Goal: Information Seeking & Learning: Learn about a topic

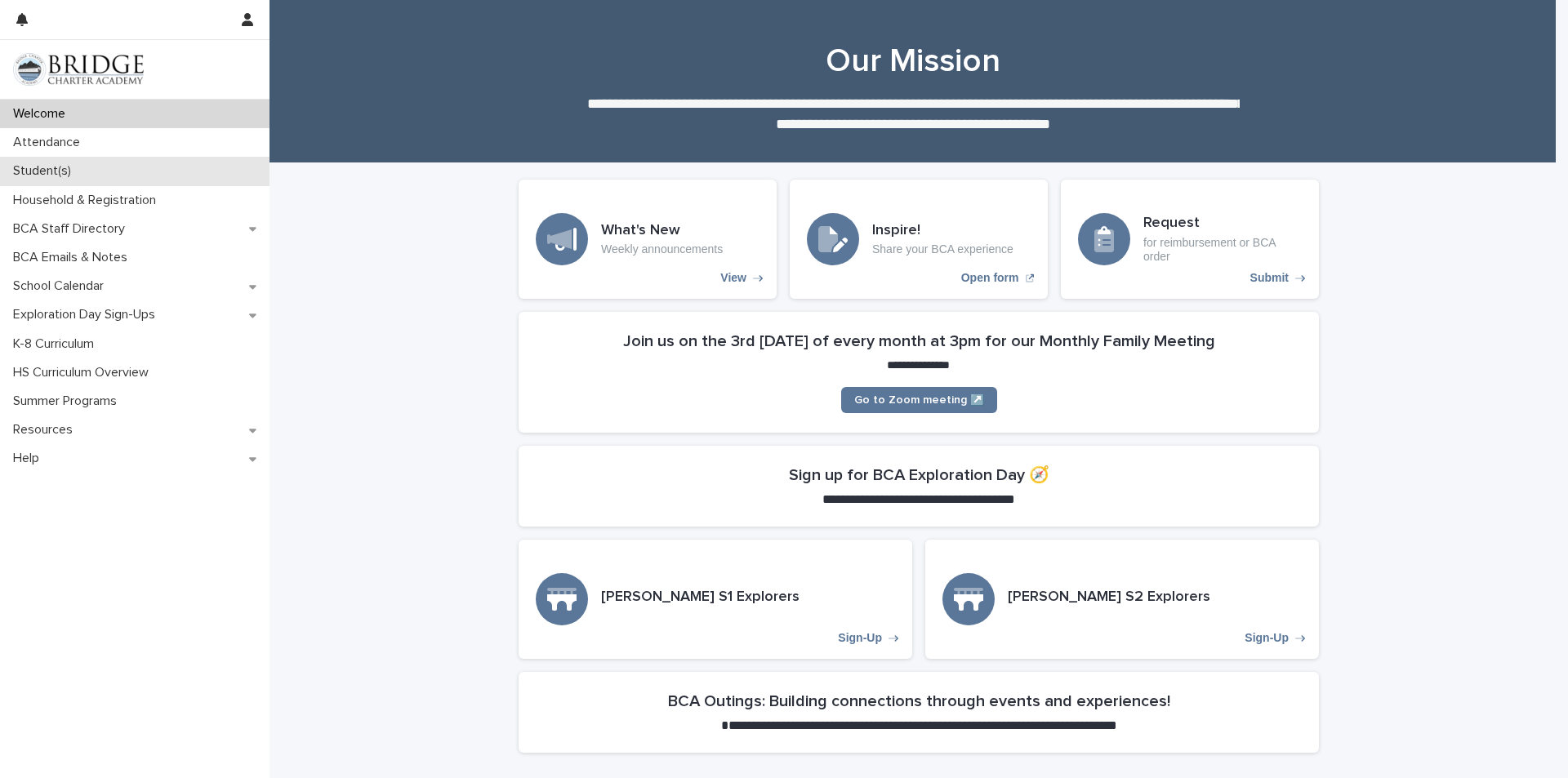
click at [57, 172] on p "Student(s)" at bounding box center [45, 171] width 77 height 15
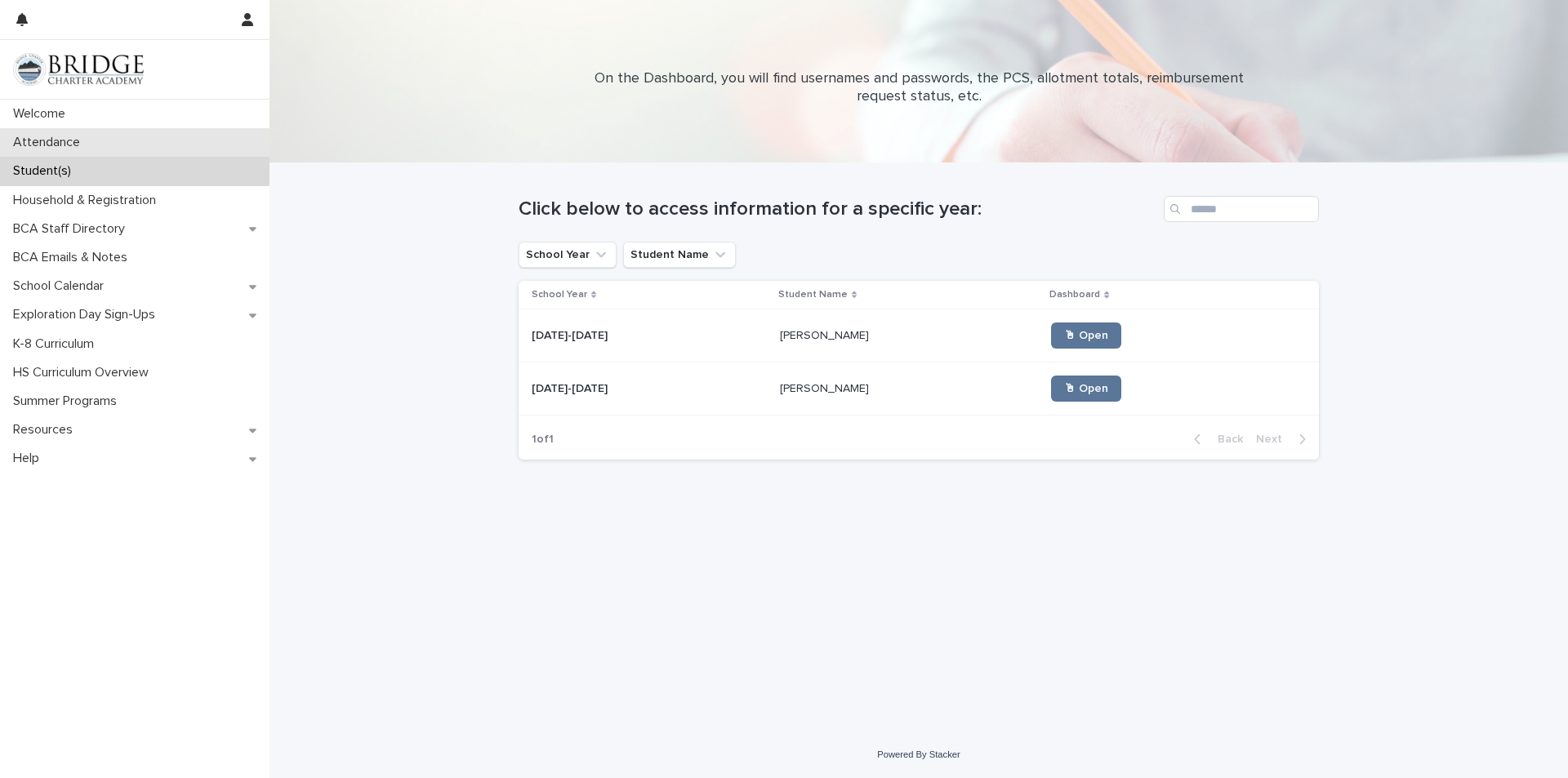
click at [66, 135] on p "Attendance" at bounding box center [50, 142] width 87 height 15
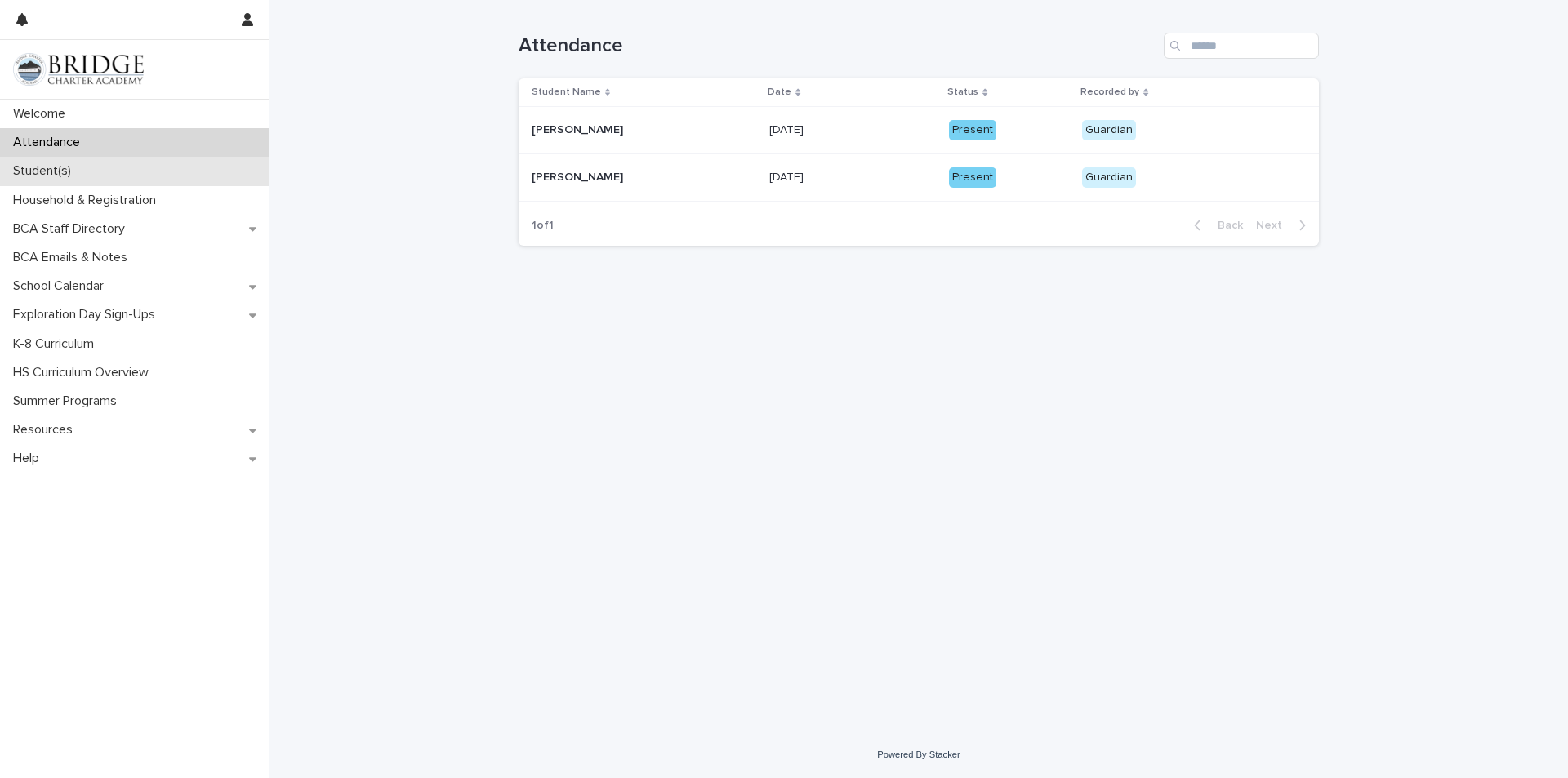
click at [68, 164] on p "Student(s)" at bounding box center [45, 171] width 77 height 15
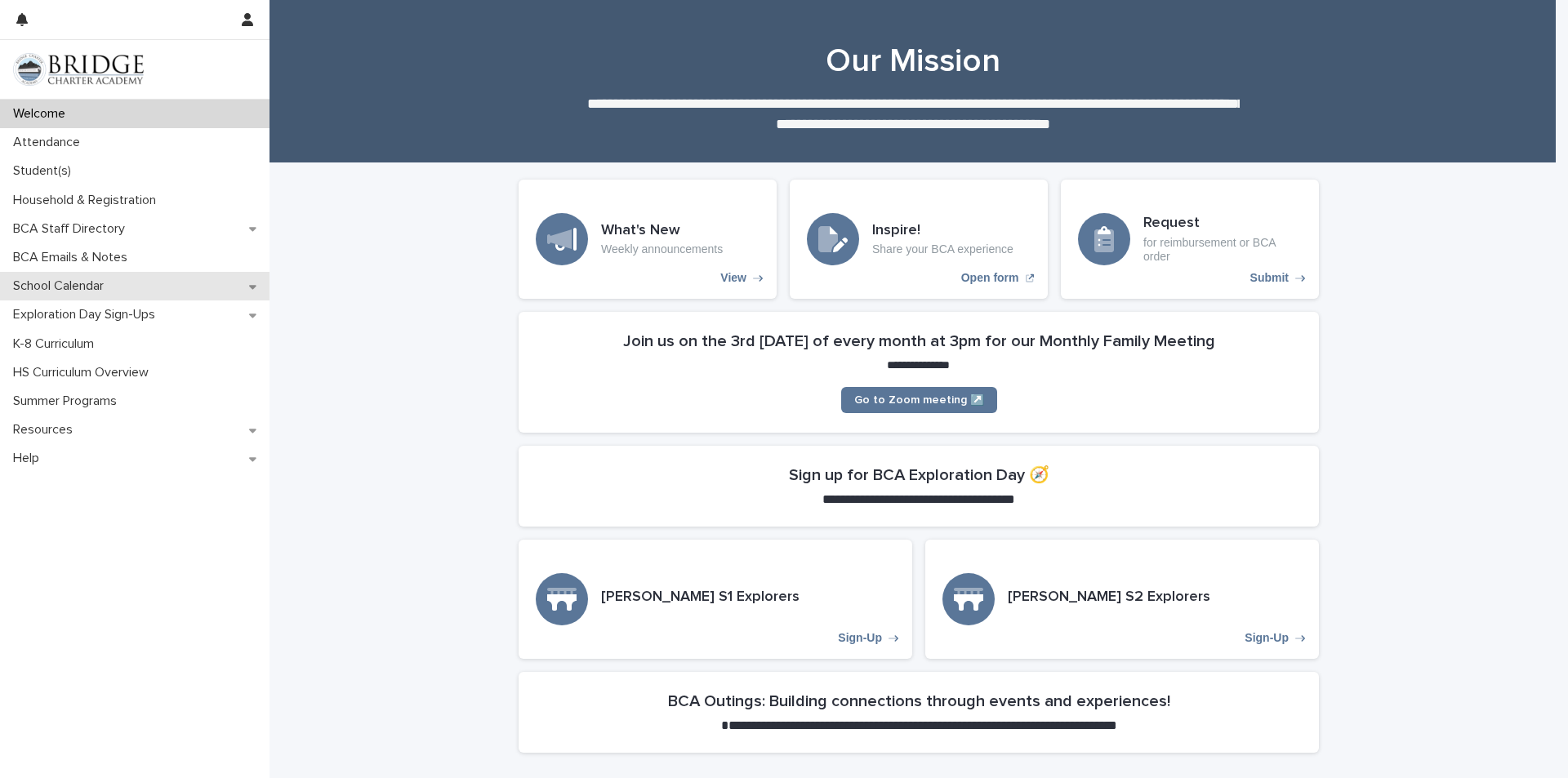
click at [65, 281] on p "School Calendar" at bounding box center [61, 286] width 110 height 15
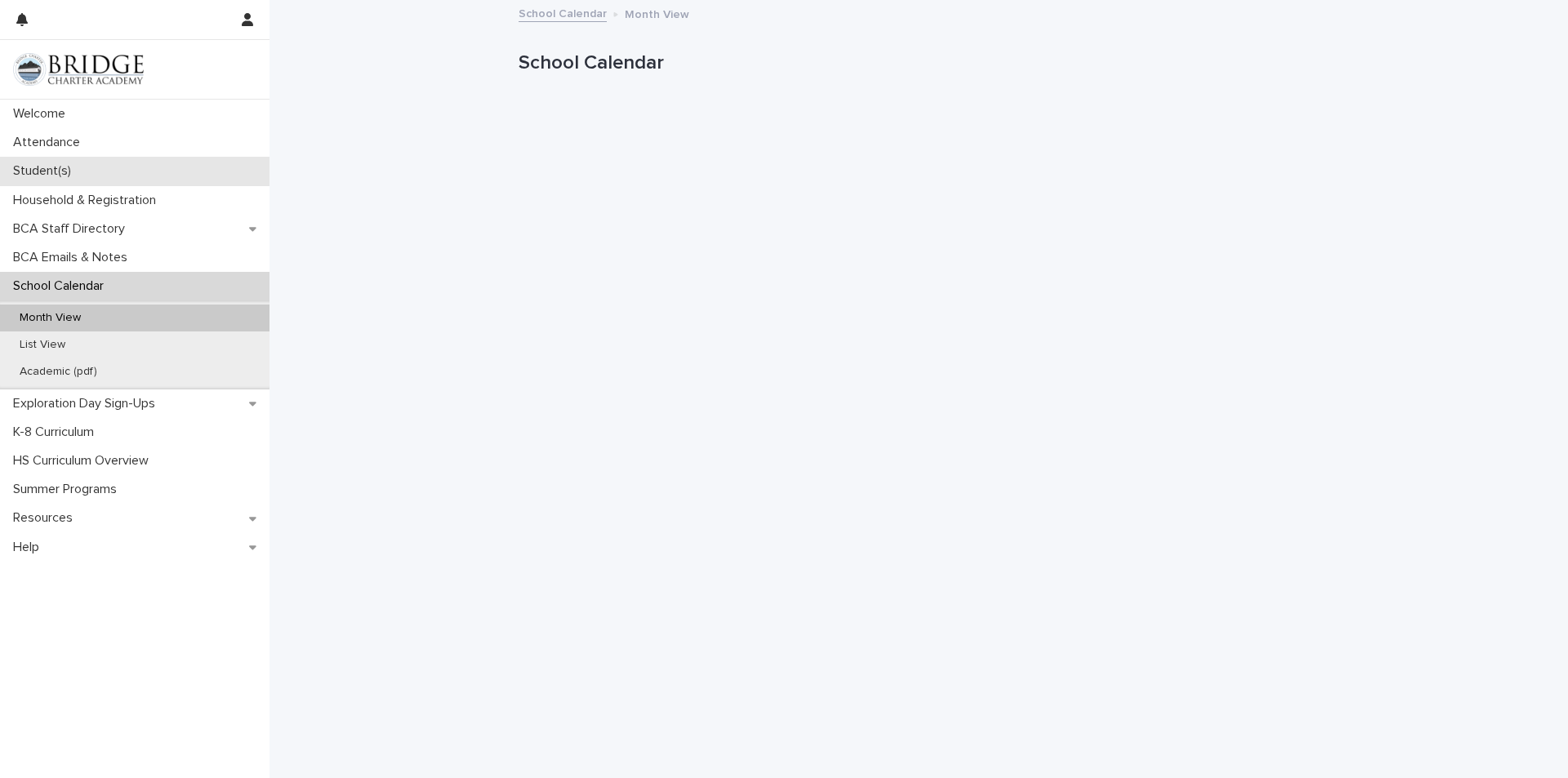
click at [70, 174] on p "Student(s)" at bounding box center [45, 171] width 77 height 15
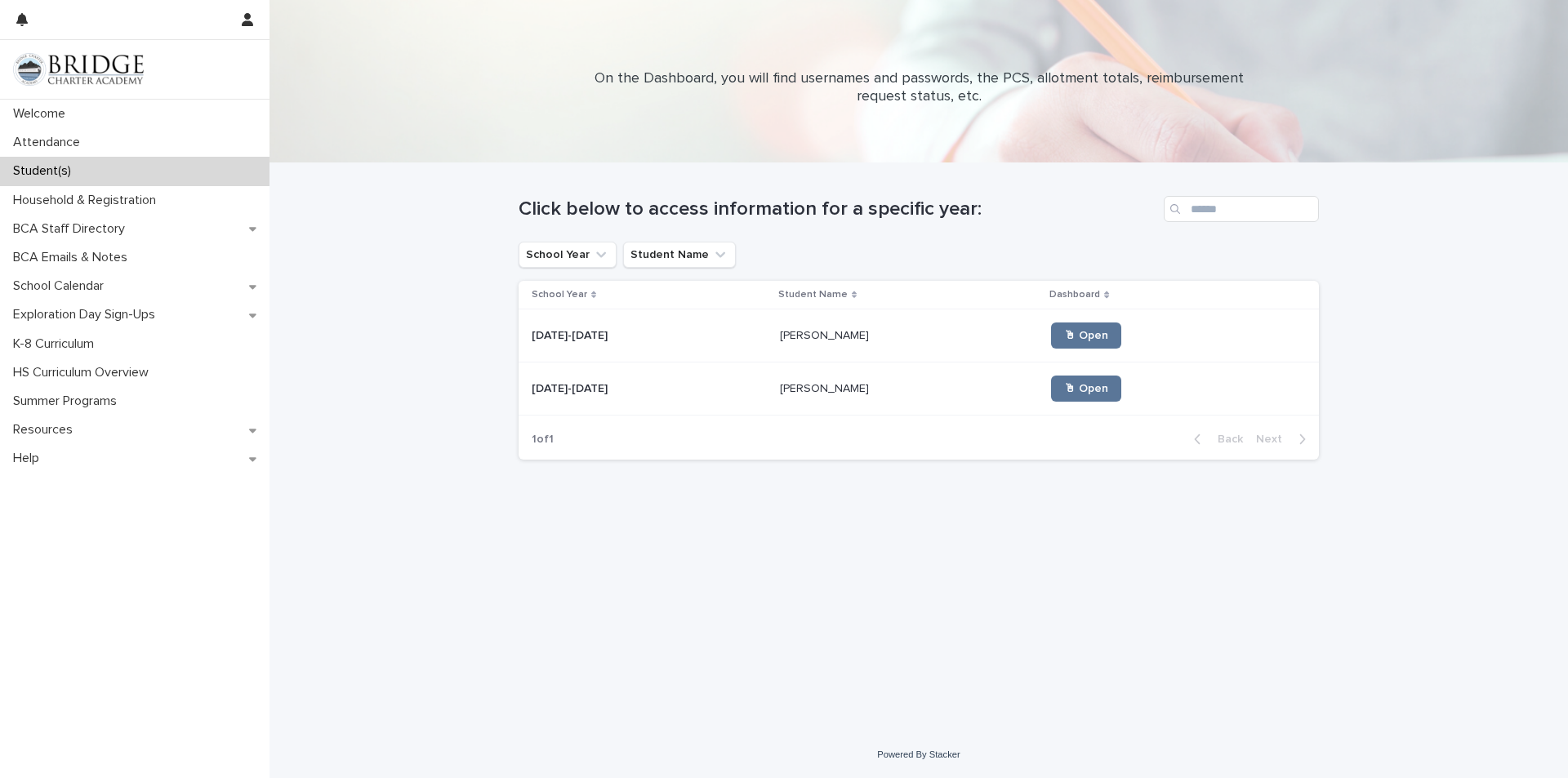
click at [802, 341] on p "[PERSON_NAME]" at bounding box center [826, 335] width 92 height 17
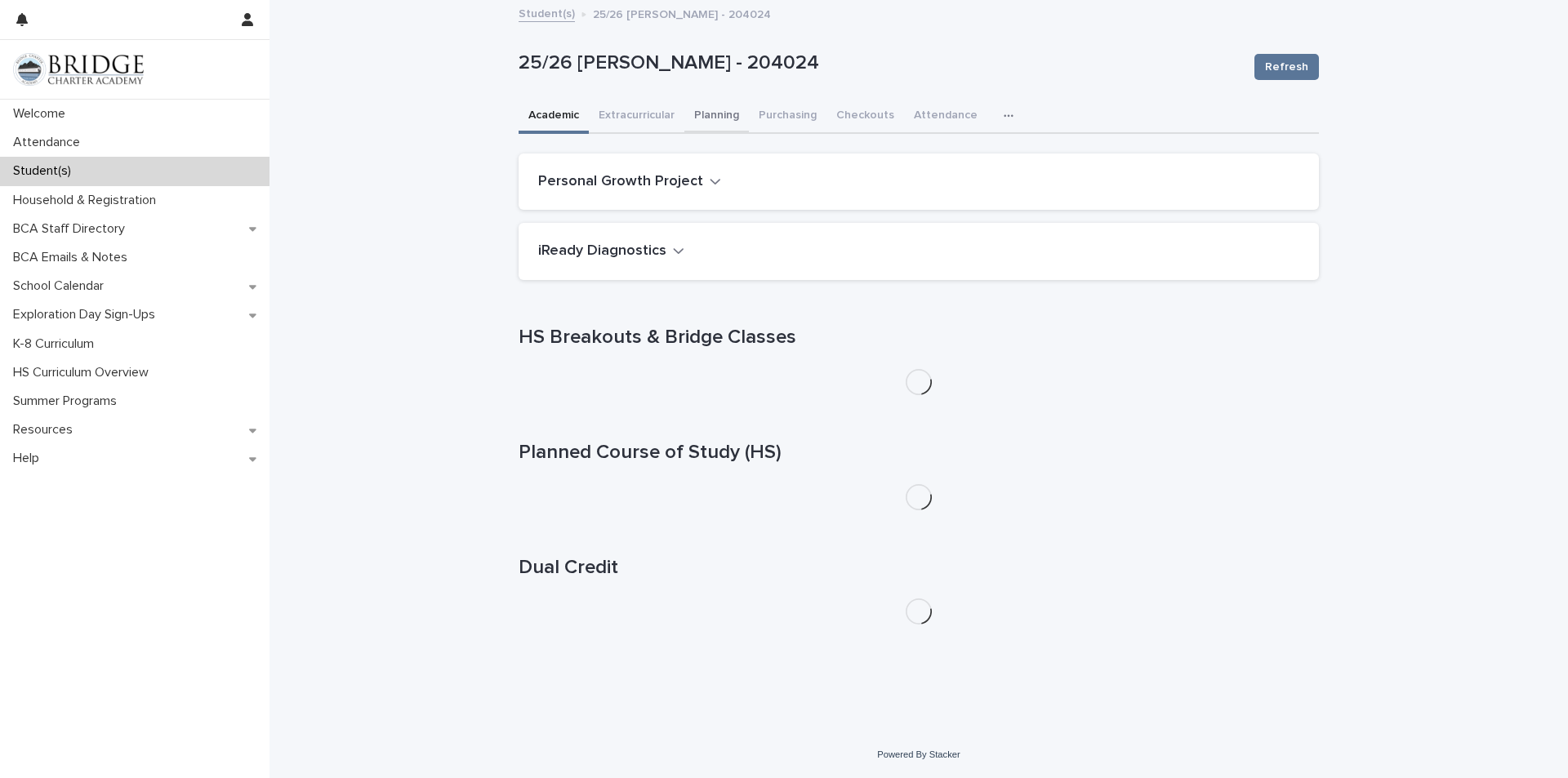
click at [723, 120] on button "Planning" at bounding box center [717, 117] width 64 height 34
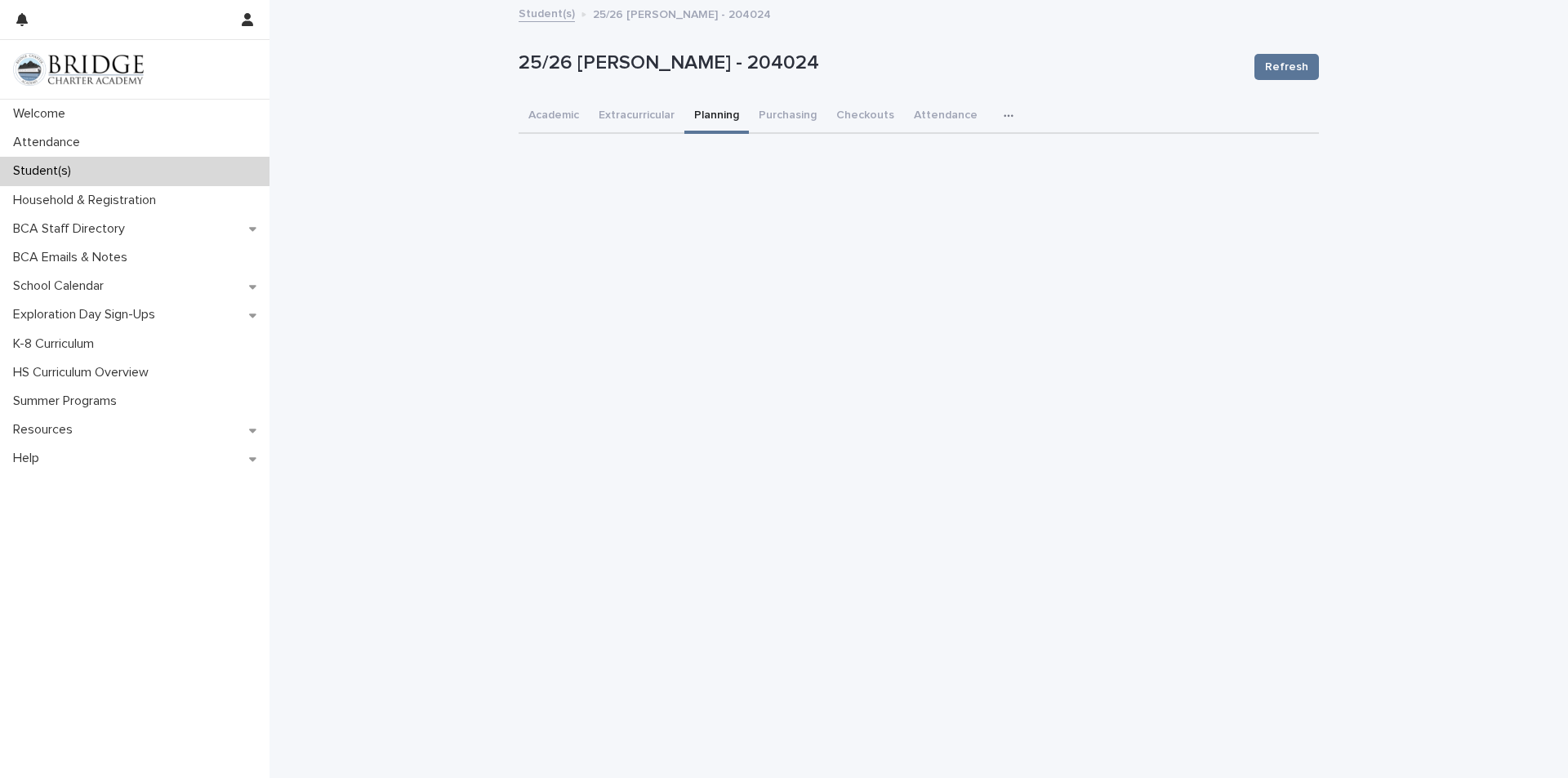
click at [40, 171] on p "Student(s)" at bounding box center [45, 171] width 77 height 15
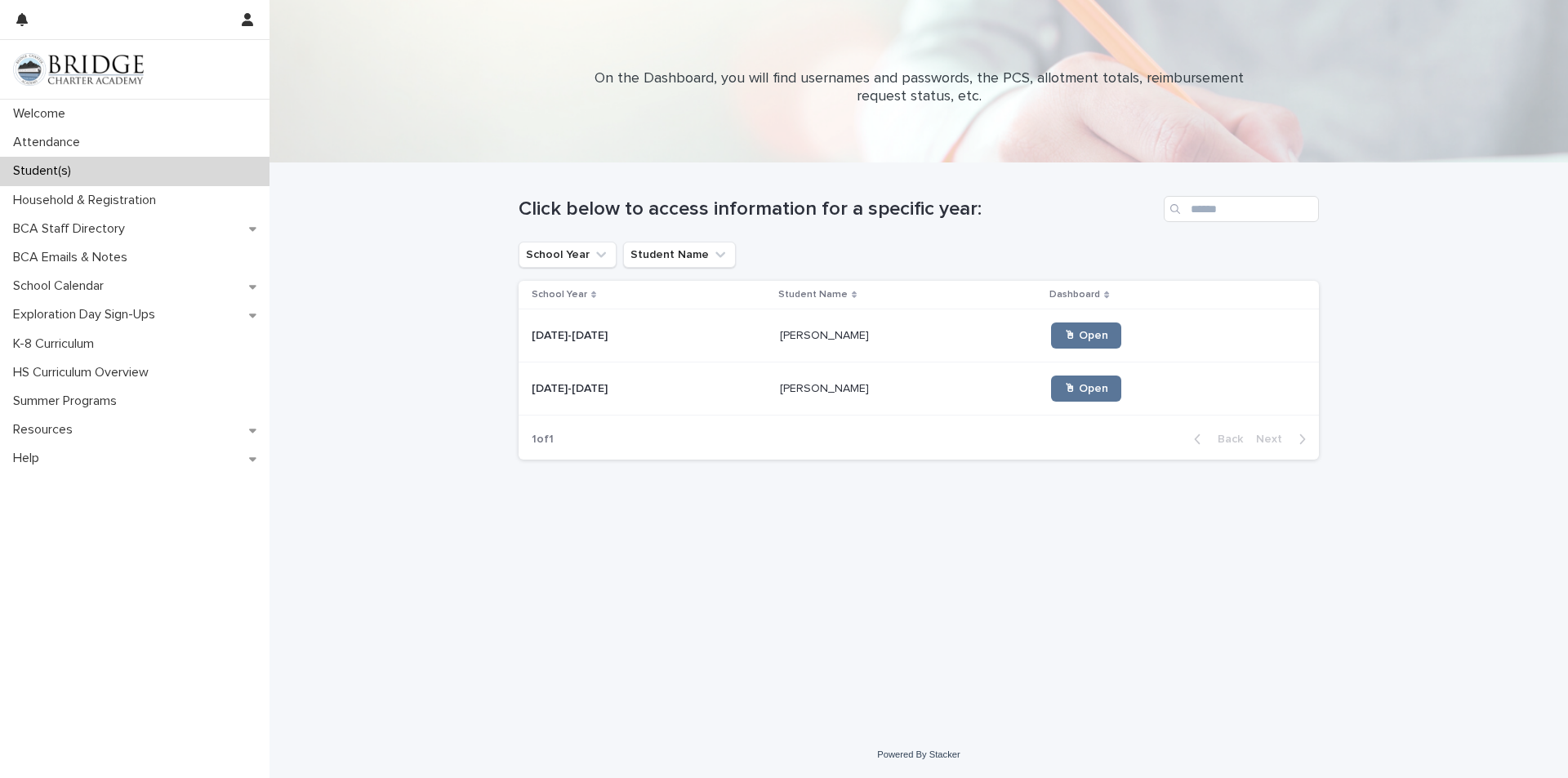
click at [801, 394] on p "[PERSON_NAME]" at bounding box center [826, 388] width 92 height 17
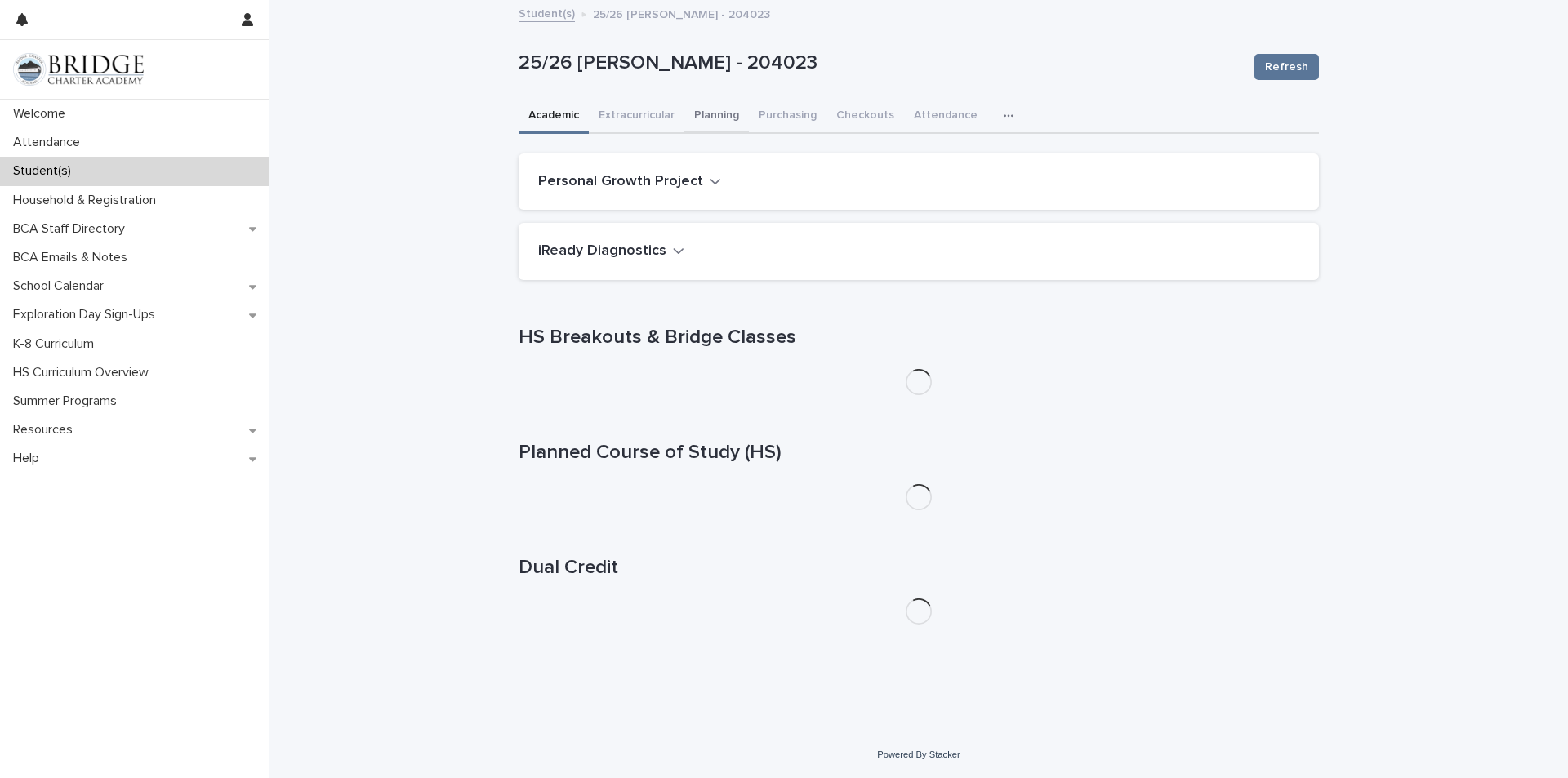
click at [722, 115] on button "Planning" at bounding box center [717, 117] width 64 height 34
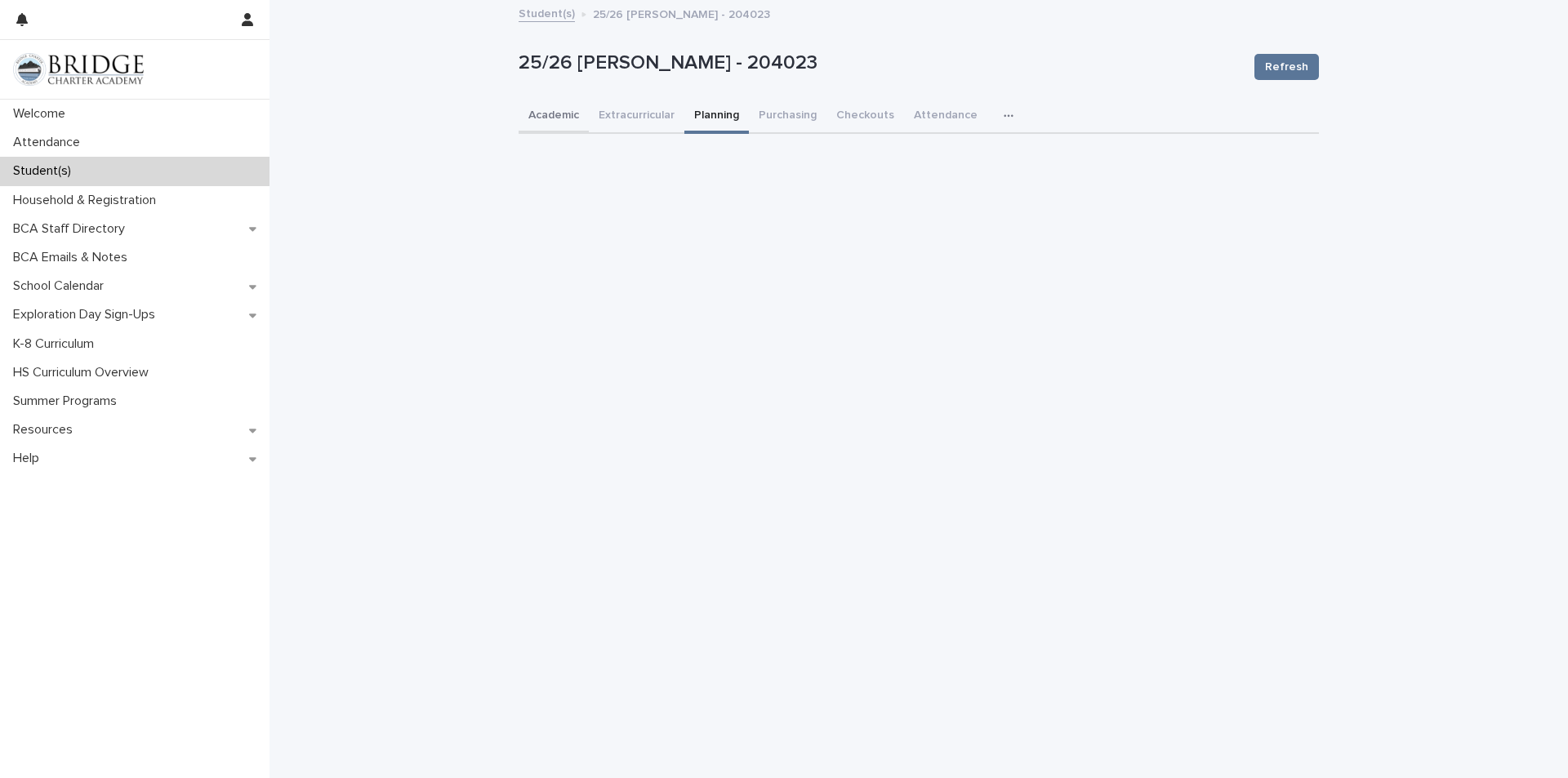
click at [565, 118] on button "Academic" at bounding box center [553, 117] width 70 height 34
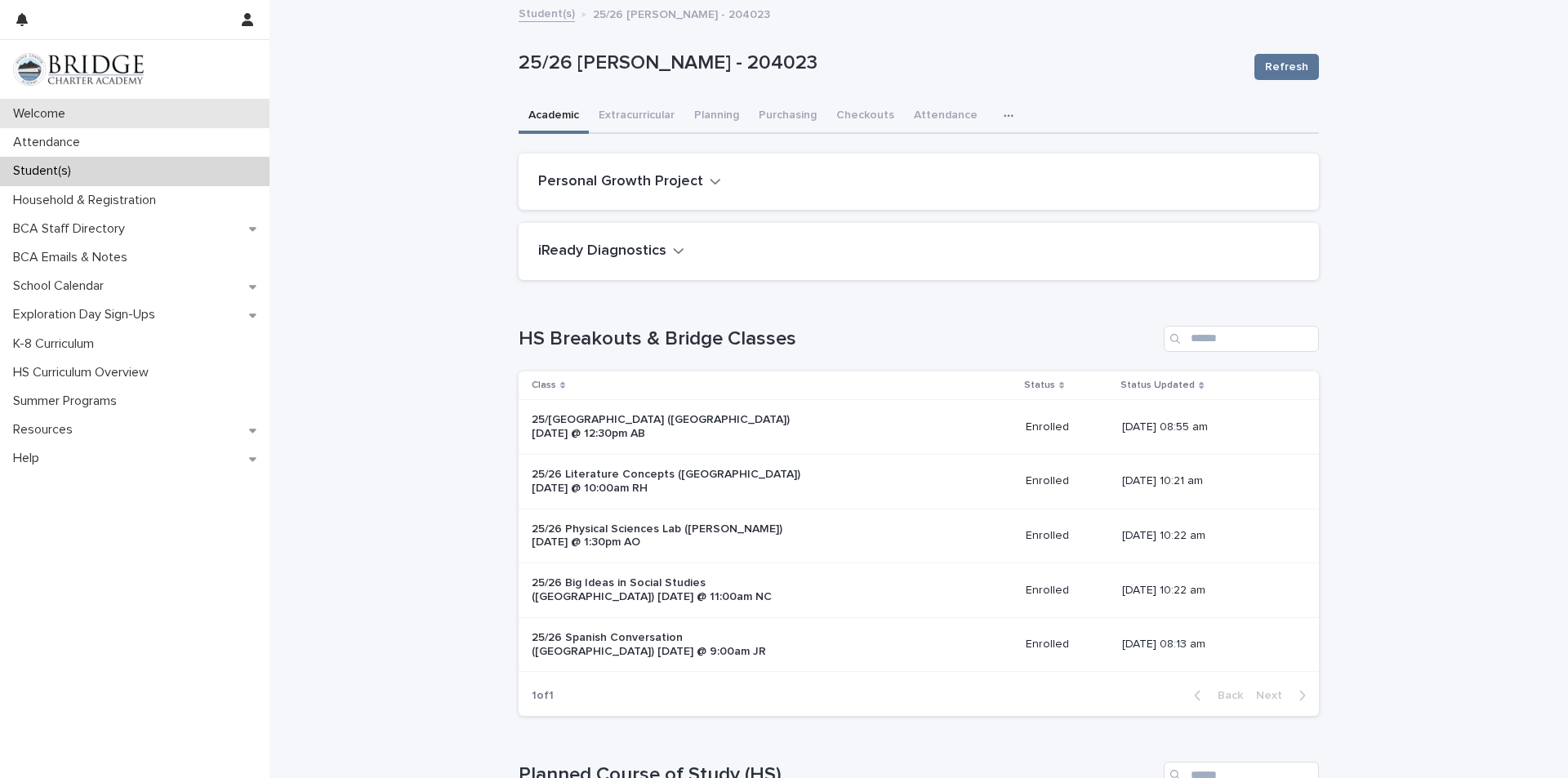
click at [61, 118] on p "Welcome" at bounding box center [42, 114] width 72 height 15
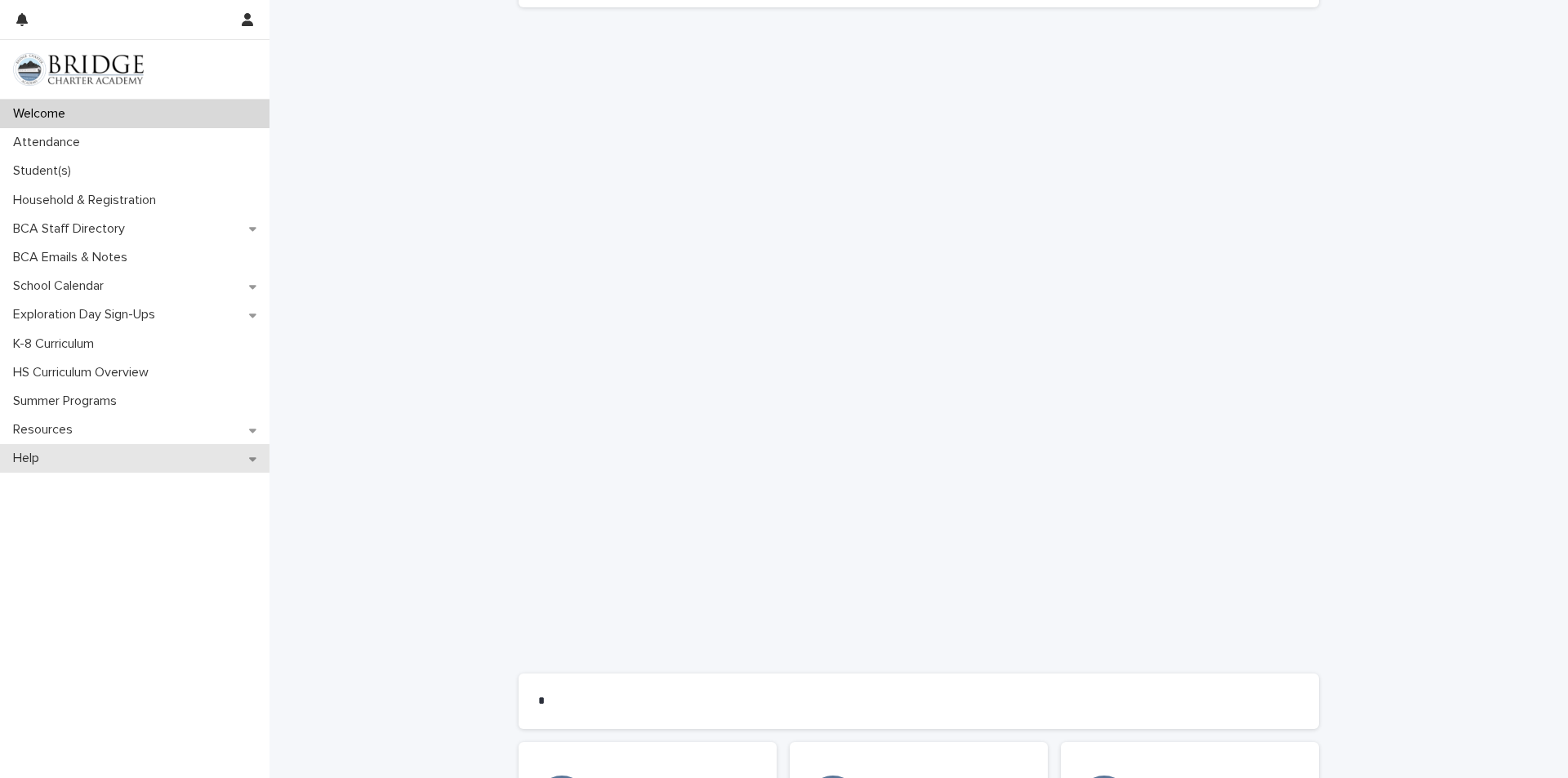
scroll to position [725, 0]
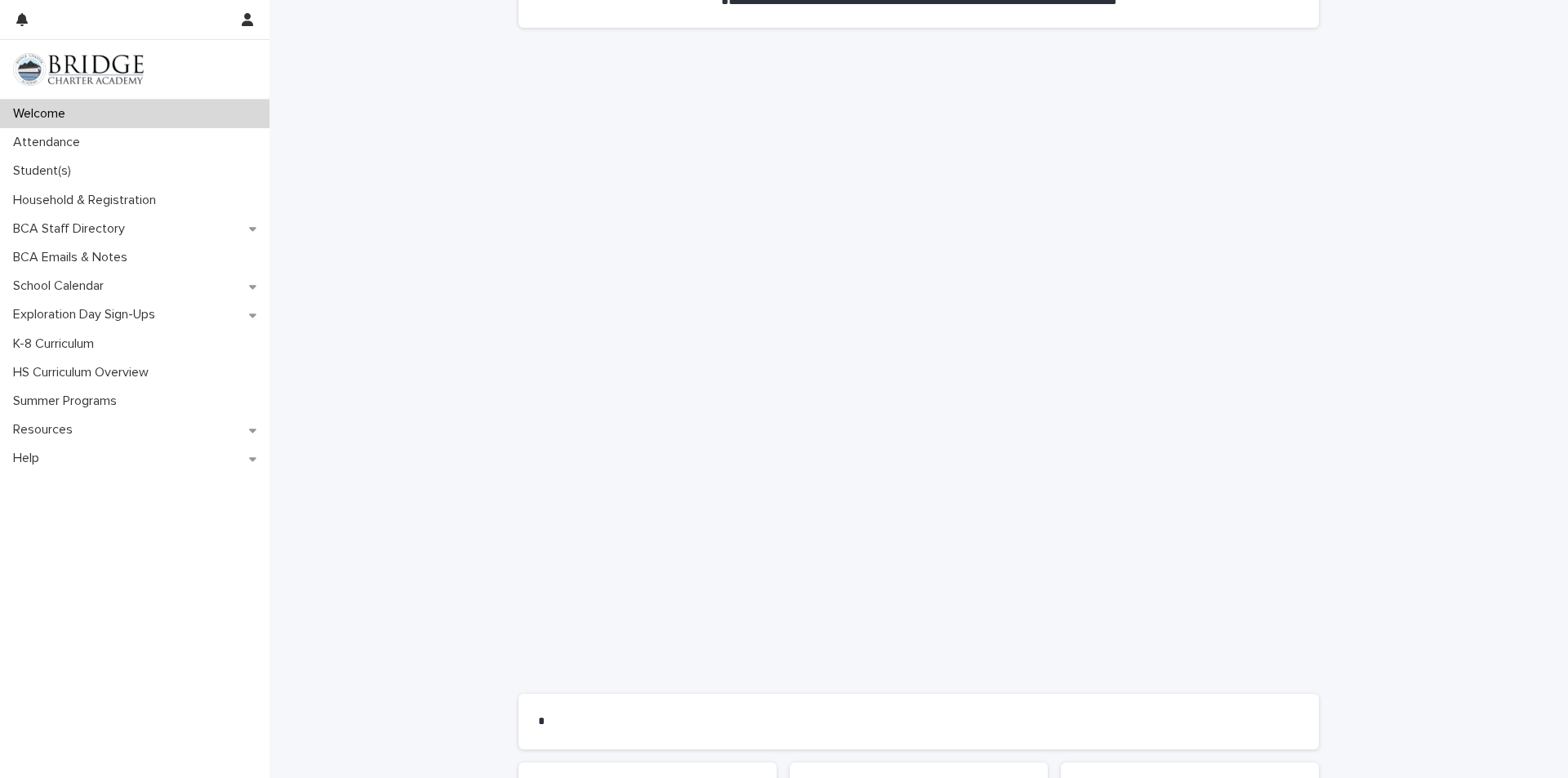
click at [292, 540] on div "**********" at bounding box center [918, 207] width 1298 height 1539
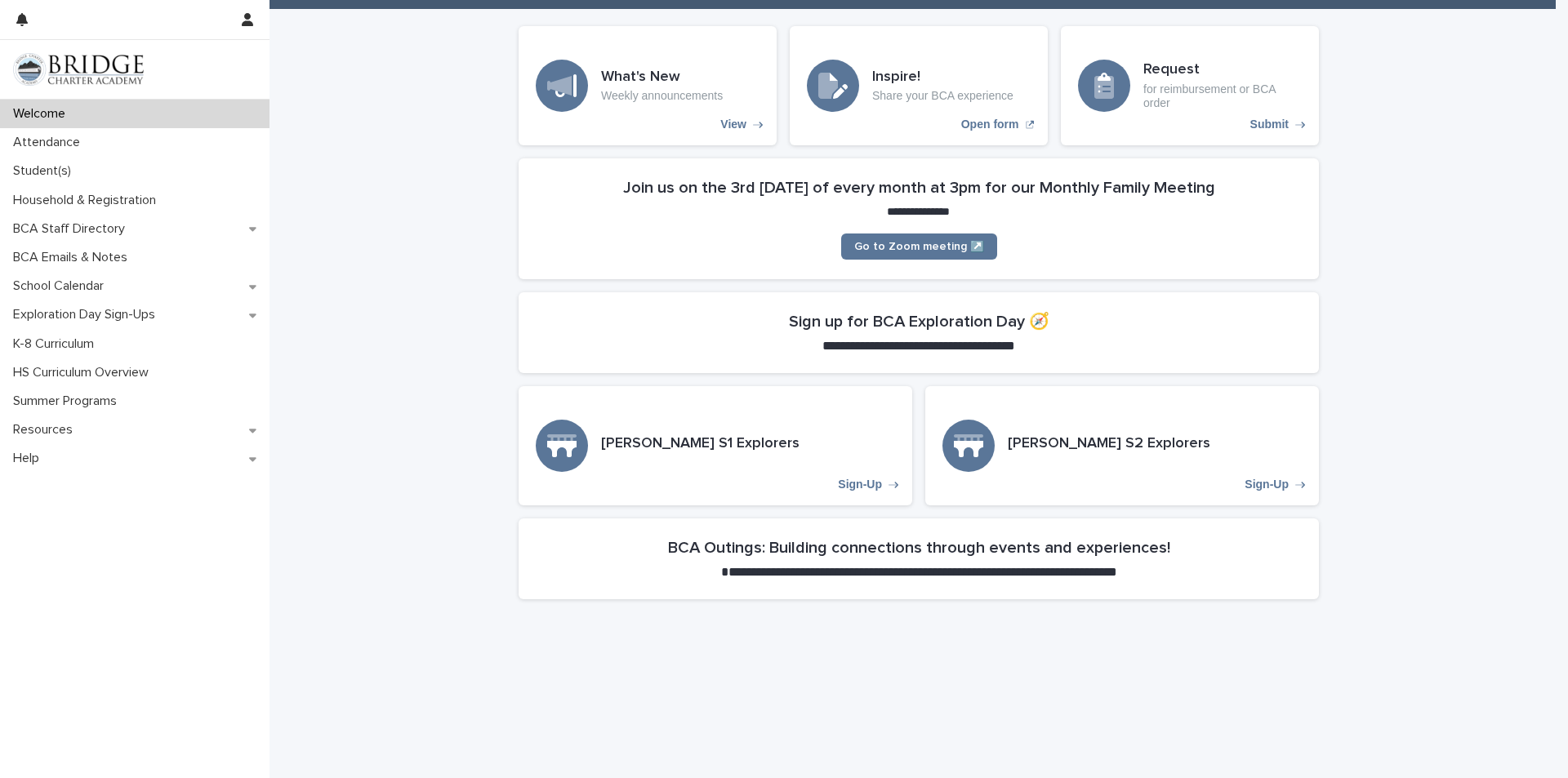
scroll to position [0, 0]
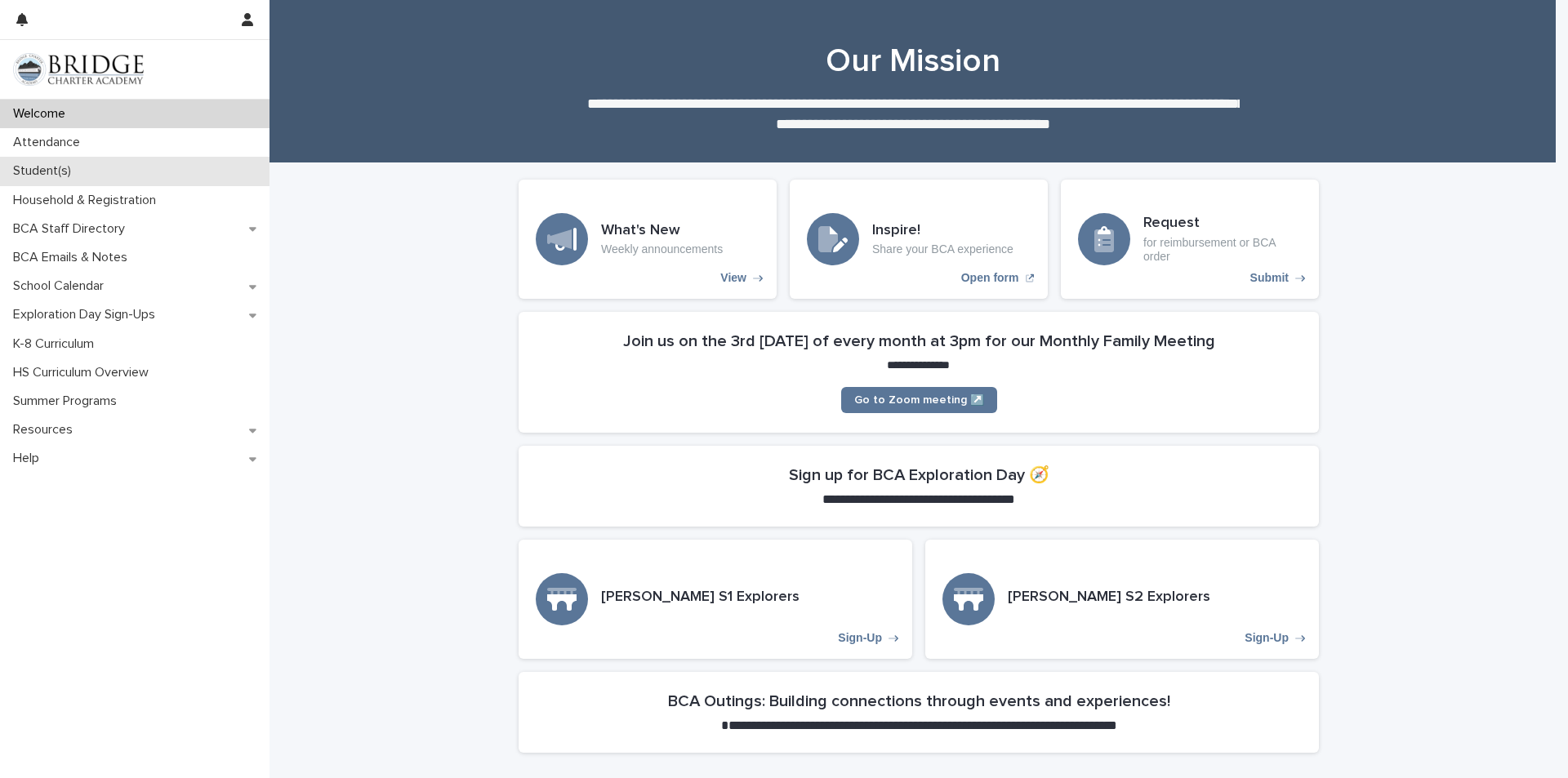
click at [89, 170] on div "Student(s)" at bounding box center [135, 171] width 270 height 28
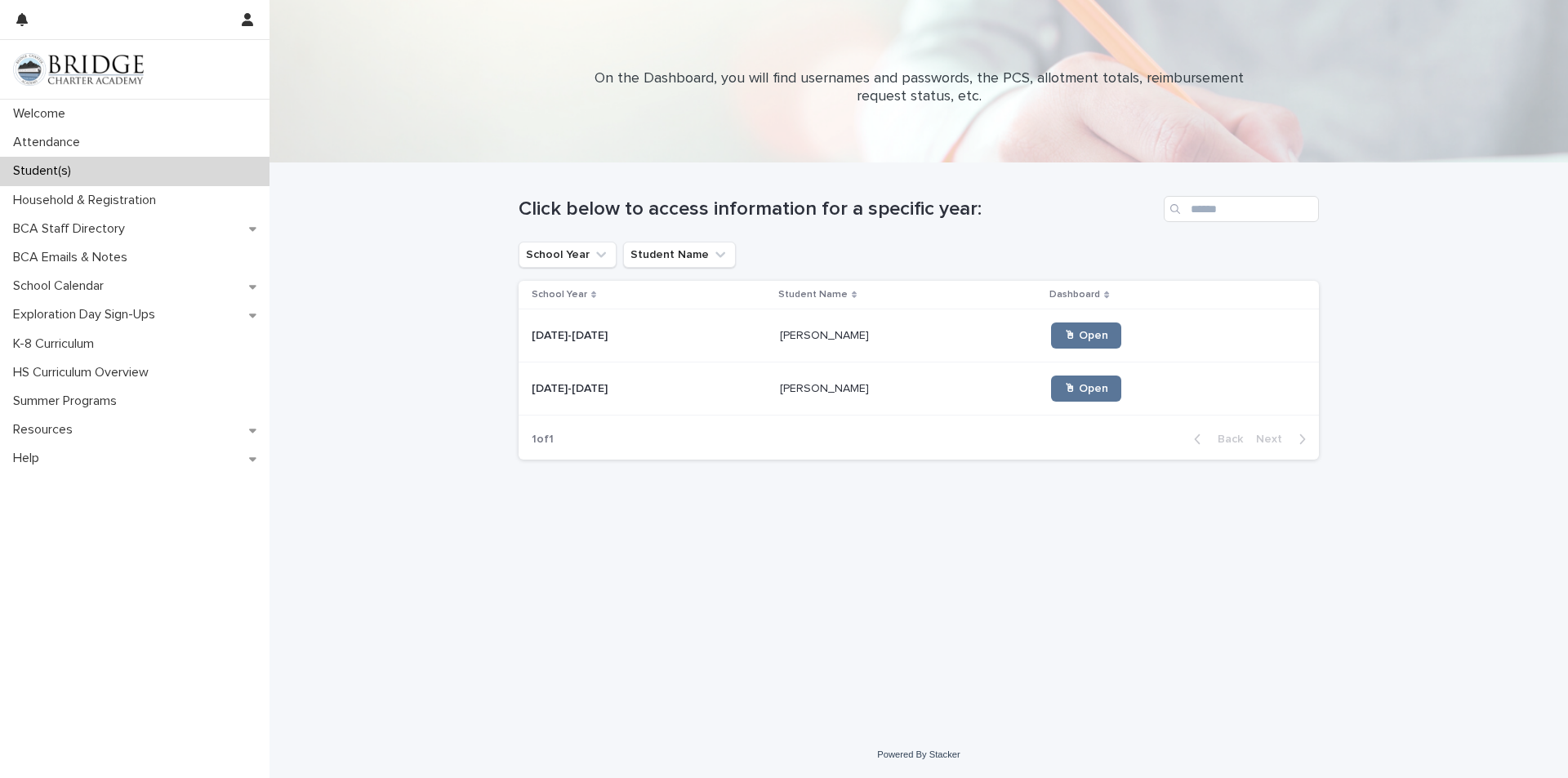
click at [799, 330] on p "[PERSON_NAME]" at bounding box center [826, 335] width 92 height 17
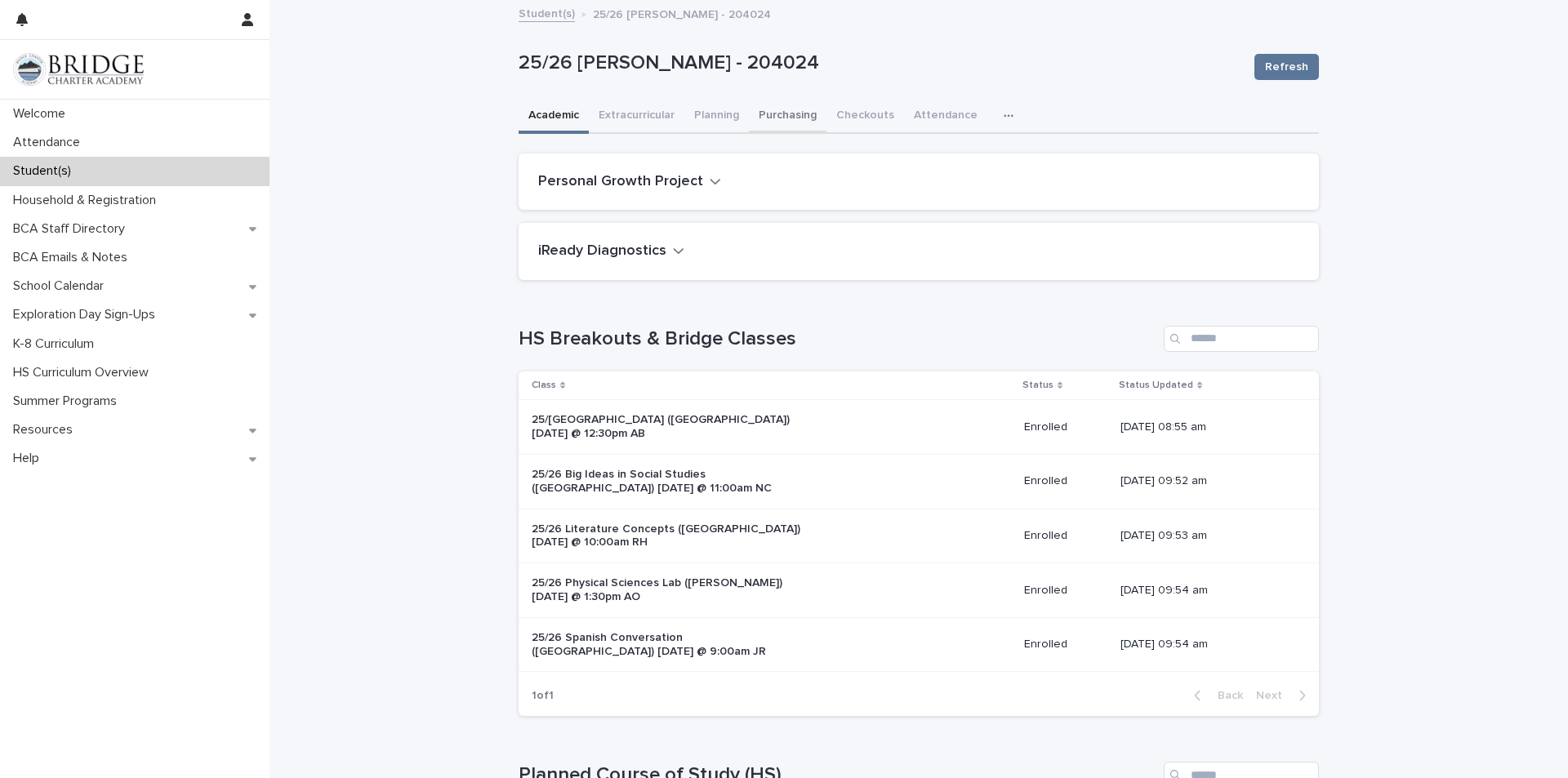
click at [776, 118] on button "Purchasing" at bounding box center [787, 117] width 77 height 34
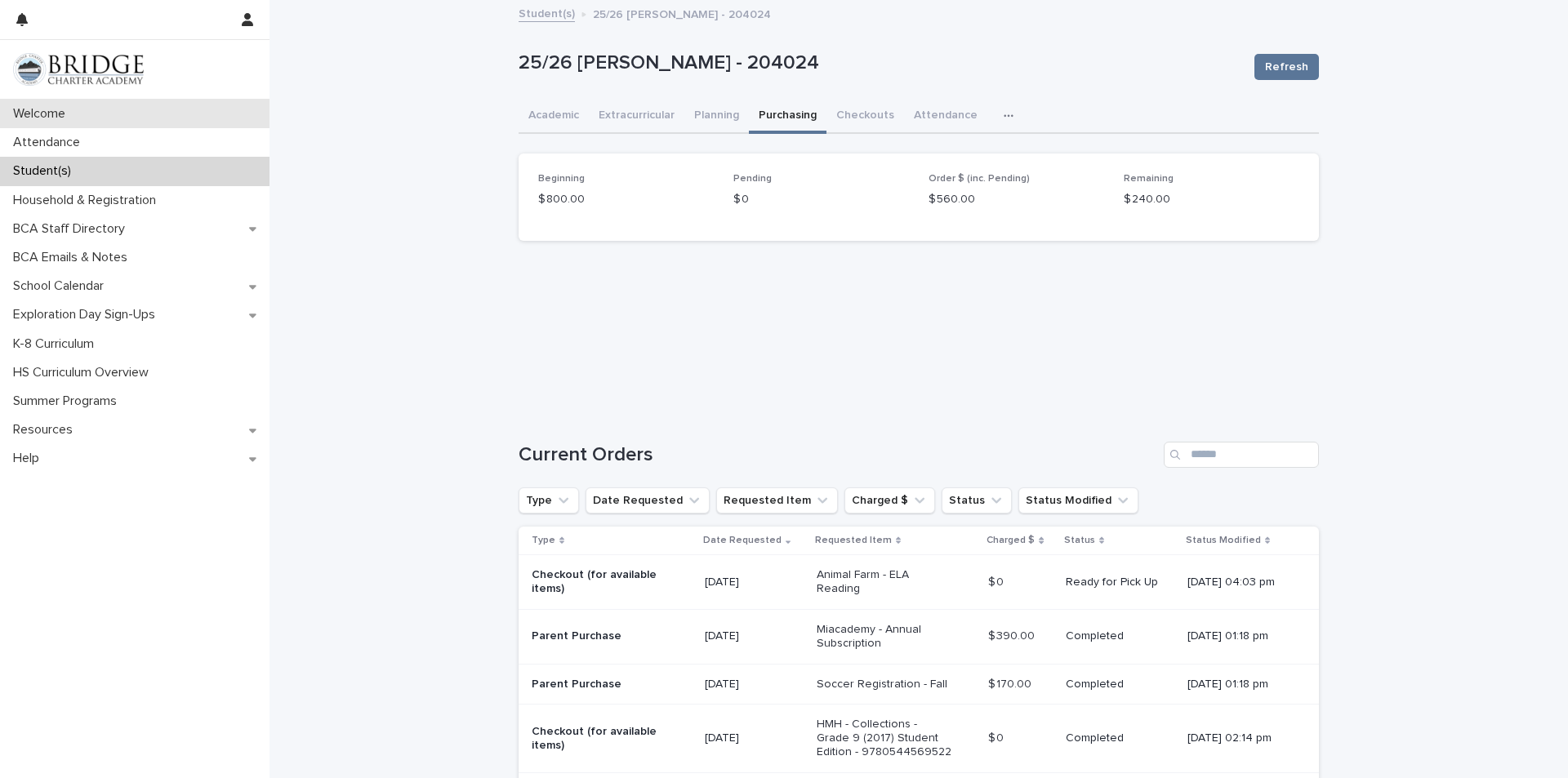
click at [46, 101] on div "Welcome" at bounding box center [135, 114] width 270 height 28
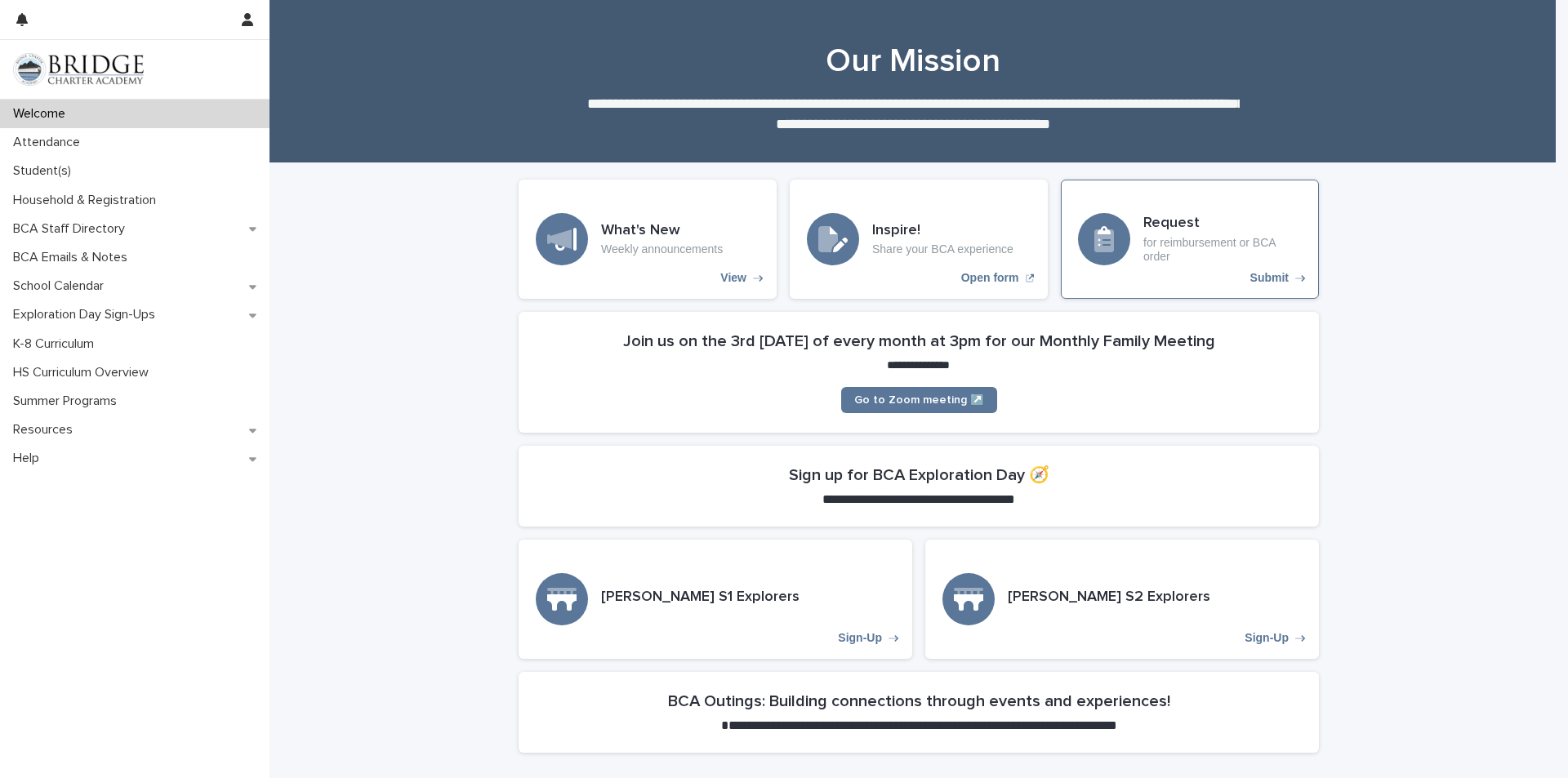
click at [1109, 211] on div "Request for reimbursement or BCA order Submit" at bounding box center [1190, 240] width 258 height 119
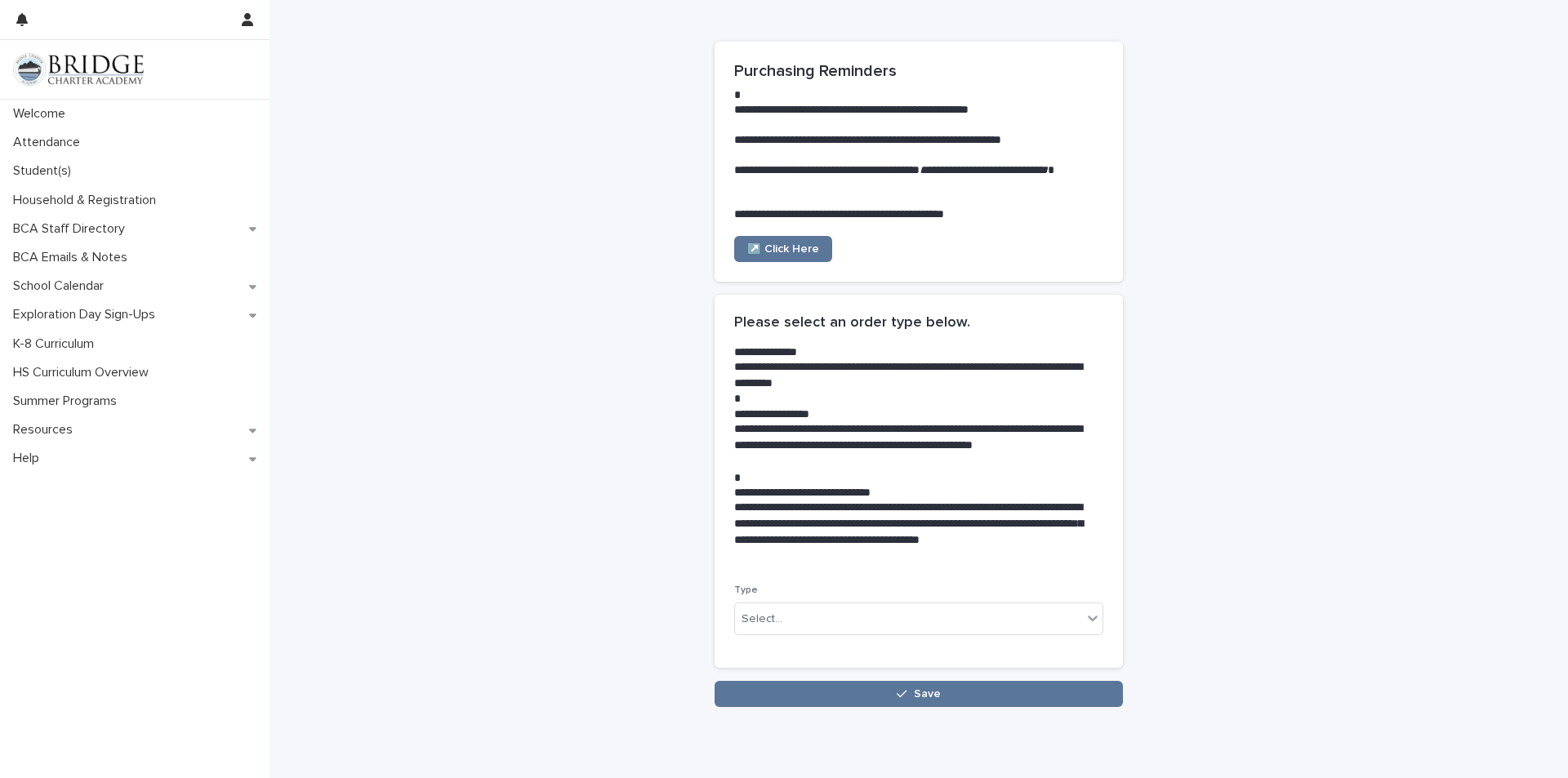
scroll to position [110, 0]
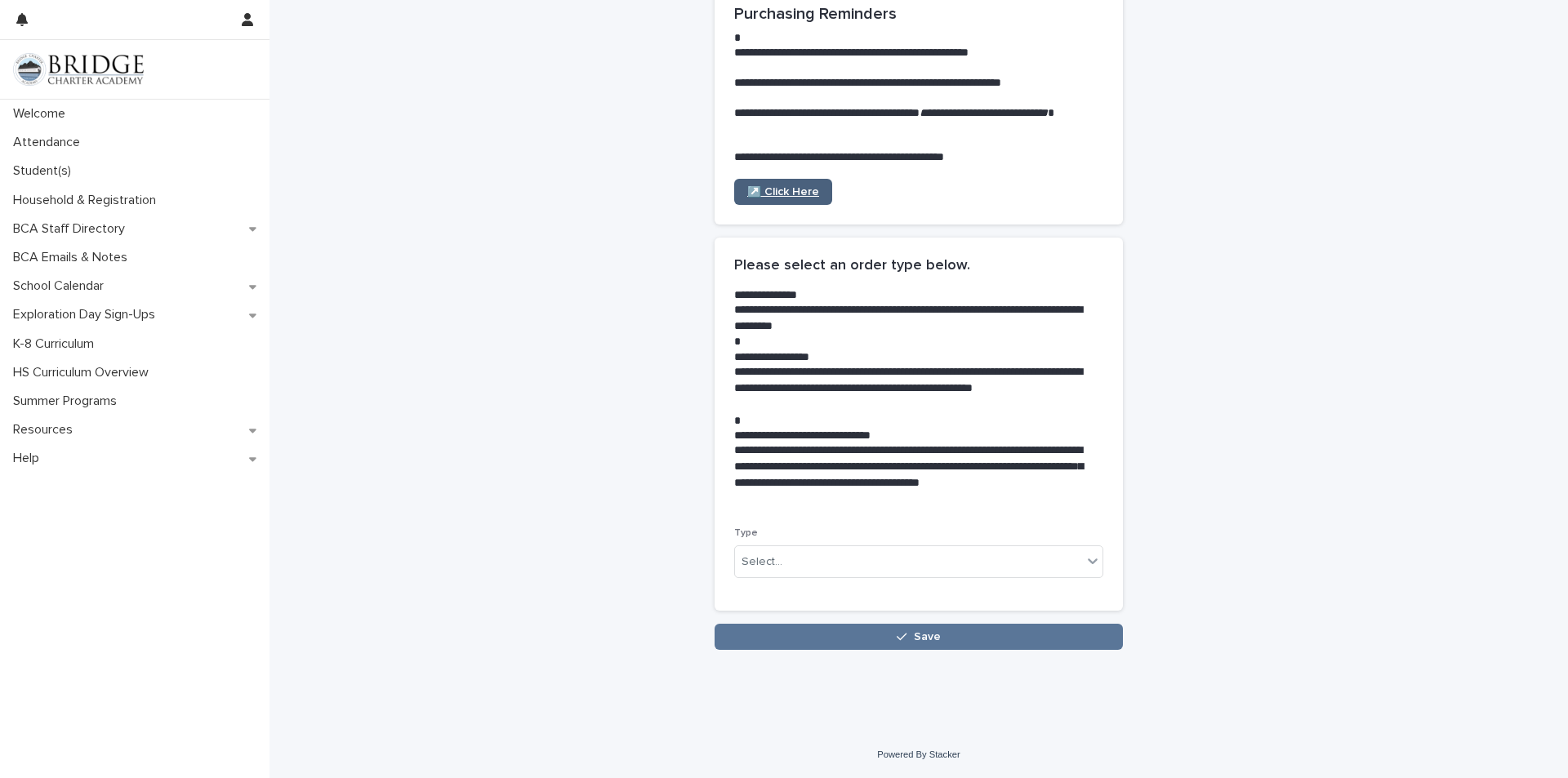
click at [747, 189] on span "↗️ Click Here" at bounding box center [783, 191] width 72 height 11
click at [39, 449] on div "Help" at bounding box center [135, 458] width 270 height 28
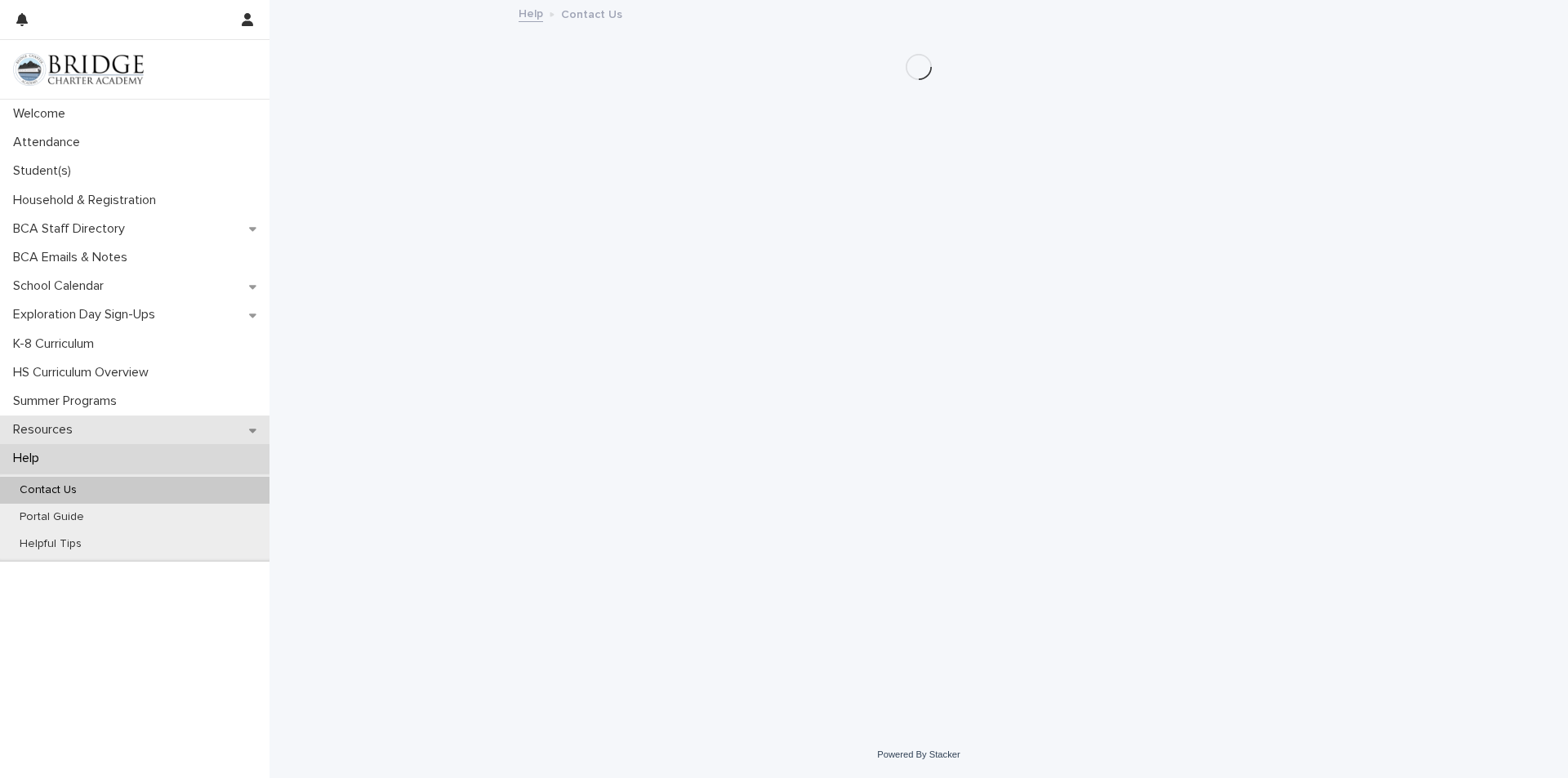
click at [56, 422] on p "Resources" at bounding box center [46, 430] width 79 height 15
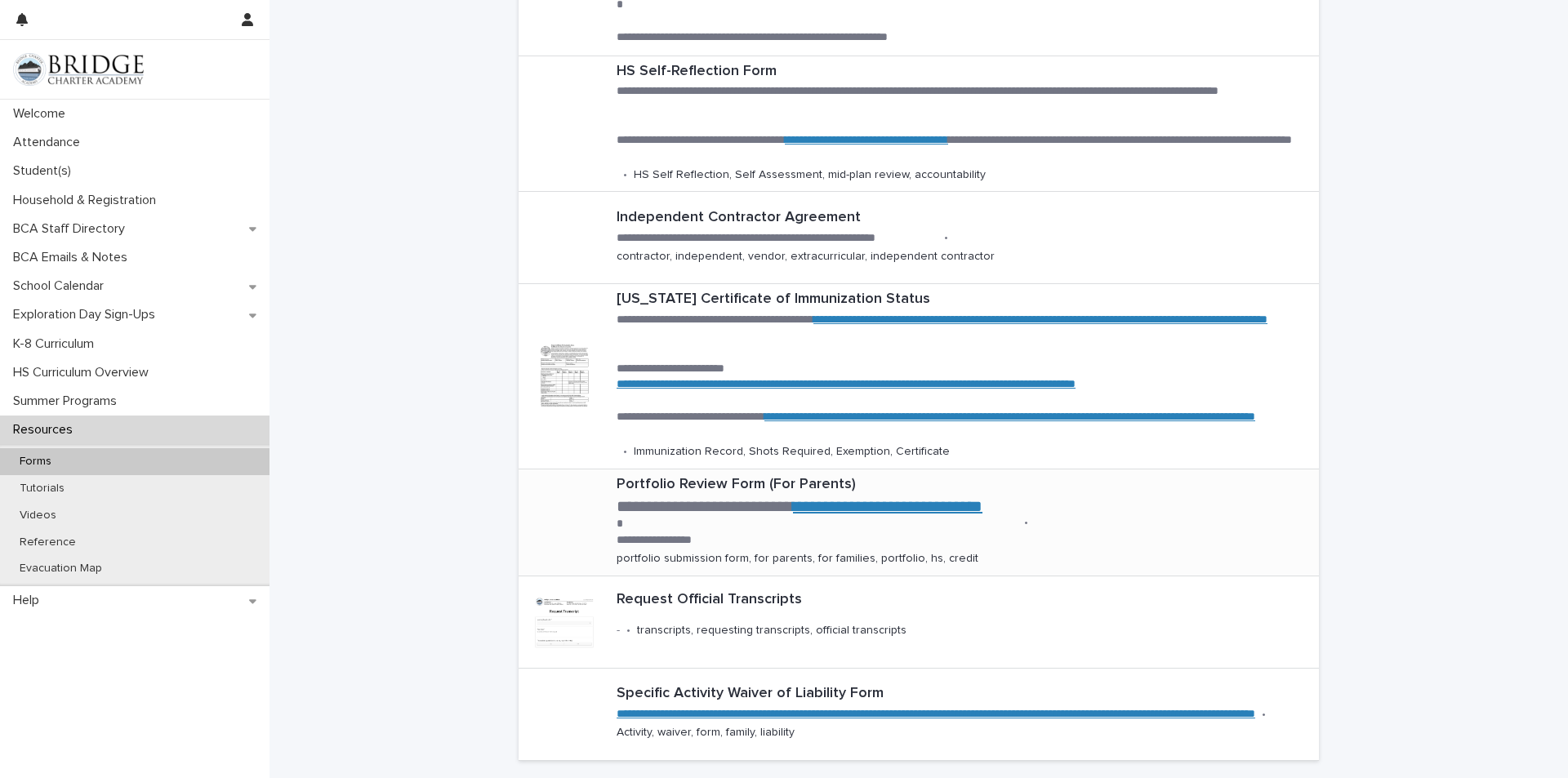
scroll to position [569, 0]
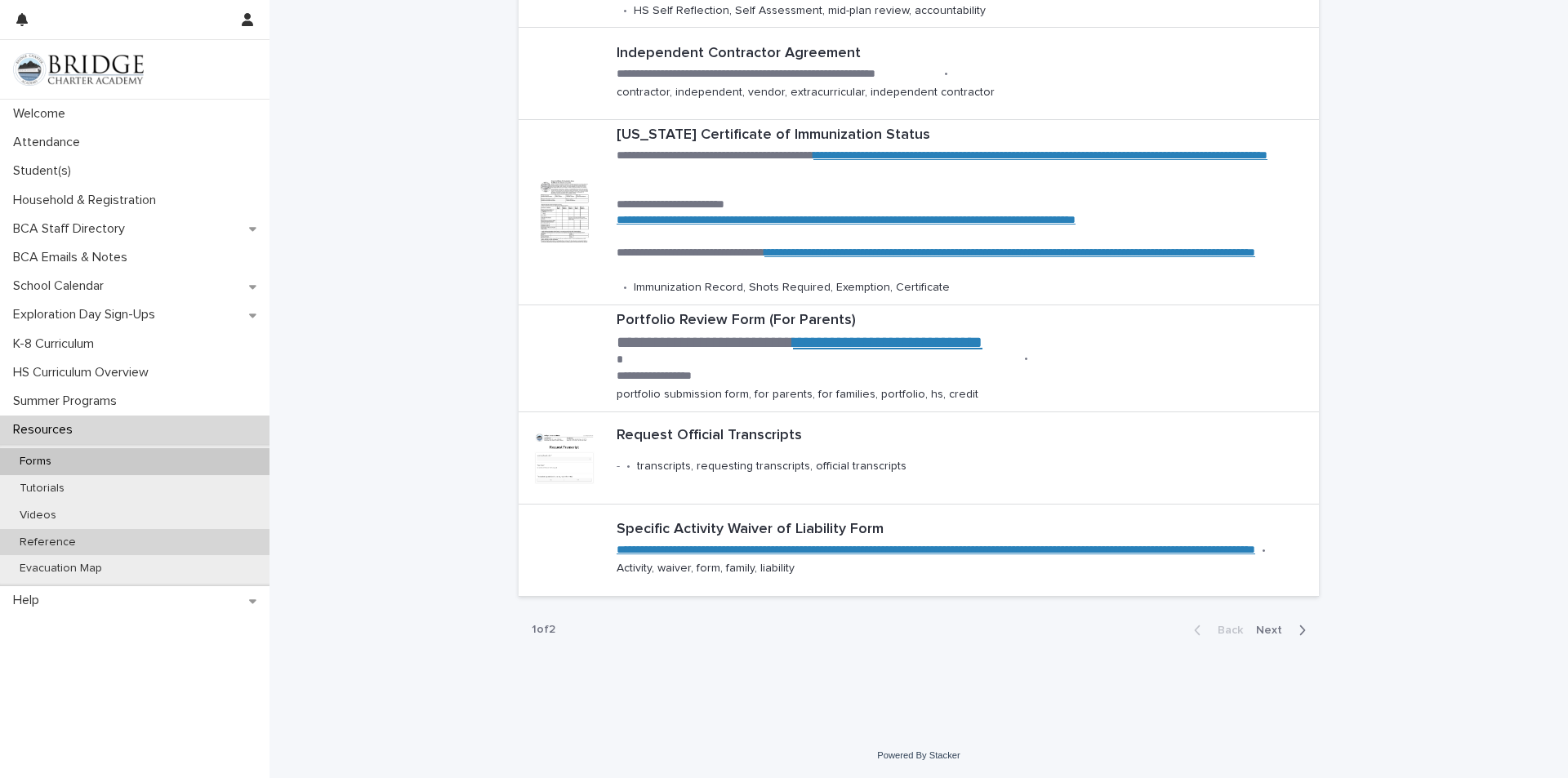
click at [69, 534] on div "Reference" at bounding box center [135, 542] width 270 height 27
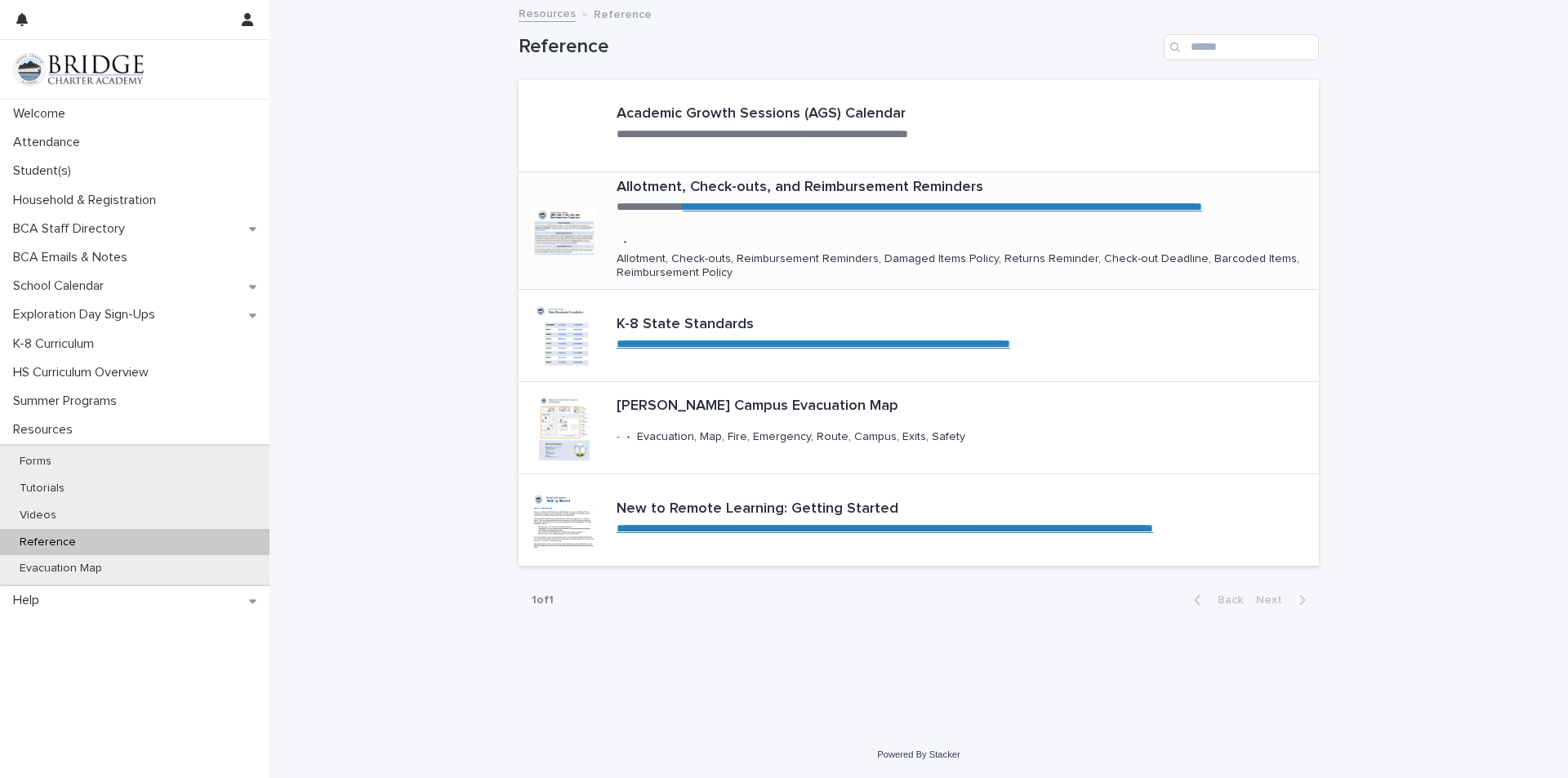
click at [781, 210] on link "**********" at bounding box center [942, 207] width 520 height 11
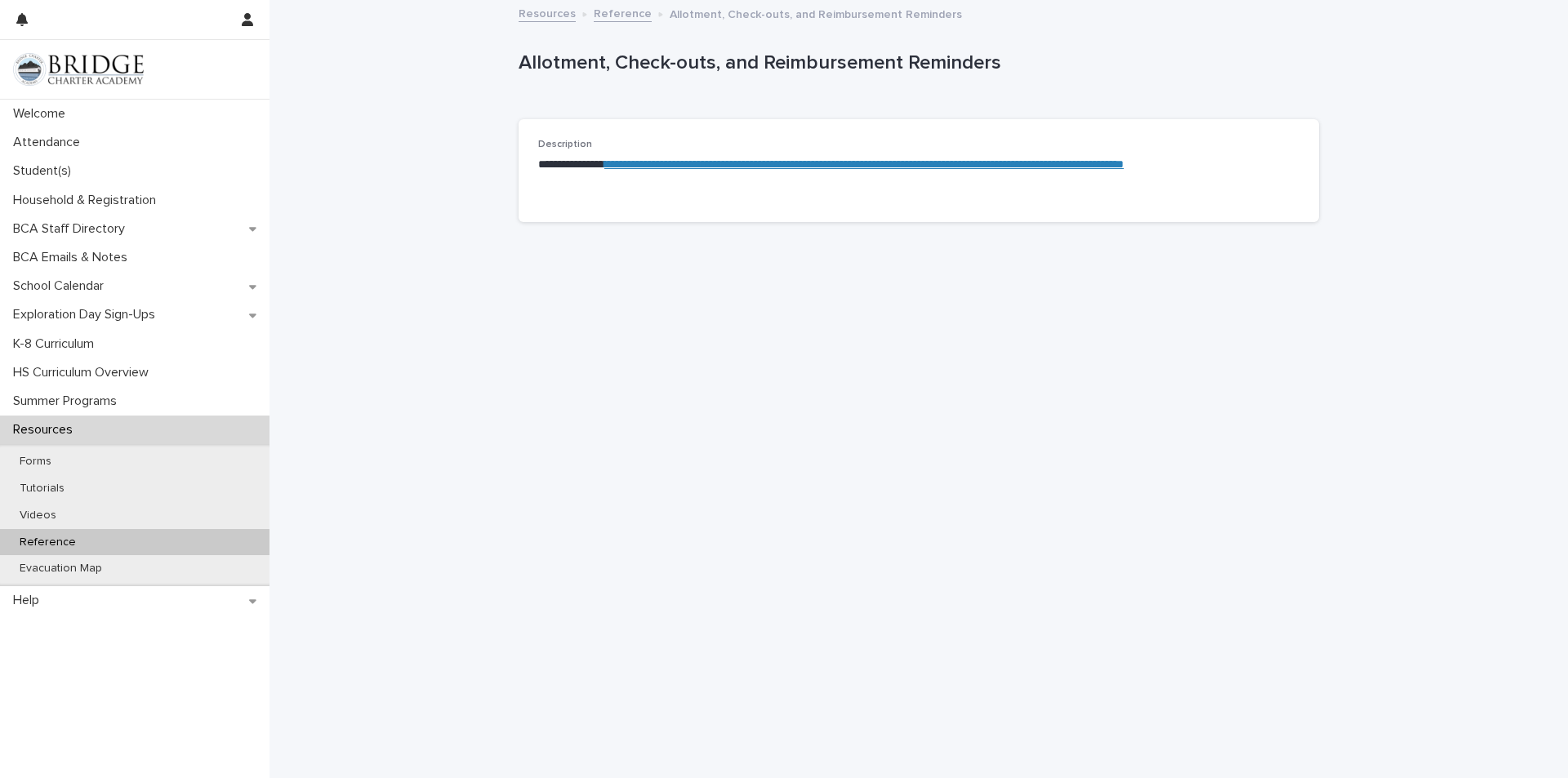
click at [715, 162] on link "**********" at bounding box center [864, 164] width 520 height 11
click at [58, 461] on p "Forms" at bounding box center [35, 461] width 58 height 14
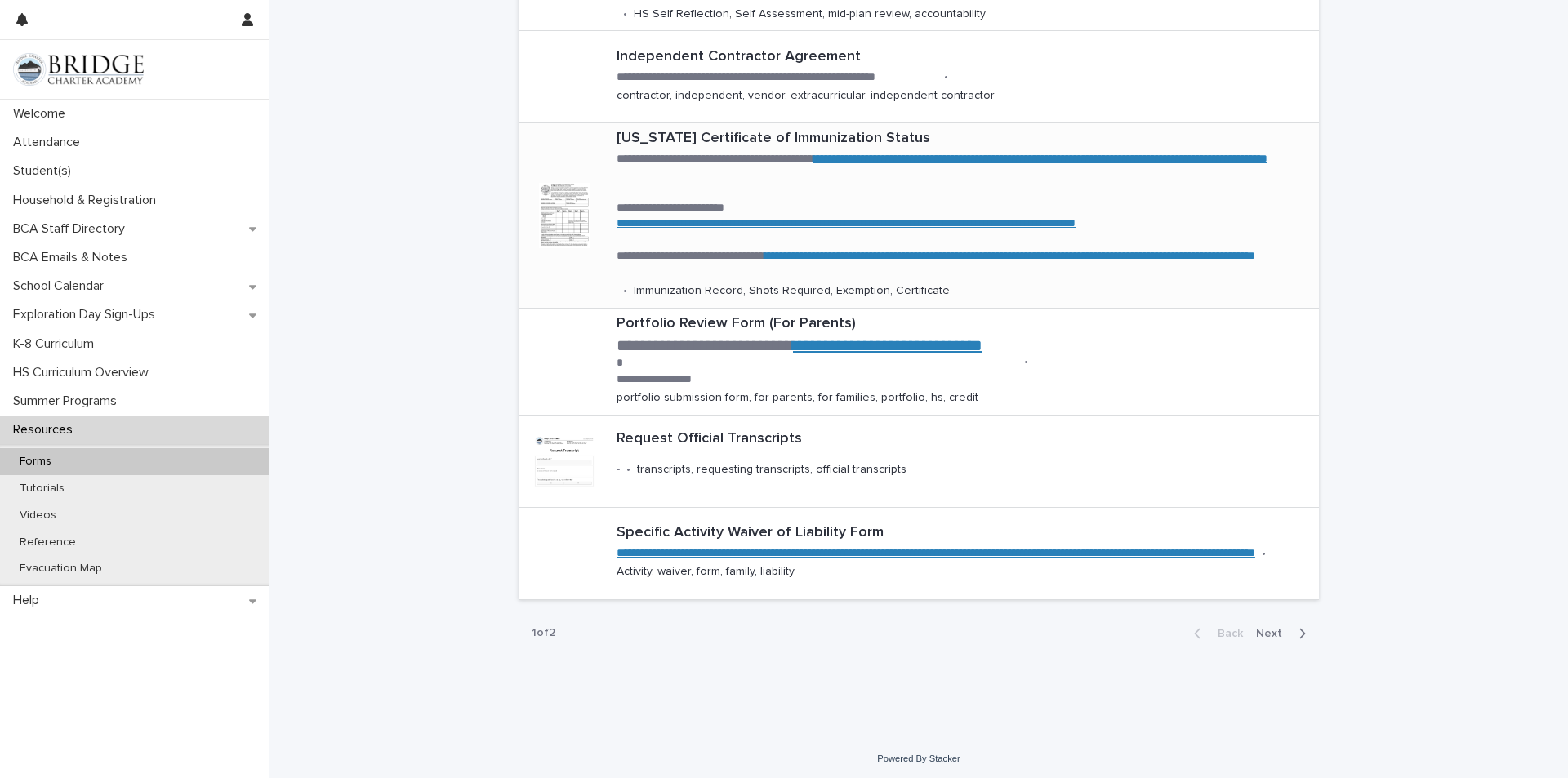
scroll to position [569, 0]
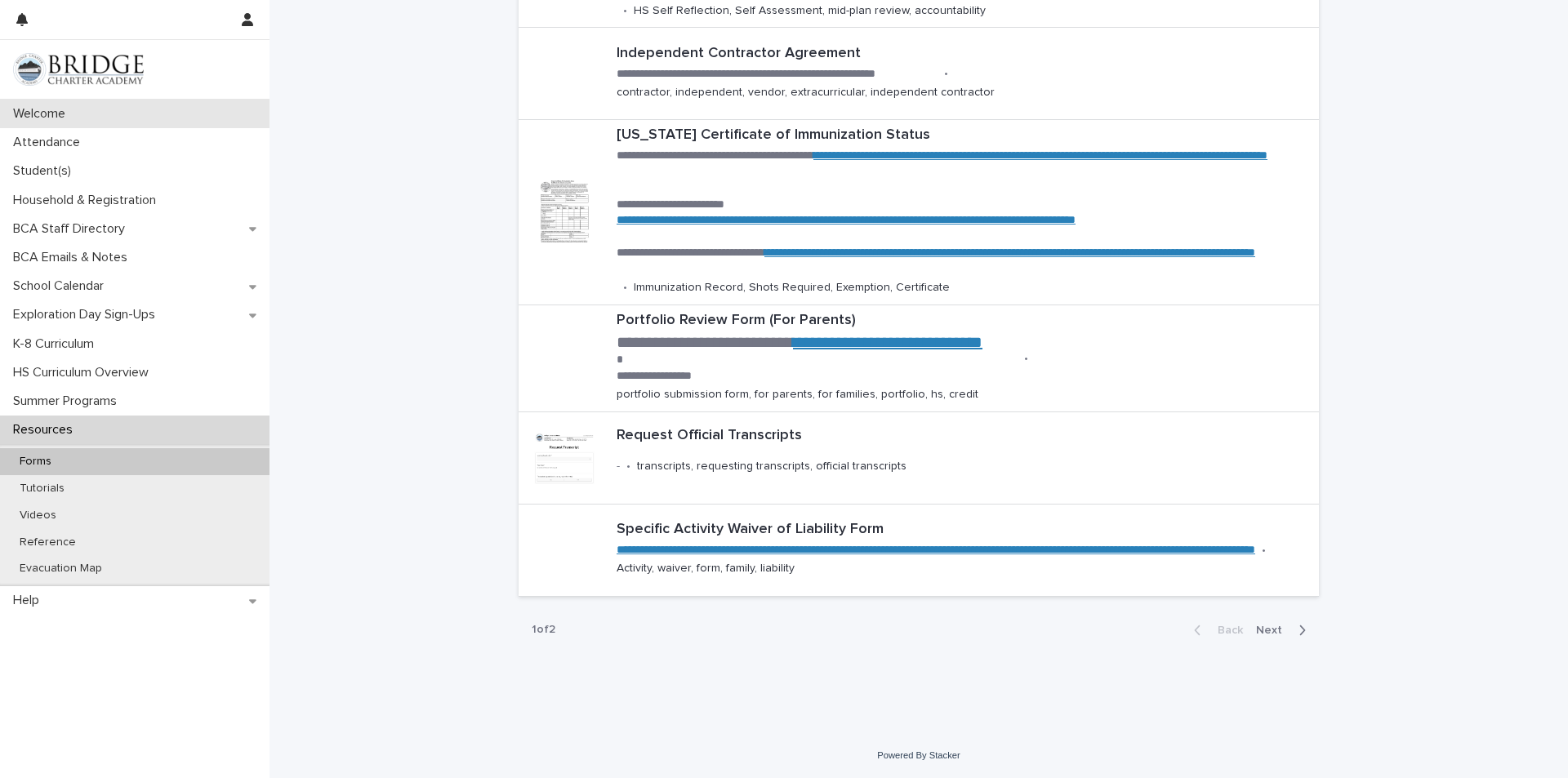
click at [42, 119] on p "Welcome" at bounding box center [42, 114] width 72 height 15
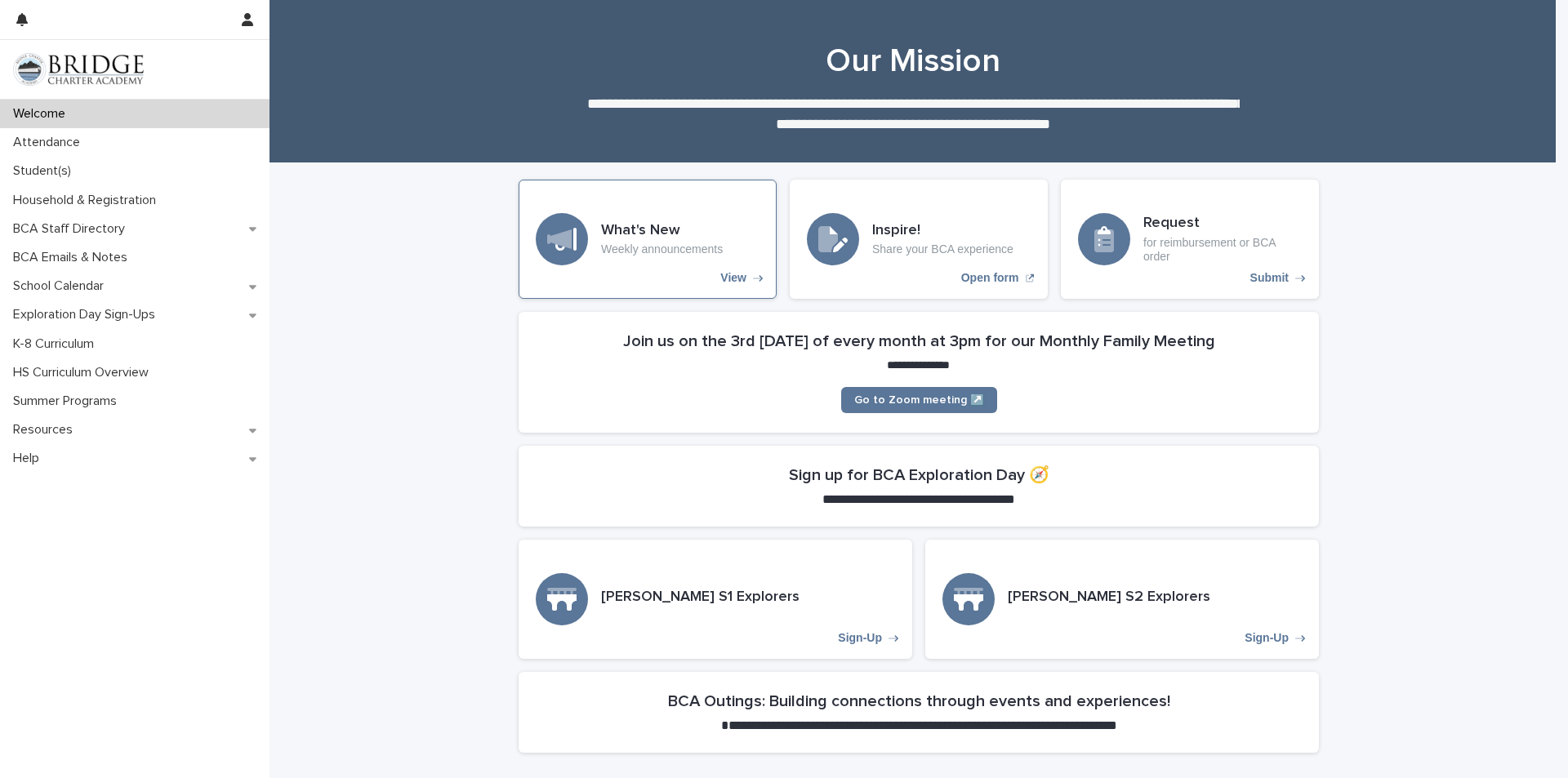
click at [722, 273] on p "View" at bounding box center [734, 278] width 26 height 14
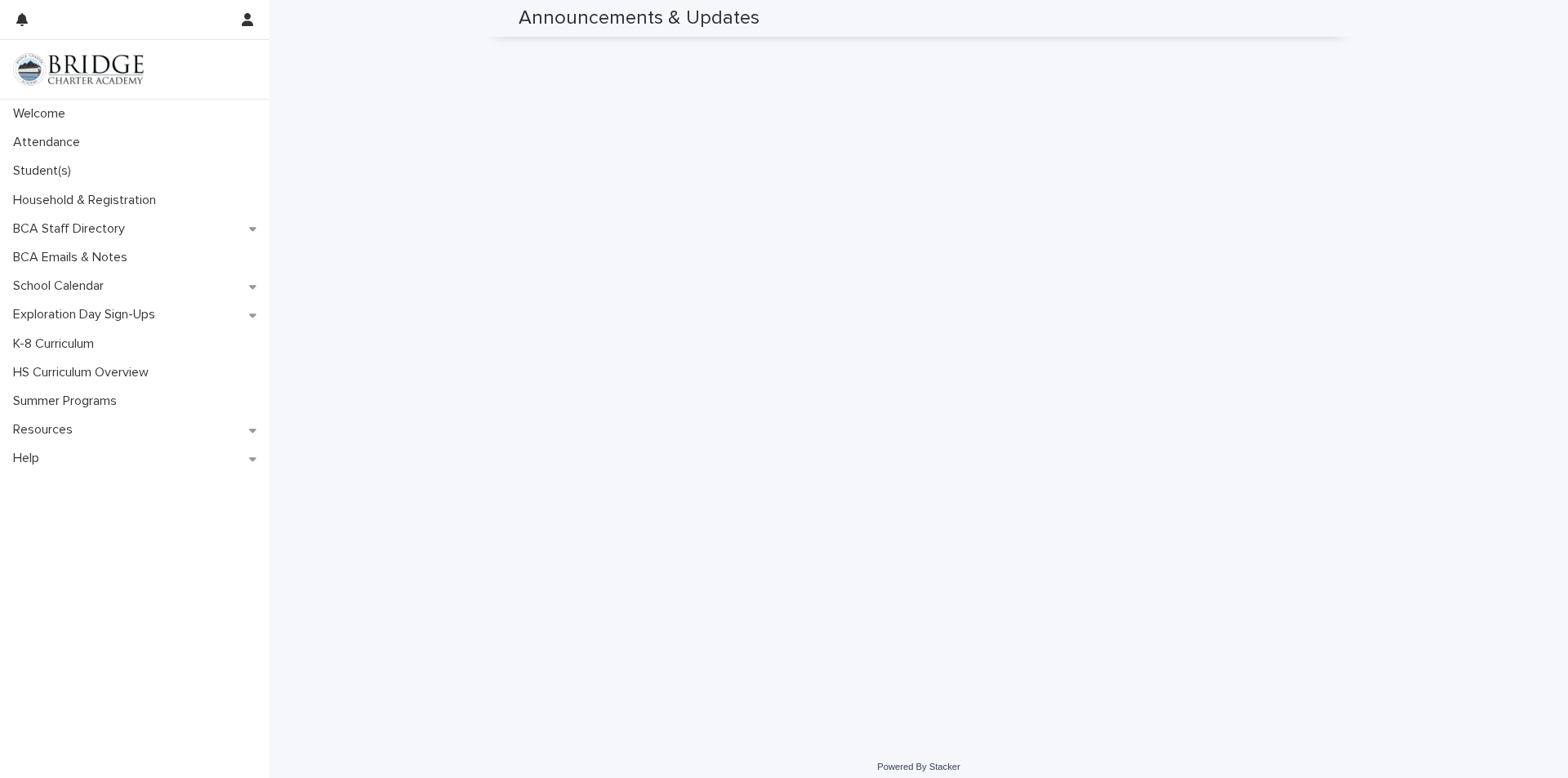
scroll to position [1021, 0]
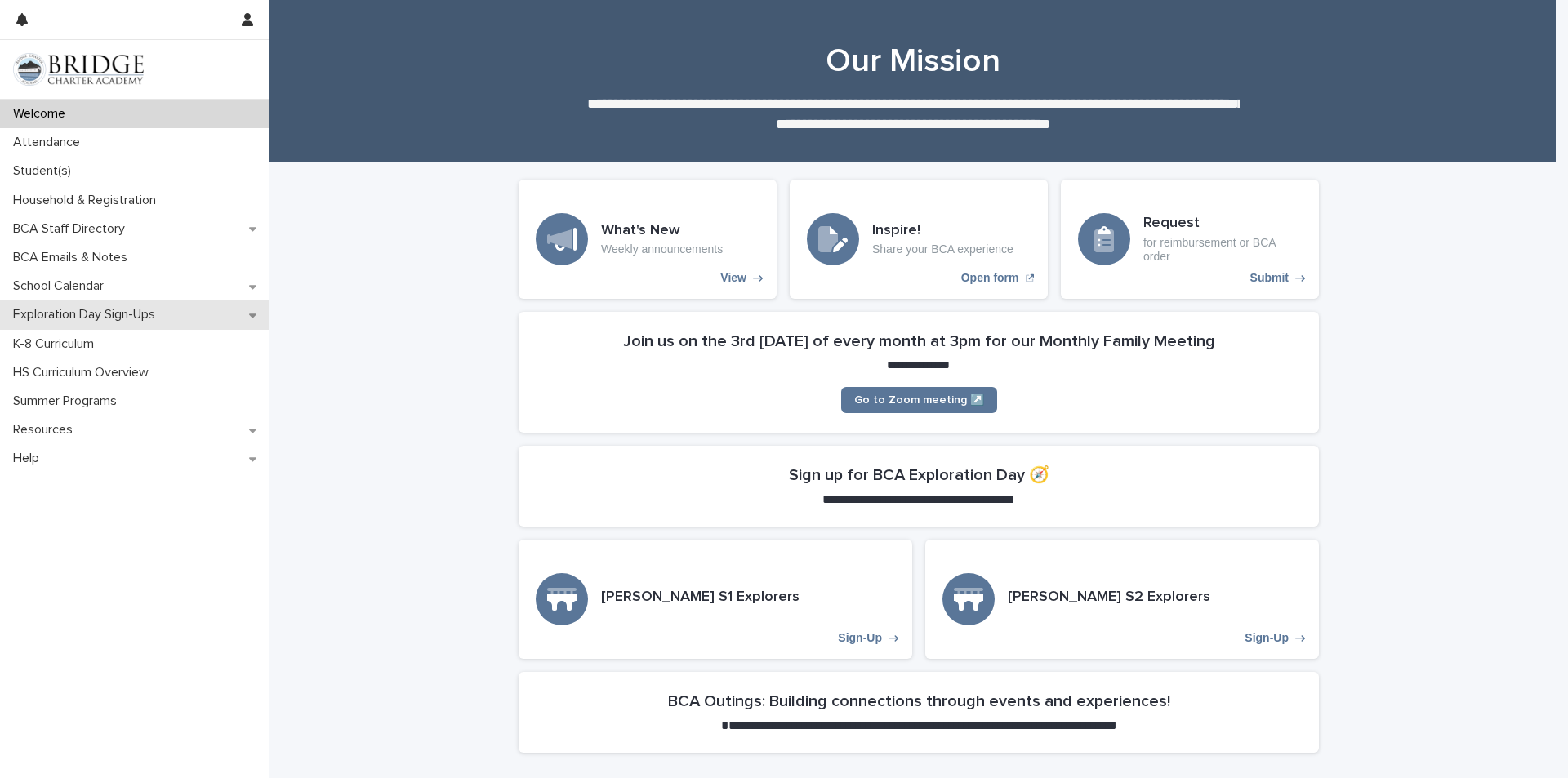
click at [94, 309] on p "Exploration Day Sign-Ups" at bounding box center [87, 315] width 161 height 15
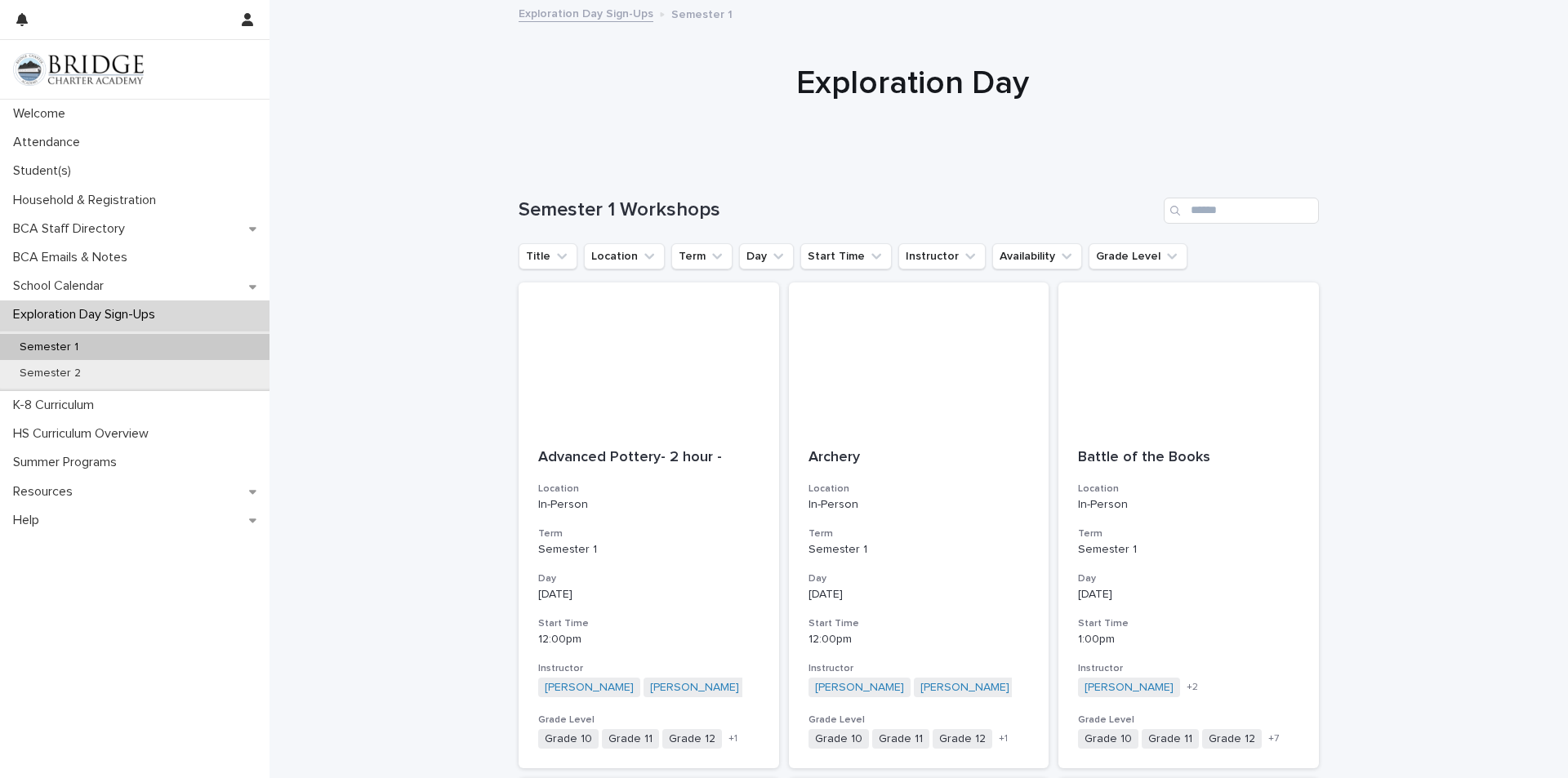
click at [94, 309] on p "Exploration Day Sign-Ups" at bounding box center [87, 315] width 161 height 15
click at [49, 436] on p "HS Curriculum Overview" at bounding box center [84, 434] width 156 height 15
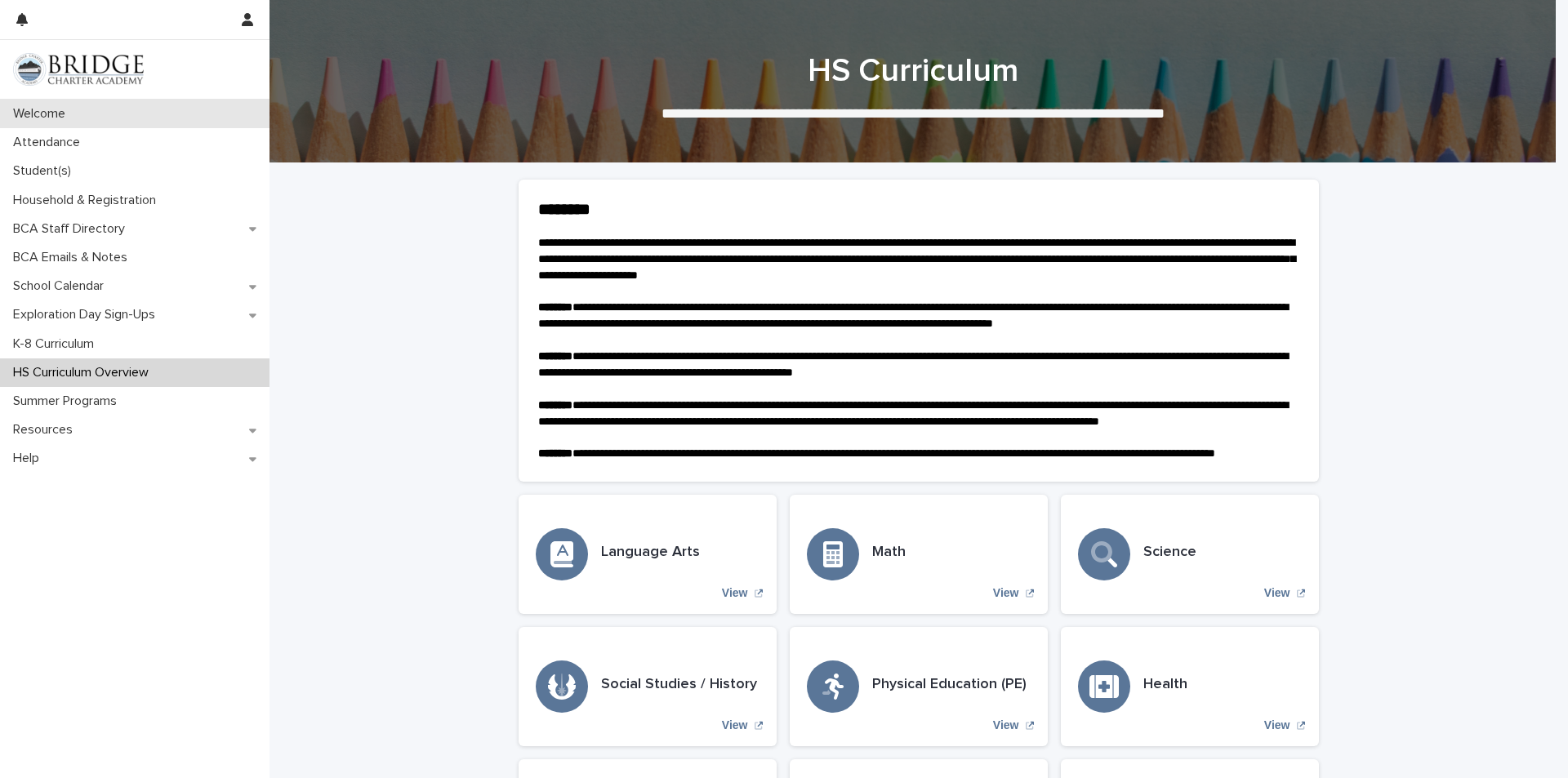
click at [38, 124] on div "Welcome" at bounding box center [135, 114] width 270 height 28
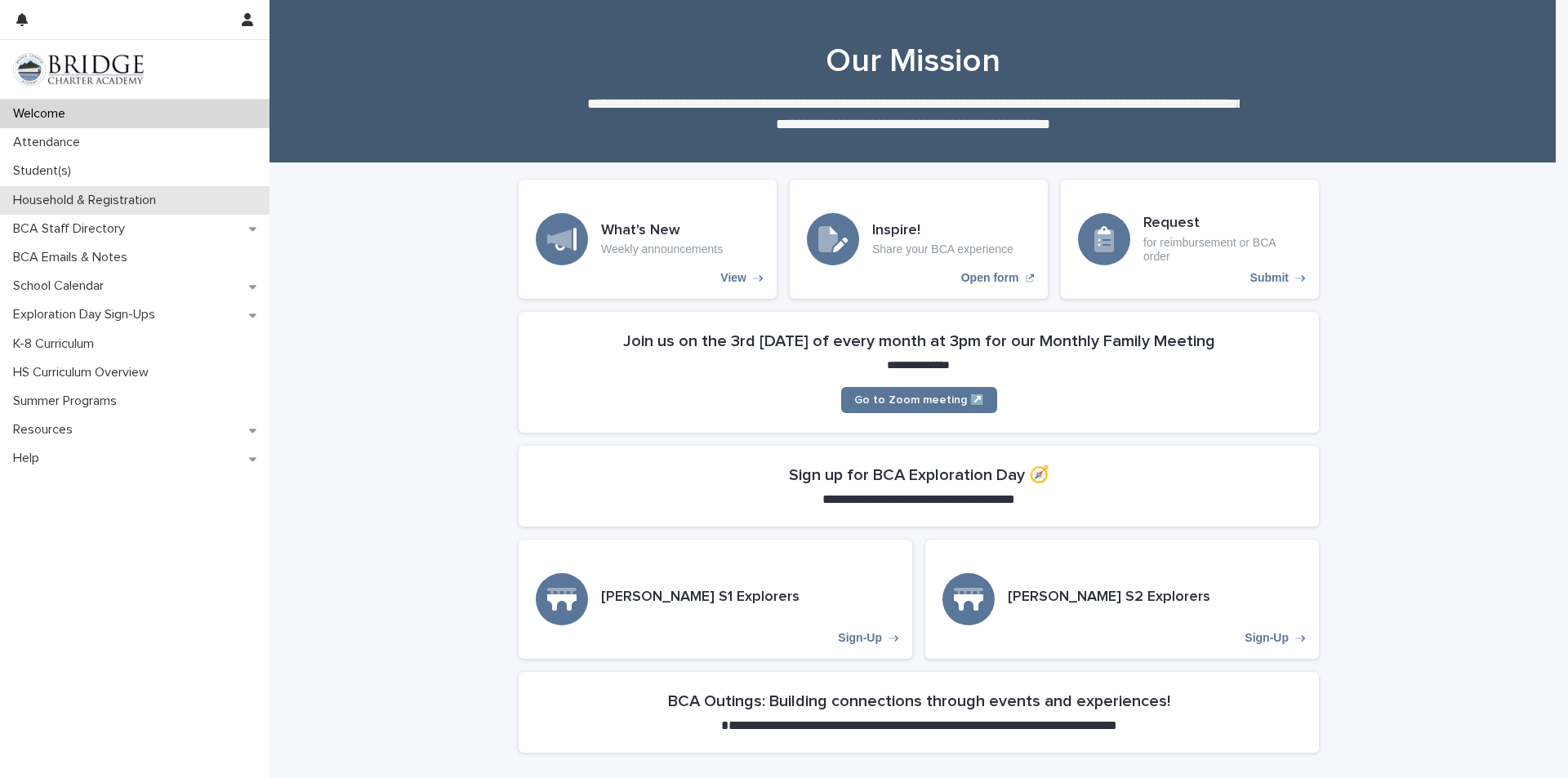
click at [85, 211] on div "Household & Registration" at bounding box center [135, 200] width 270 height 28
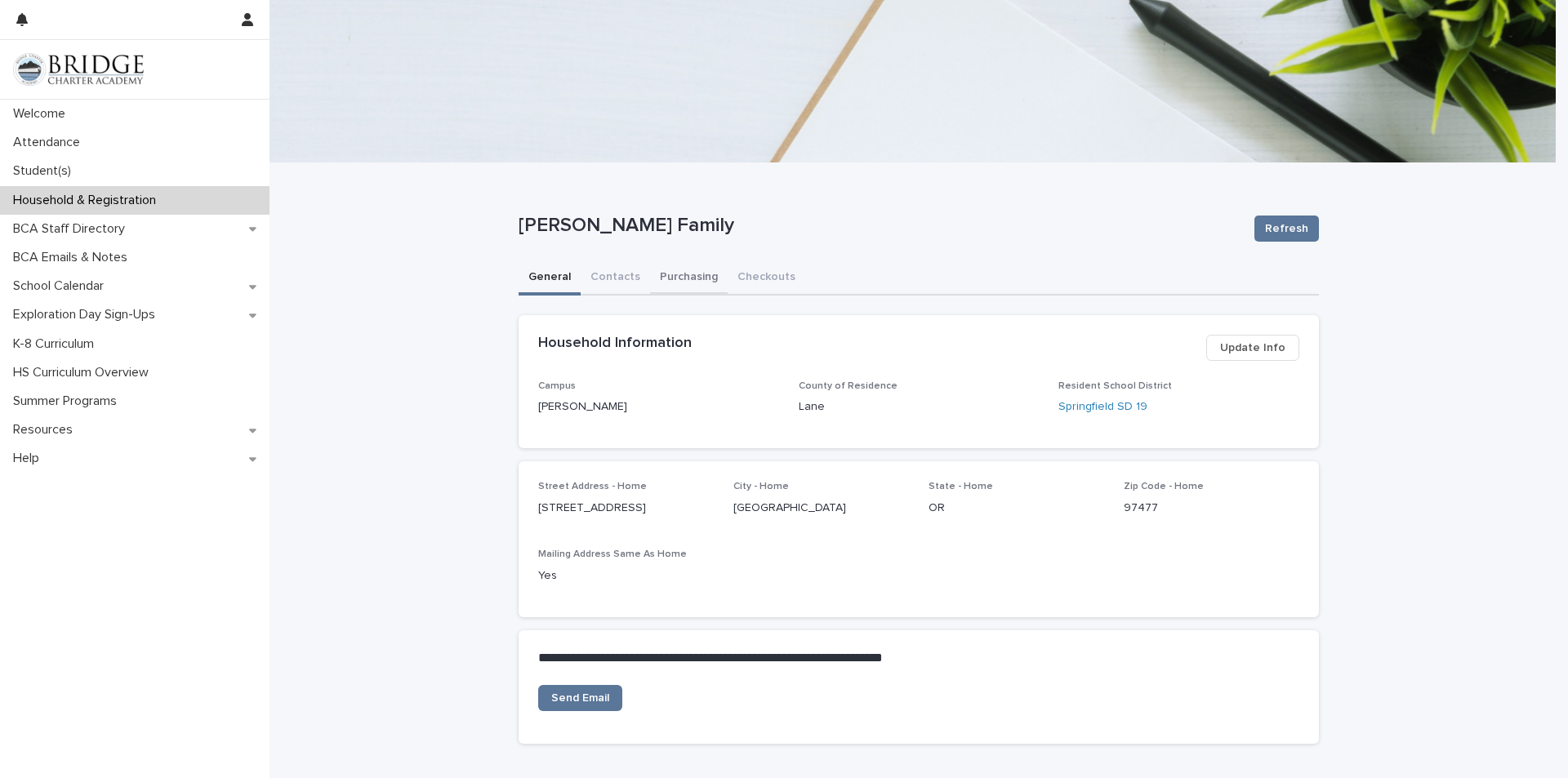
click at [679, 284] on button "Purchasing" at bounding box center [688, 278] width 77 height 34
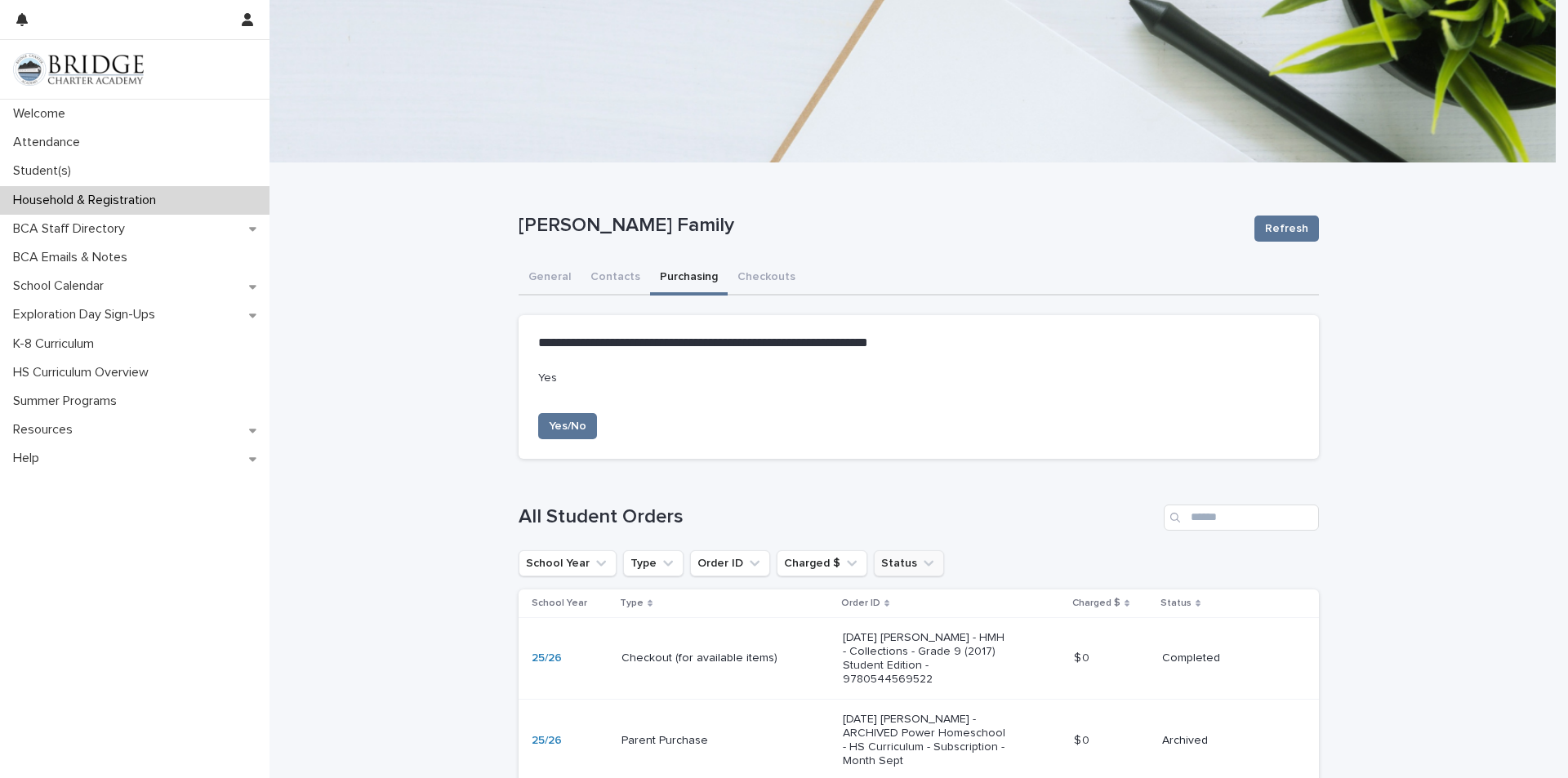
click at [874, 567] on button "Status" at bounding box center [909, 564] width 70 height 26
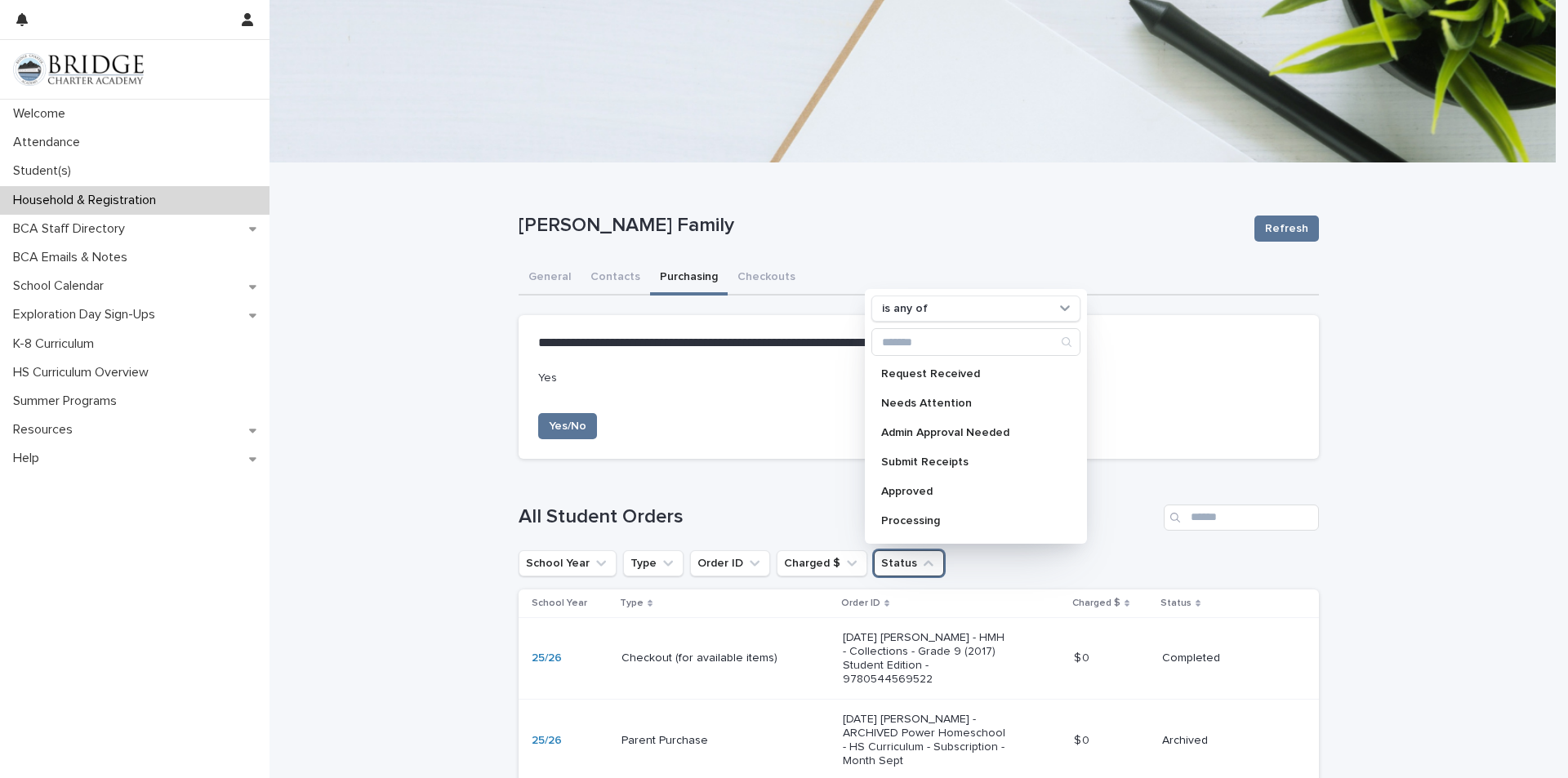
click at [833, 508] on h1 "All Student Orders" at bounding box center [837, 517] width 638 height 24
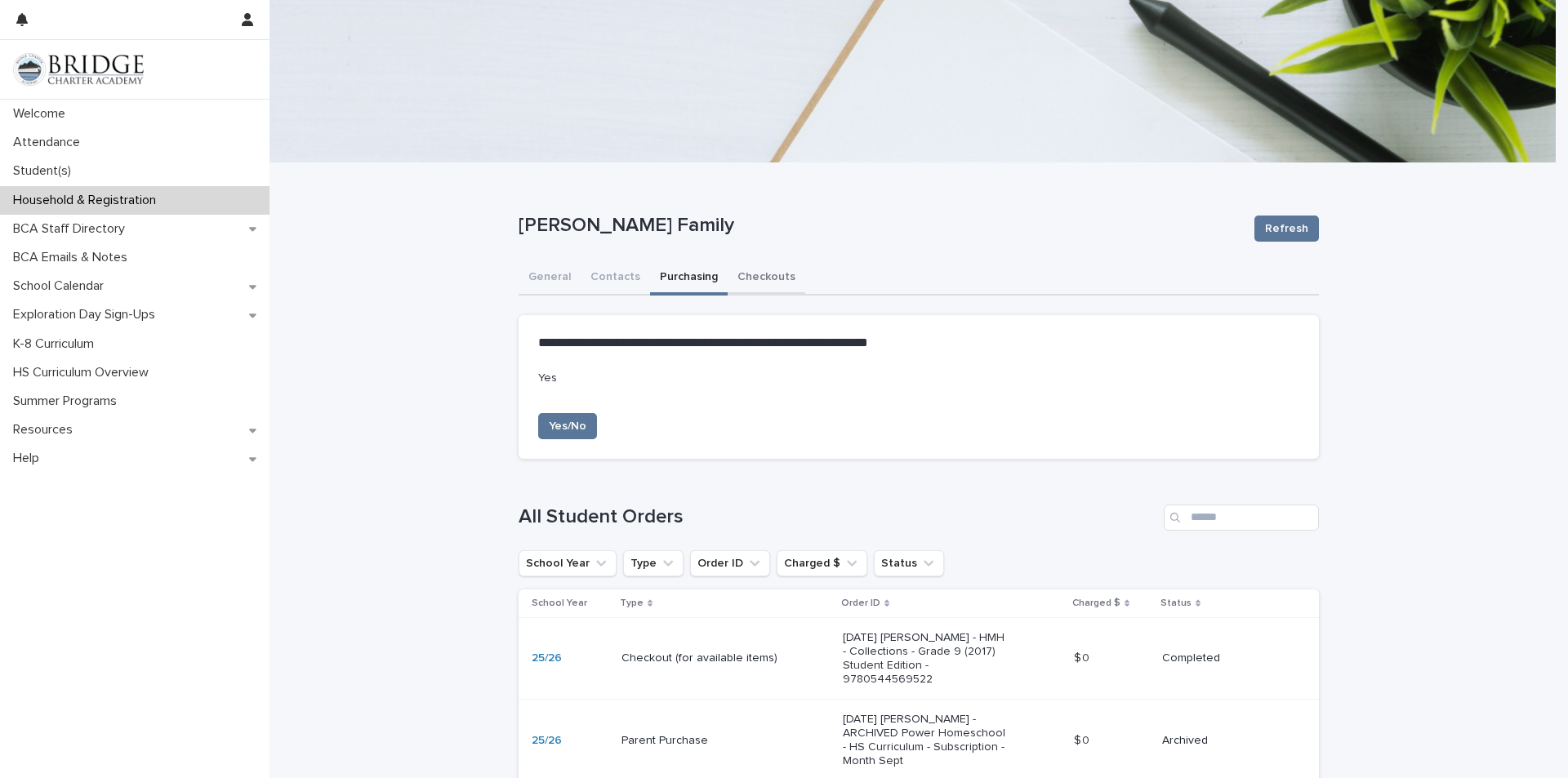
click at [752, 278] on button "Checkouts" at bounding box center [767, 278] width 77 height 34
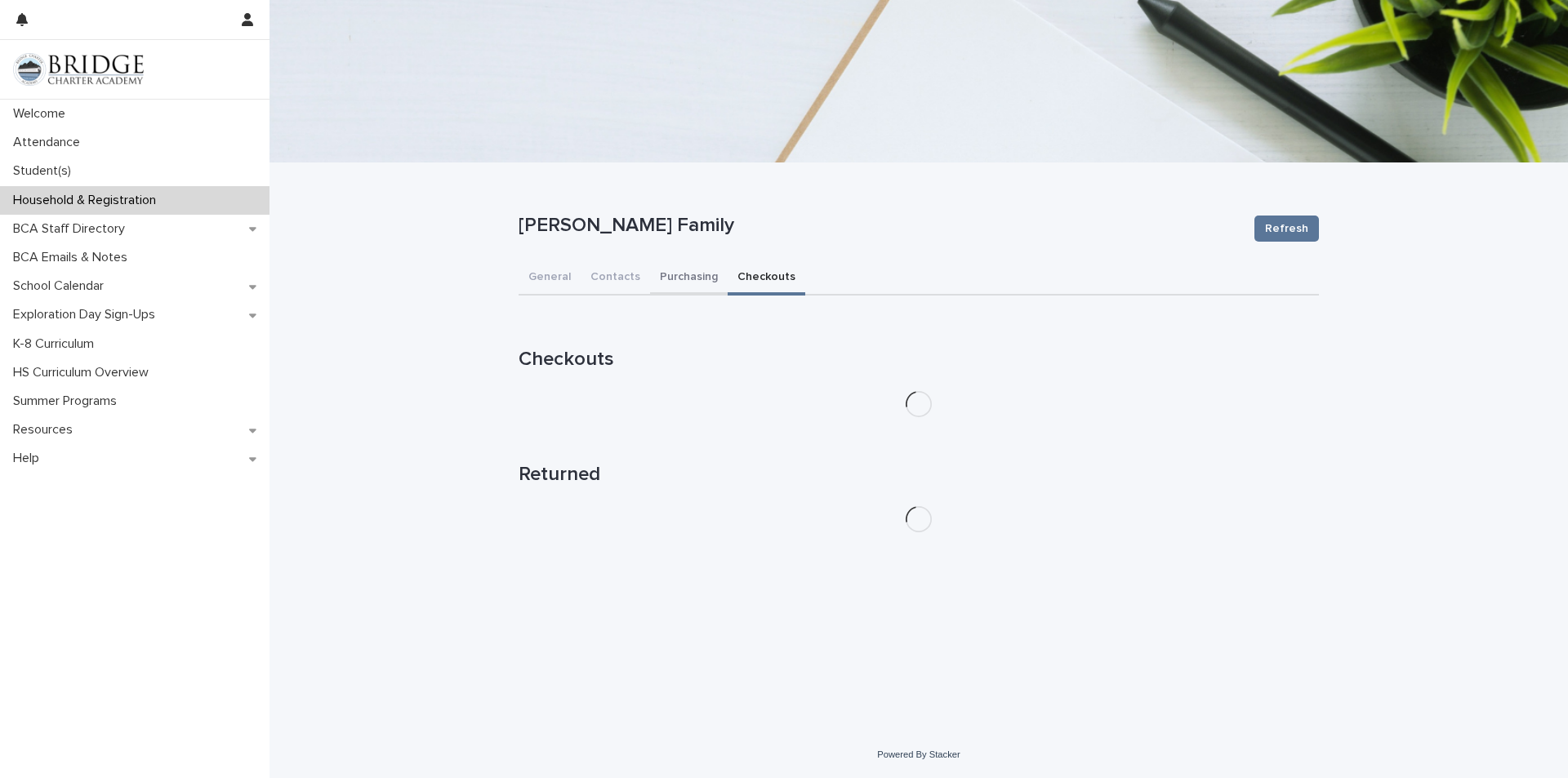
click at [664, 279] on button "Purchasing" at bounding box center [688, 278] width 77 height 34
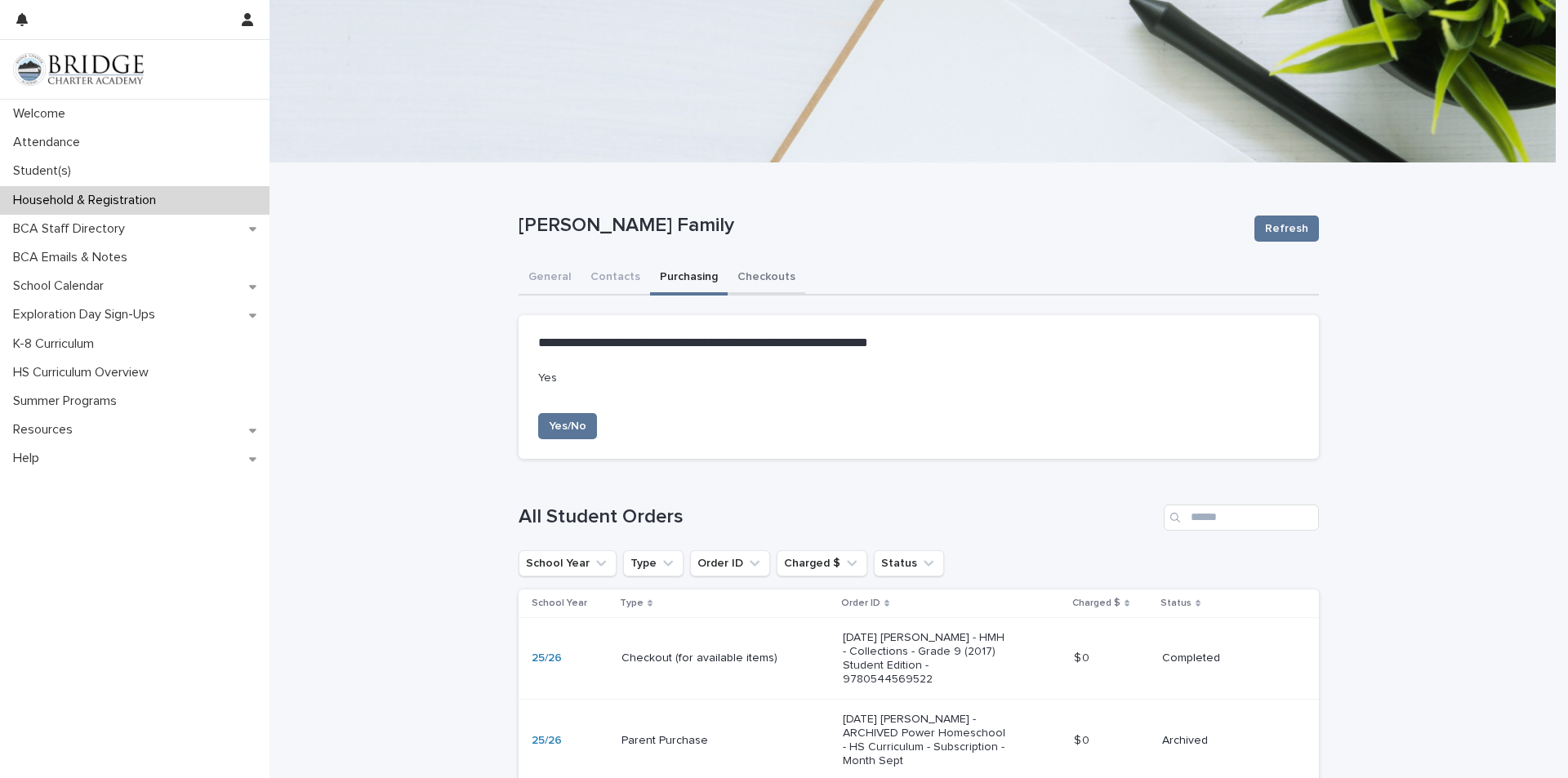
click at [766, 278] on button "Checkouts" at bounding box center [767, 278] width 77 height 34
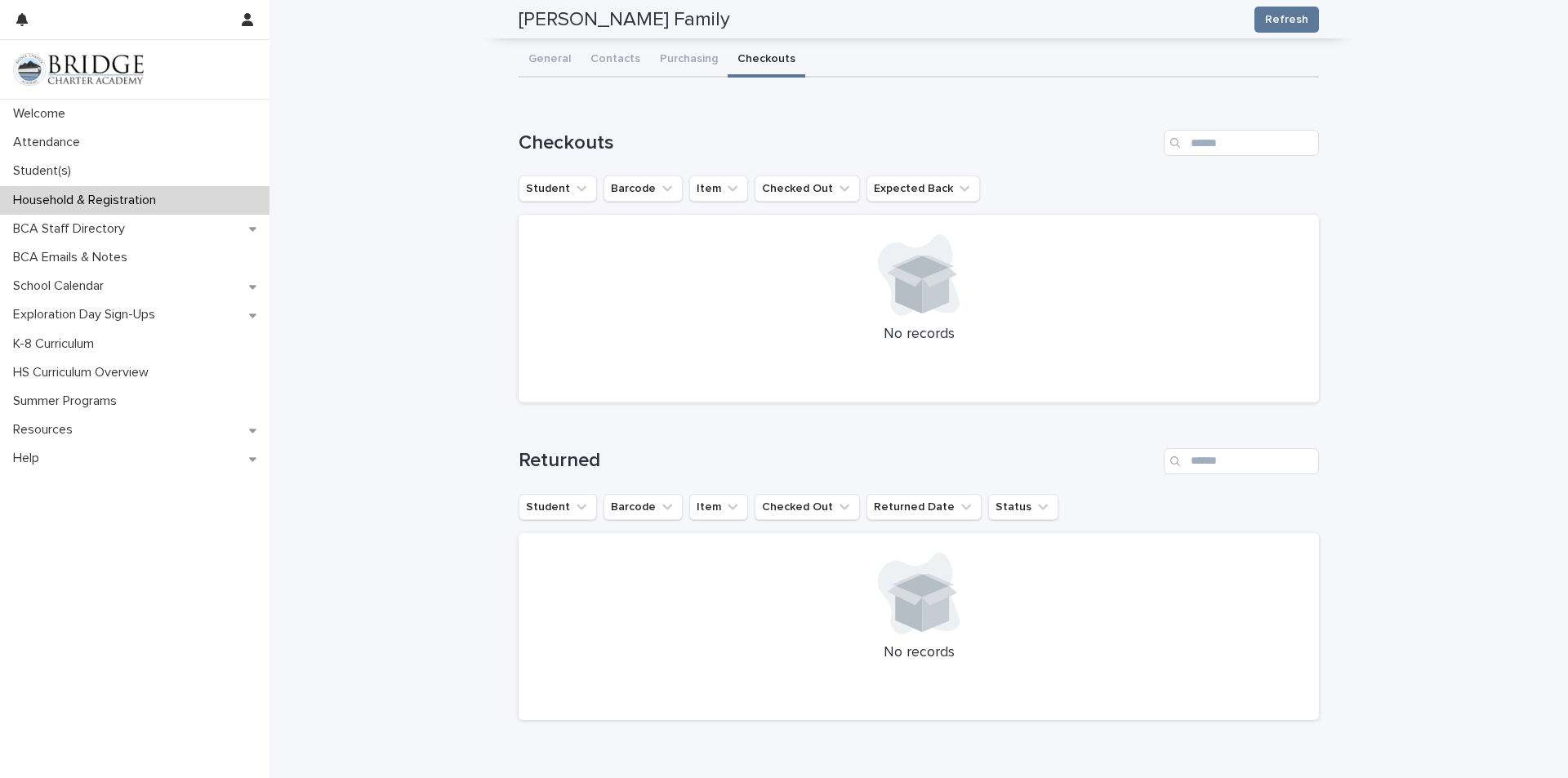
scroll to position [57, 0]
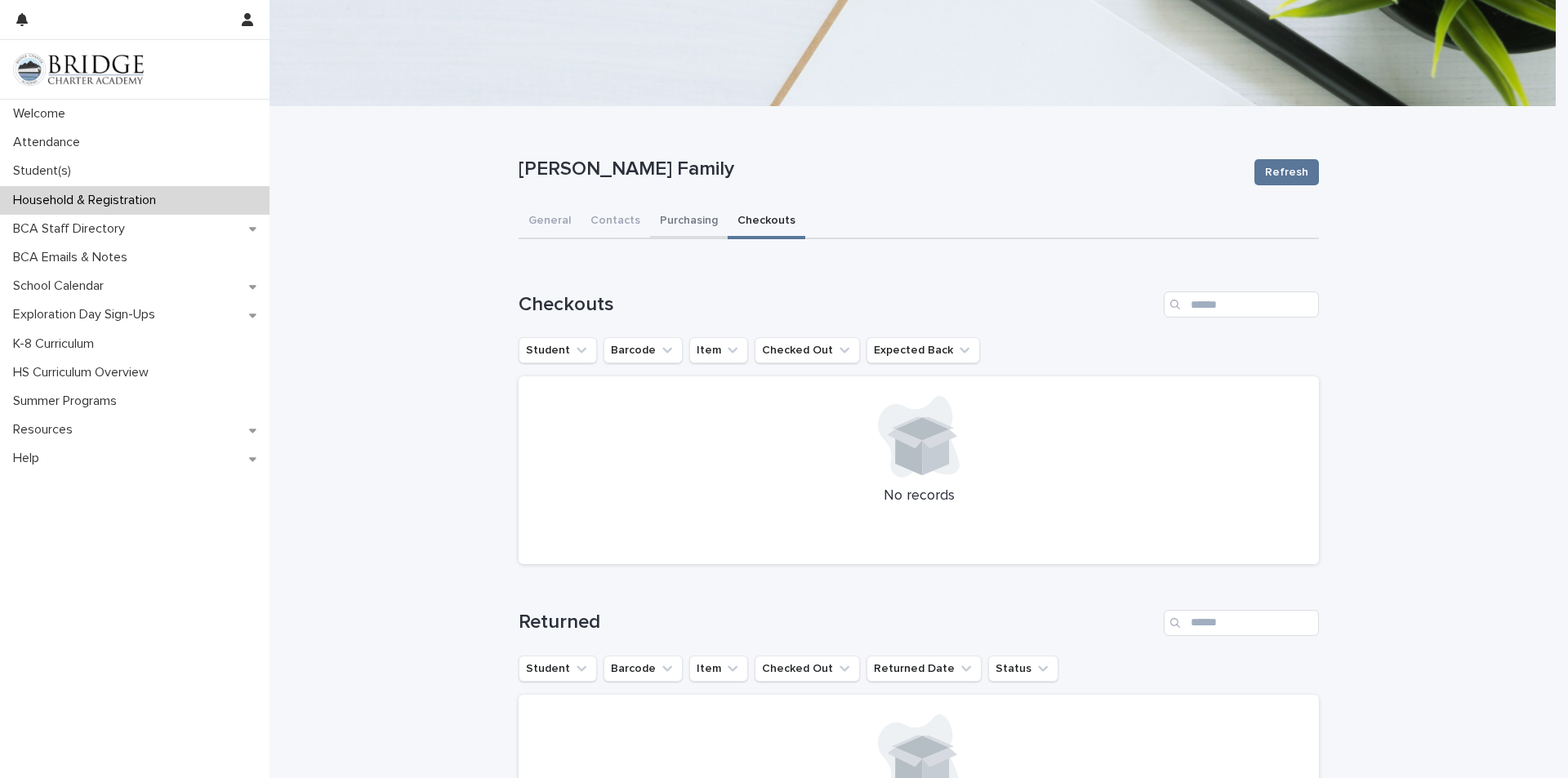
click at [683, 223] on div "Hass Family Refresh Hass Family Refresh Sorry, there was an error saving your r…" at bounding box center [918, 501] width 801 height 788
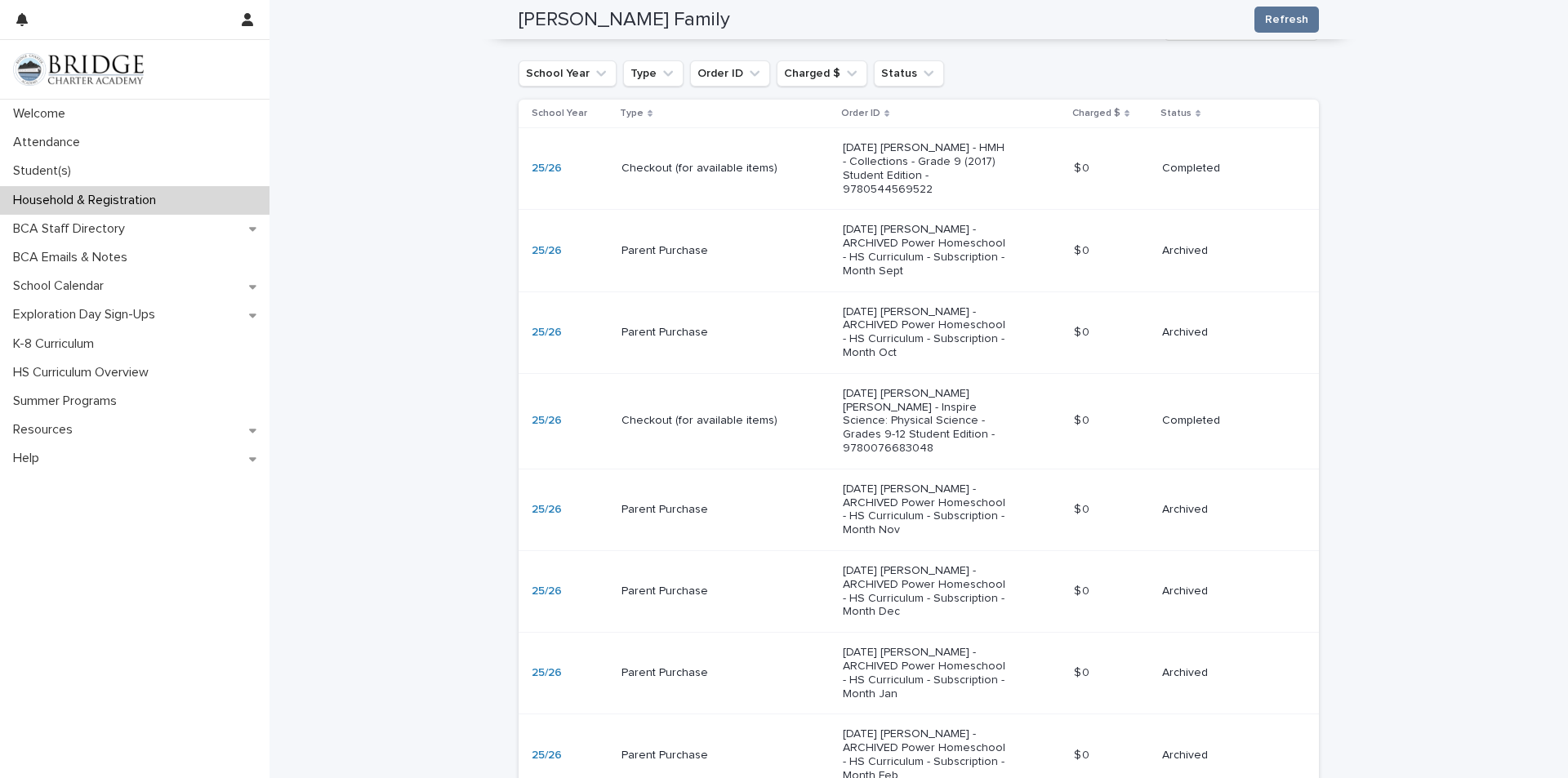
scroll to position [82, 0]
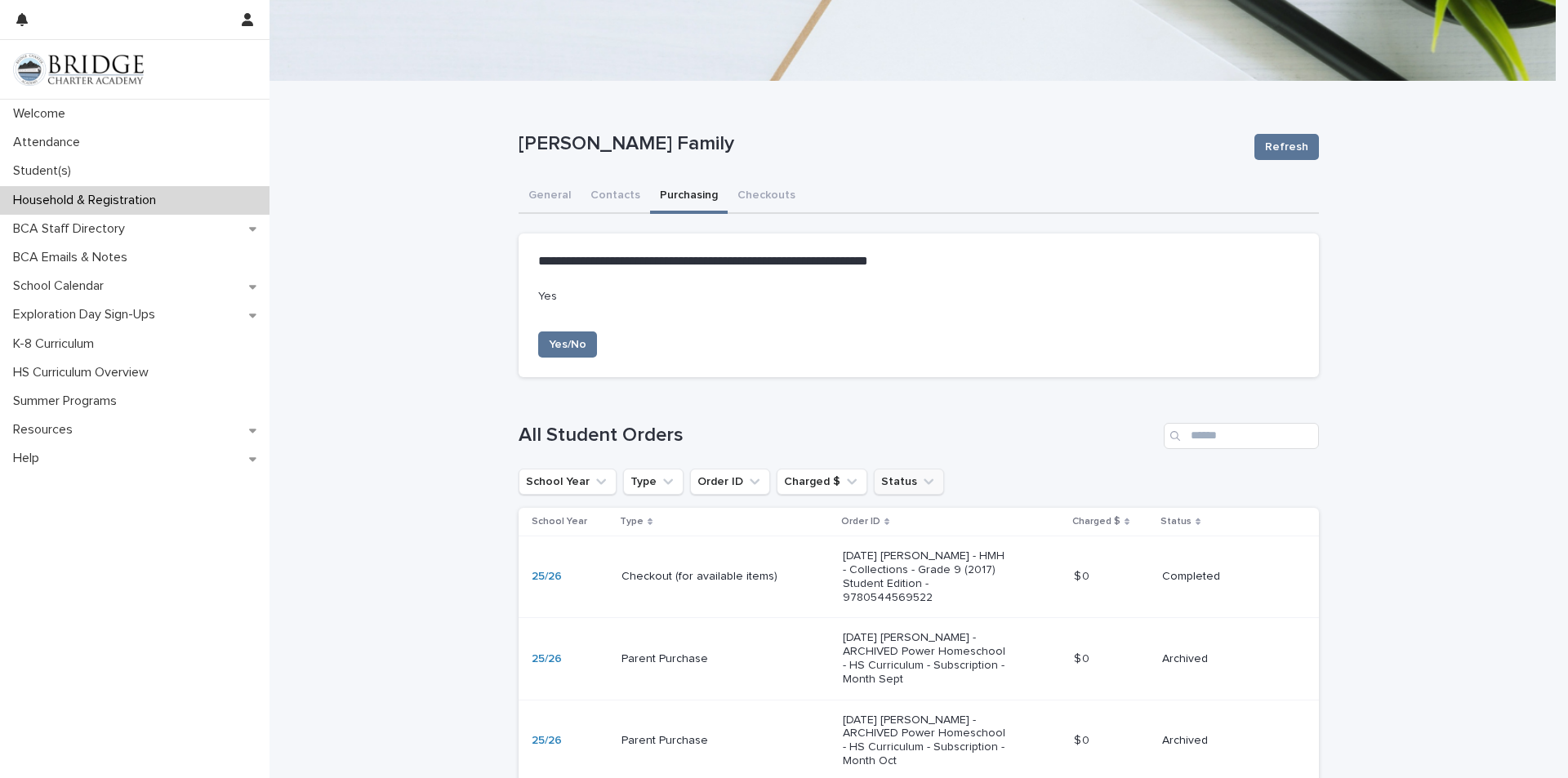
click at [891, 485] on button "Status" at bounding box center [909, 482] width 70 height 26
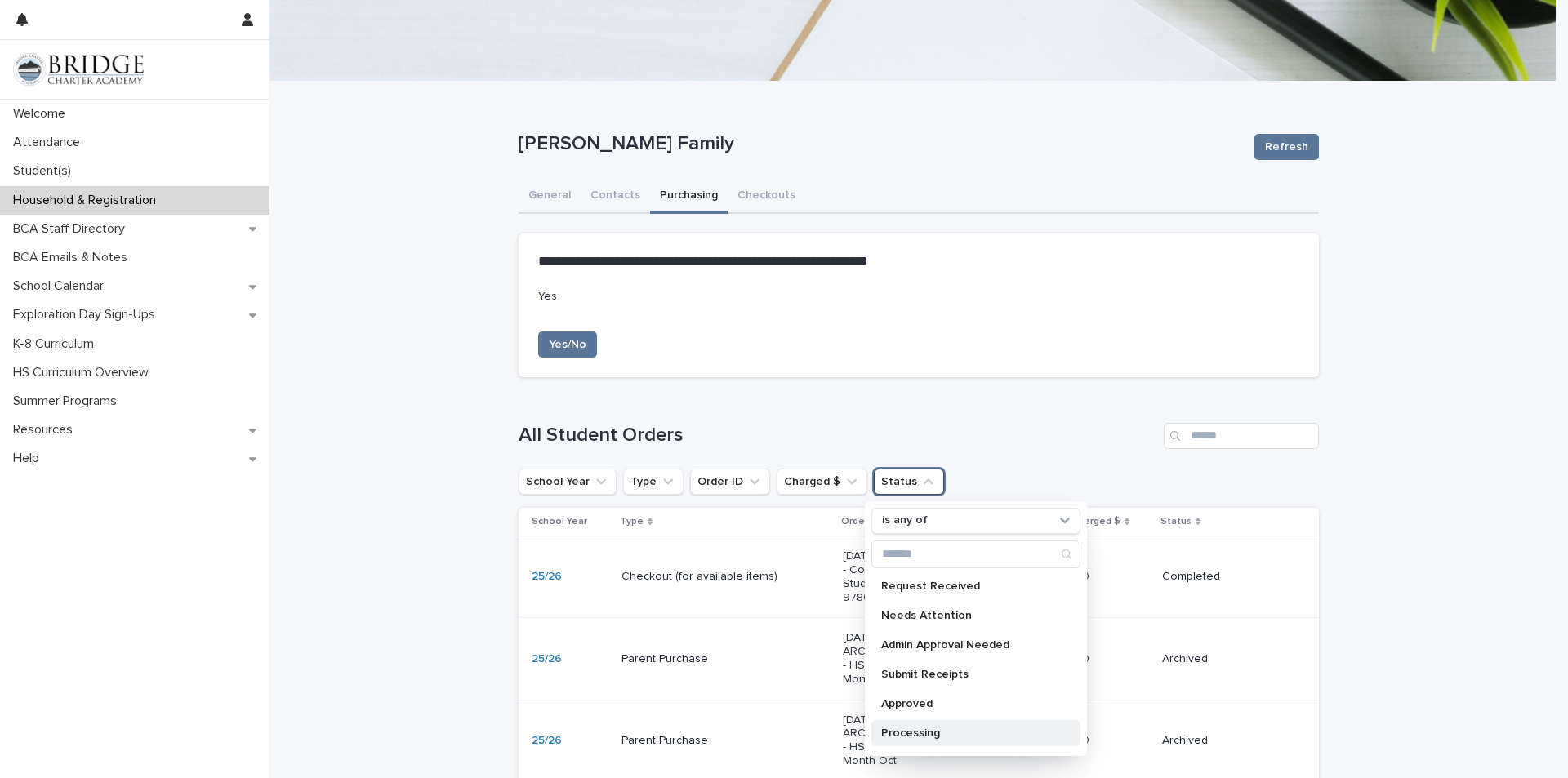
click at [900, 724] on div "Processing" at bounding box center [976, 734] width 209 height 26
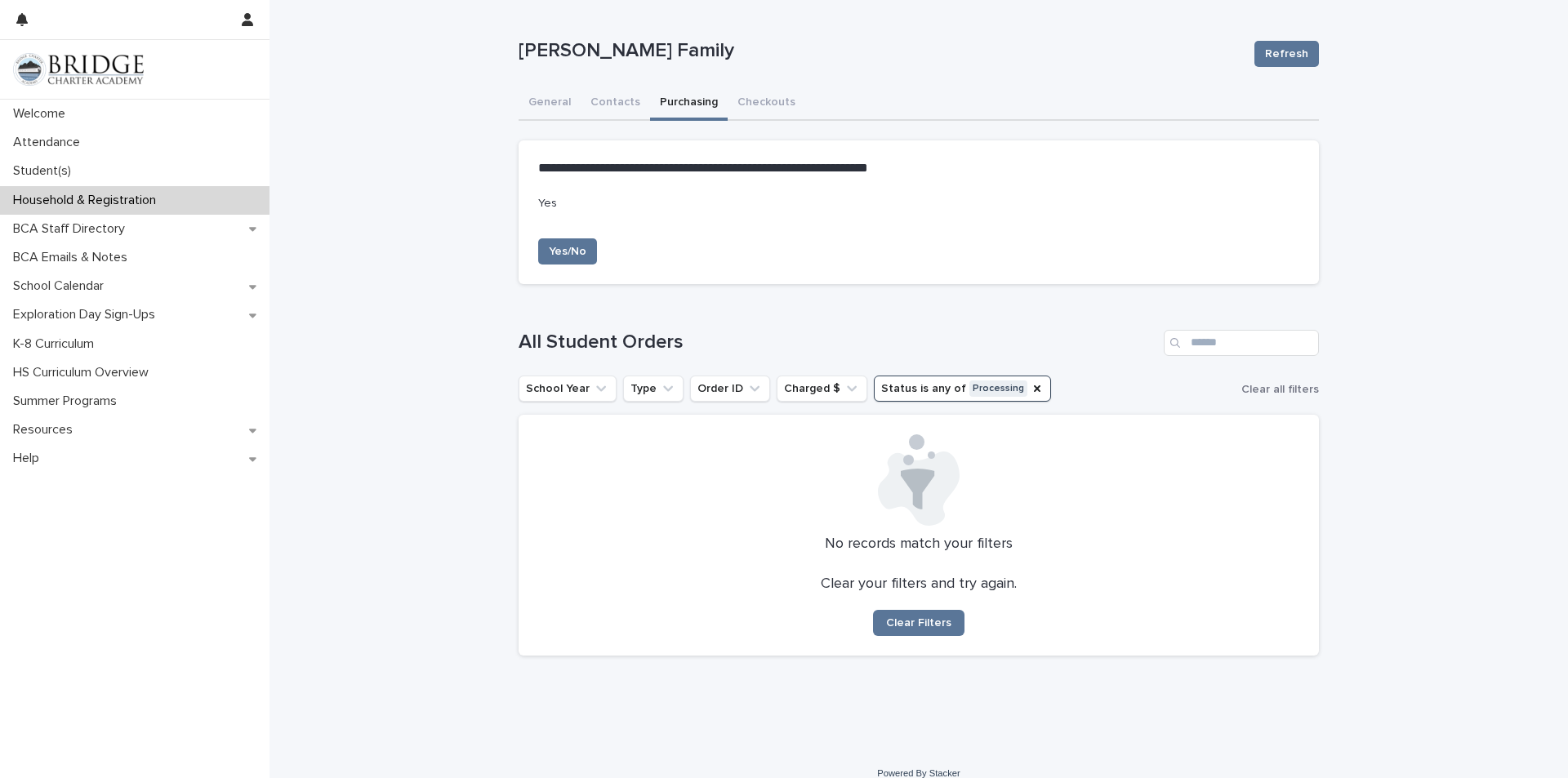
scroll to position [193, 0]
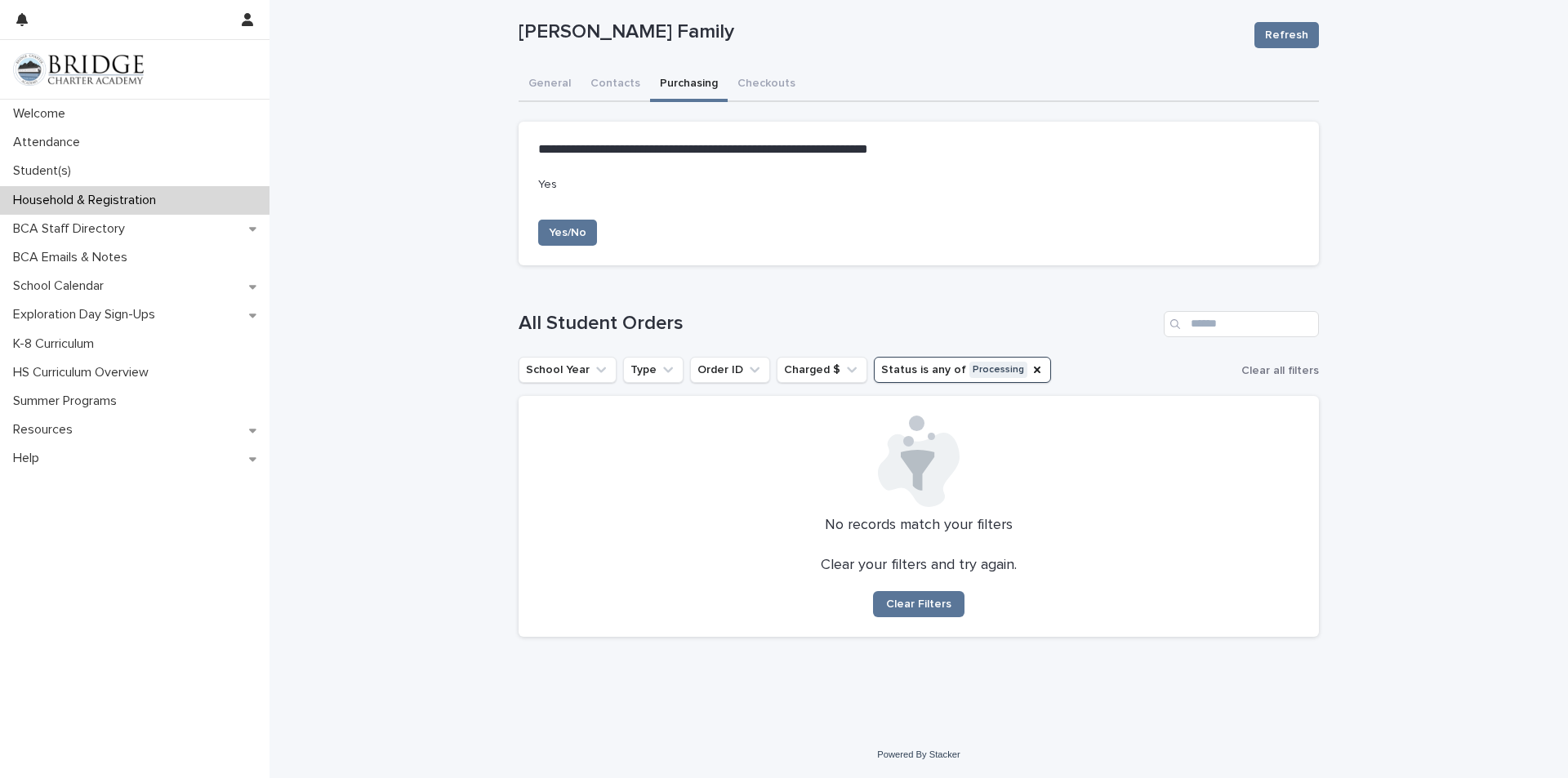
click at [895, 364] on button "Status is any of Processing" at bounding box center [963, 370] width 177 height 26
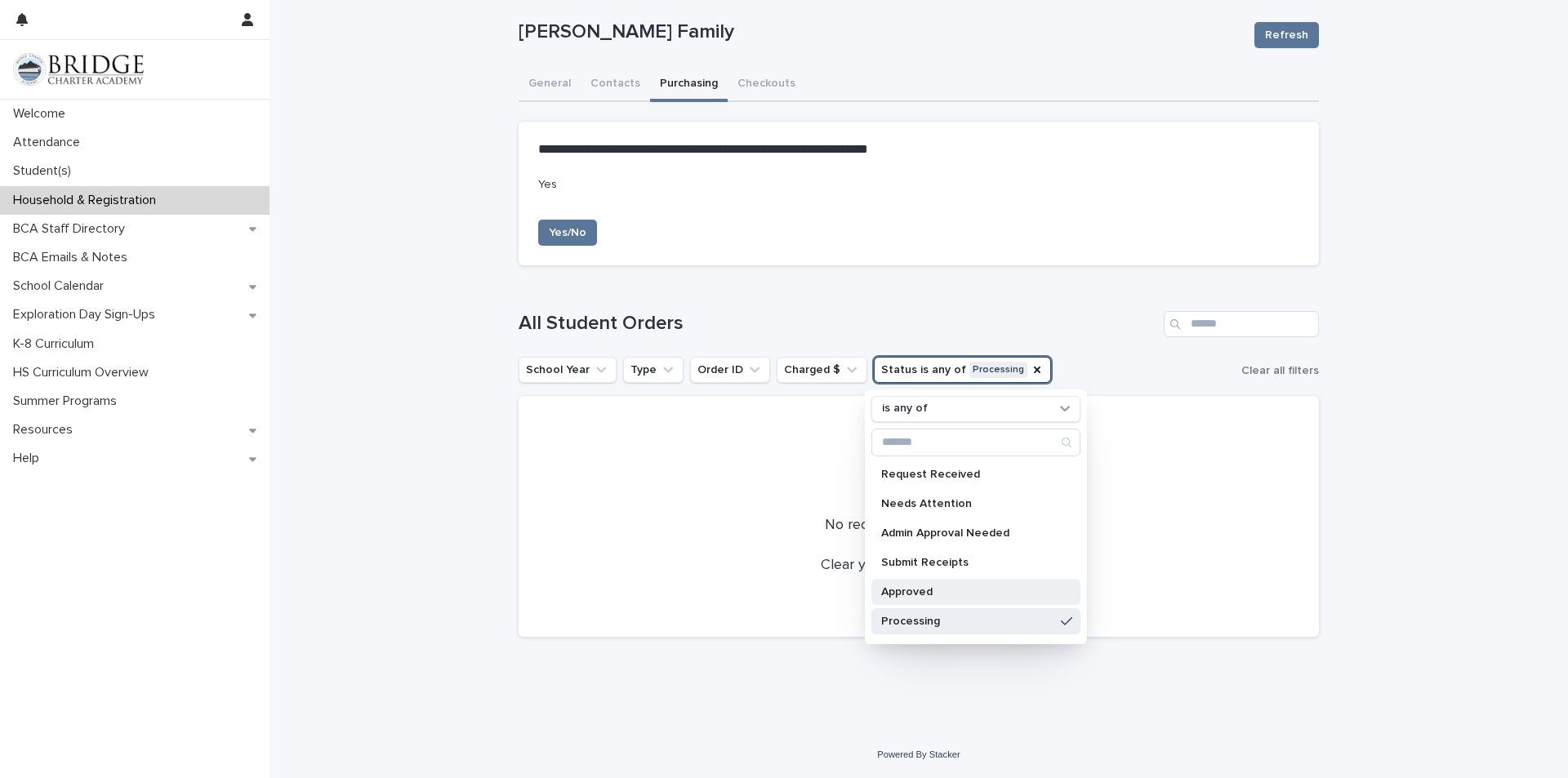
click at [910, 600] on div "Approved" at bounding box center [976, 592] width 209 height 26
click at [1015, 628] on div "Processing" at bounding box center [976, 621] width 209 height 26
click at [1113, 345] on div "All Student Orders School Year Type Order ID Charged $ Status is any of Approve…" at bounding box center [918, 474] width 801 height 326
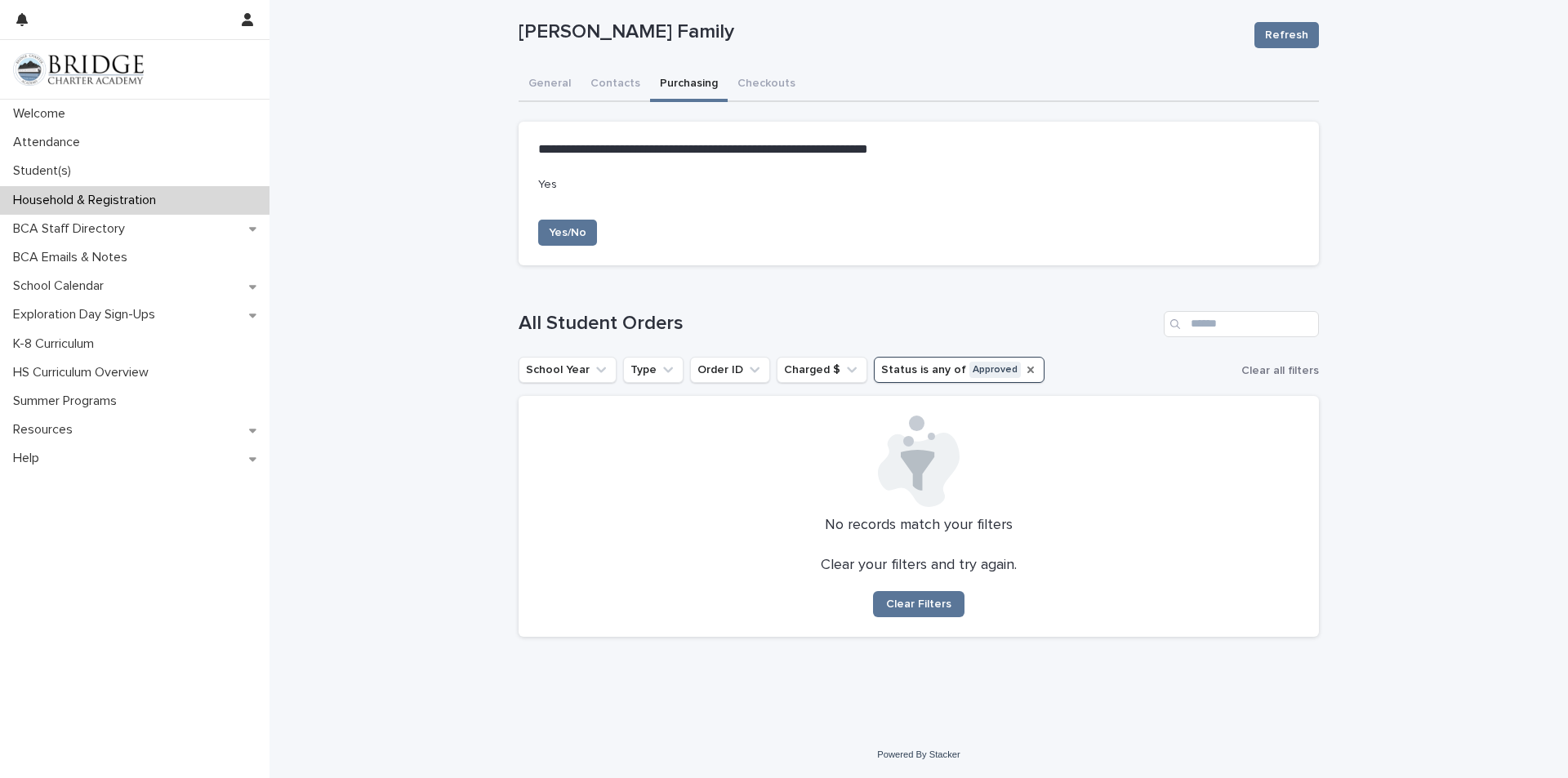
click at [1024, 374] on icon "Status" at bounding box center [1031, 370] width 13 height 13
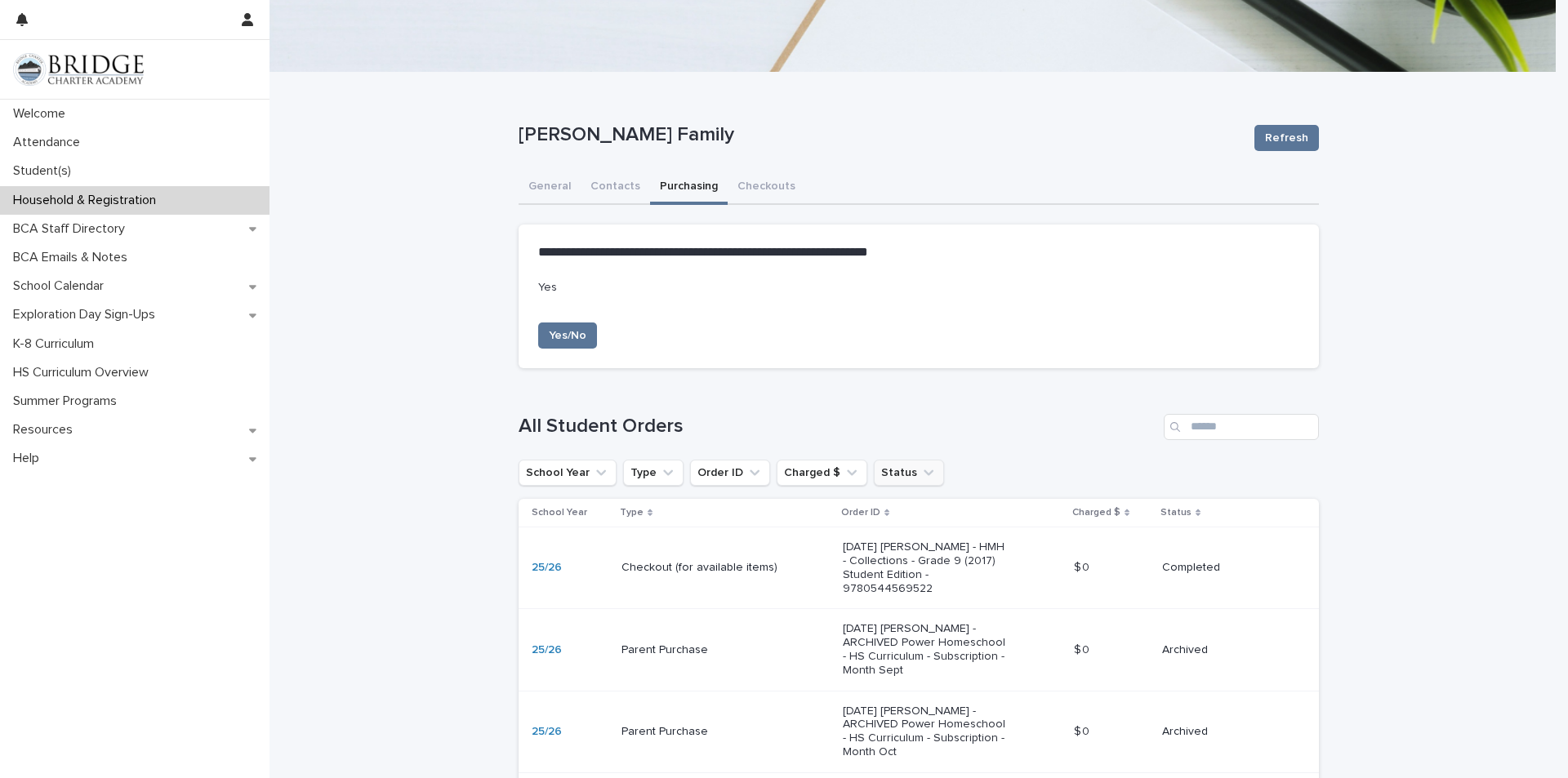
scroll to position [9, 0]
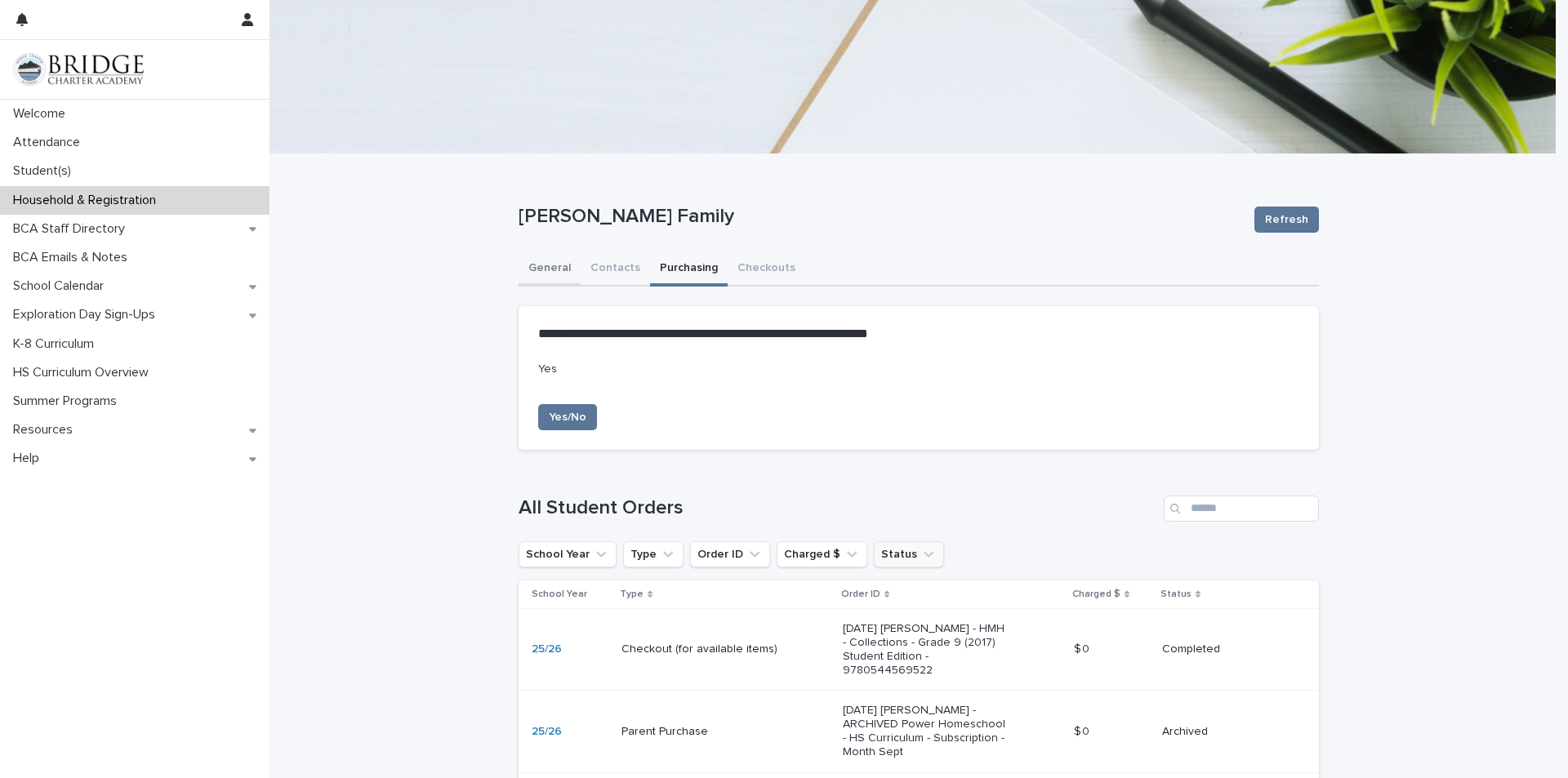
click at [528, 266] on button "General" at bounding box center [550, 270] width 62 height 34
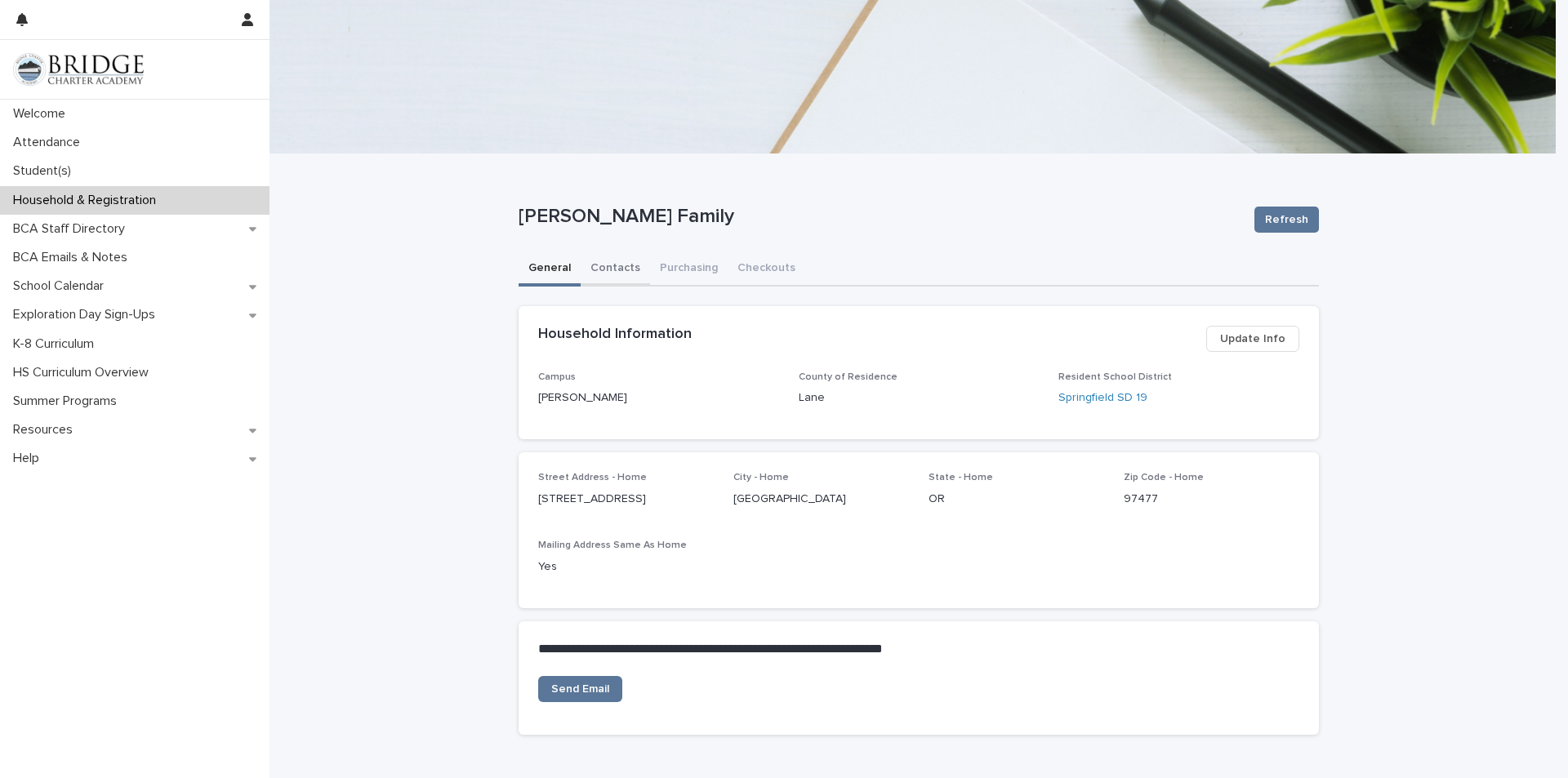
click at [619, 274] on button "Contacts" at bounding box center [616, 270] width 70 height 34
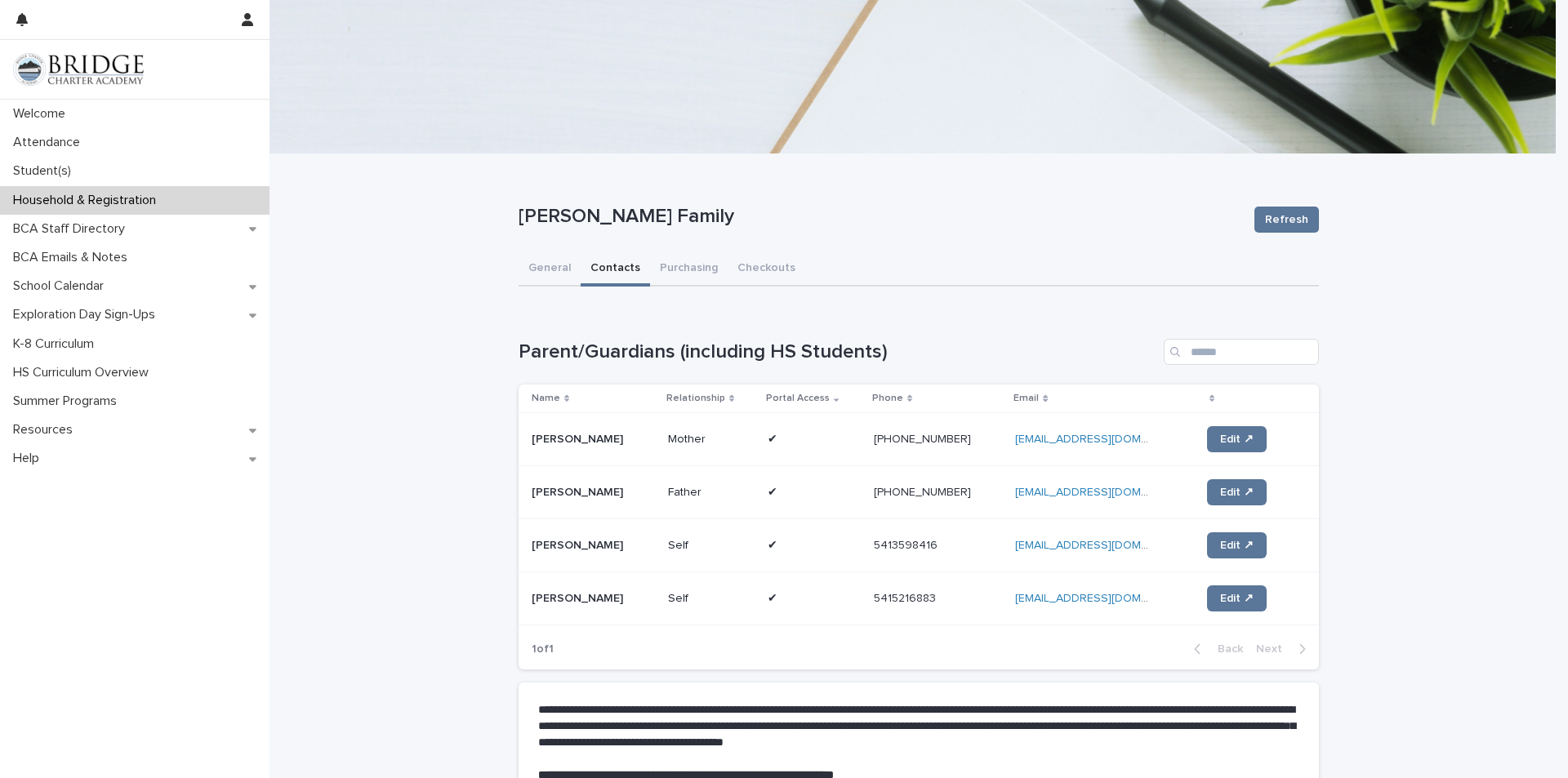
scroll to position [173, 0]
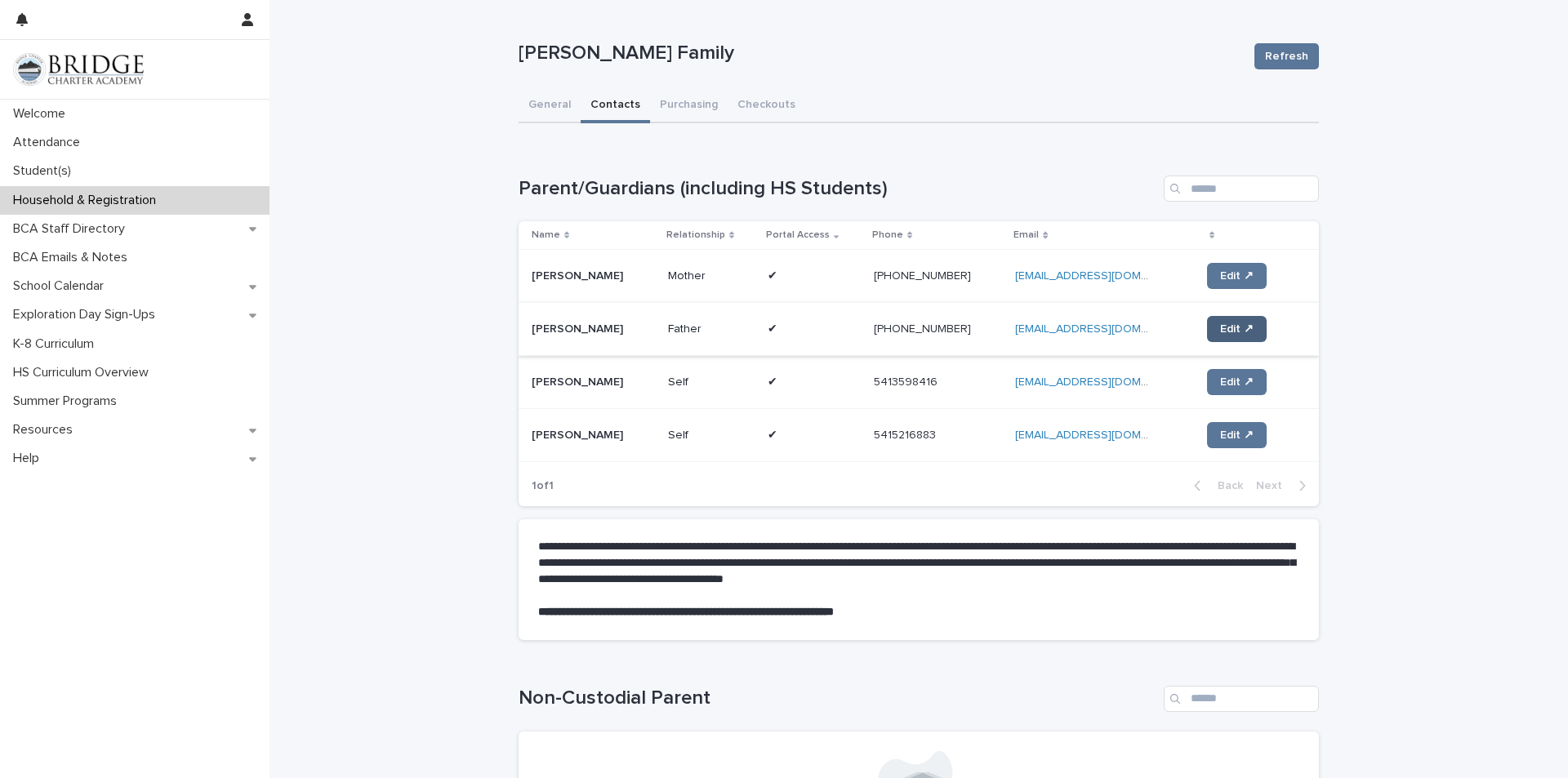
click at [1220, 330] on span "Edit ↗" at bounding box center [1237, 329] width 34 height 11
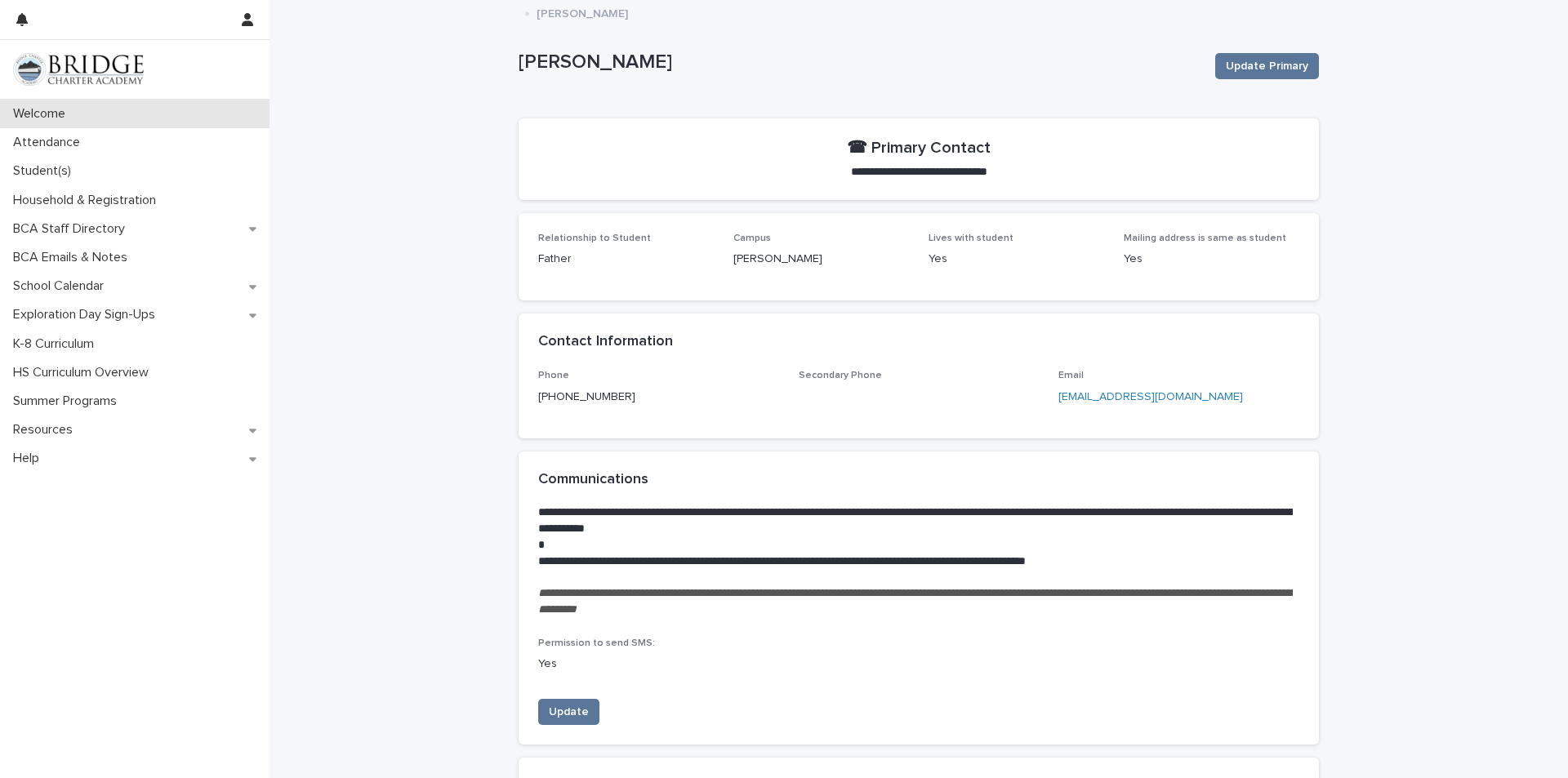
click at [51, 126] on div "Welcome" at bounding box center [135, 114] width 270 height 28
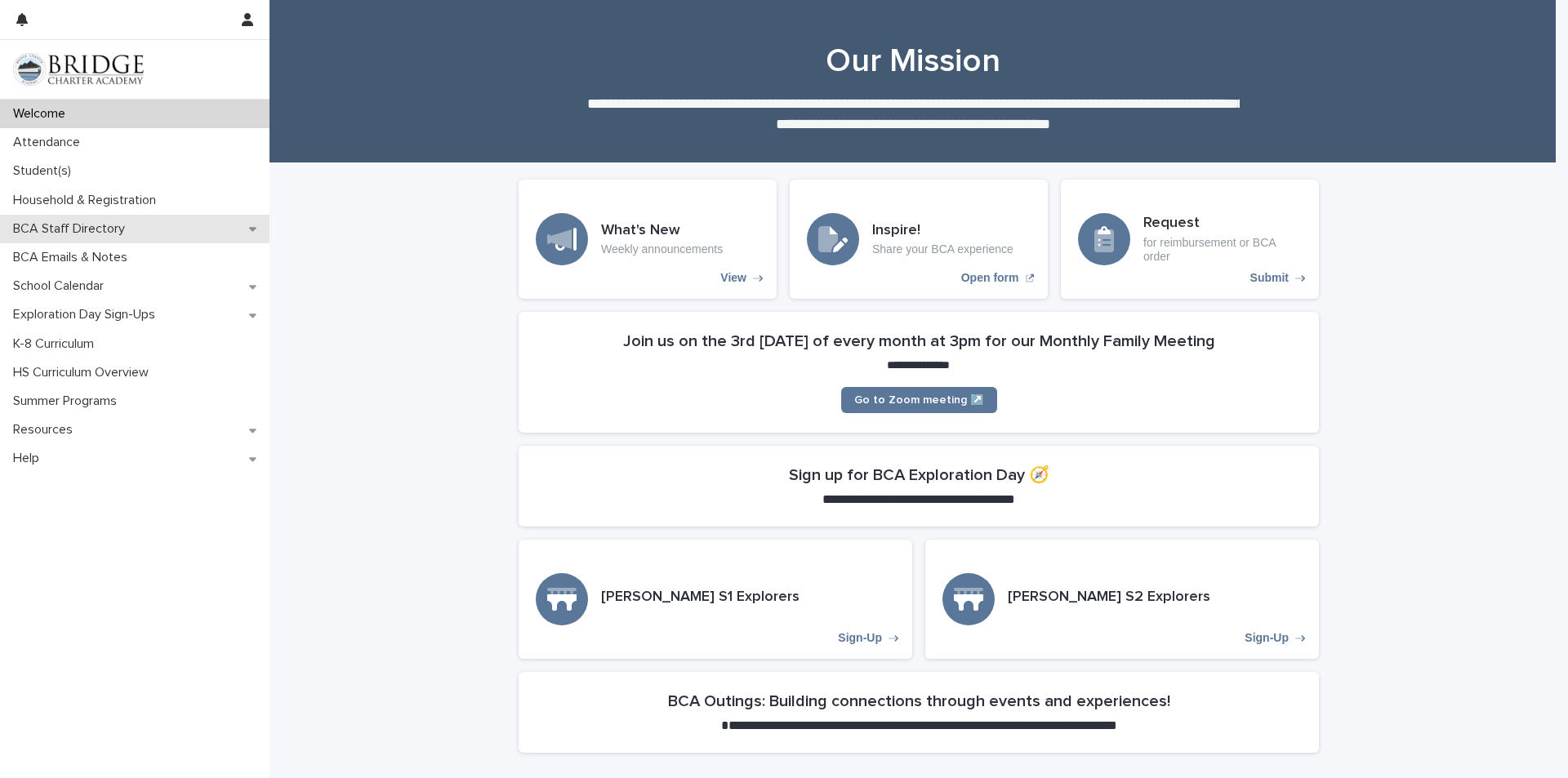
click at [122, 233] on p "BCA Staff Directory" at bounding box center [72, 229] width 131 height 15
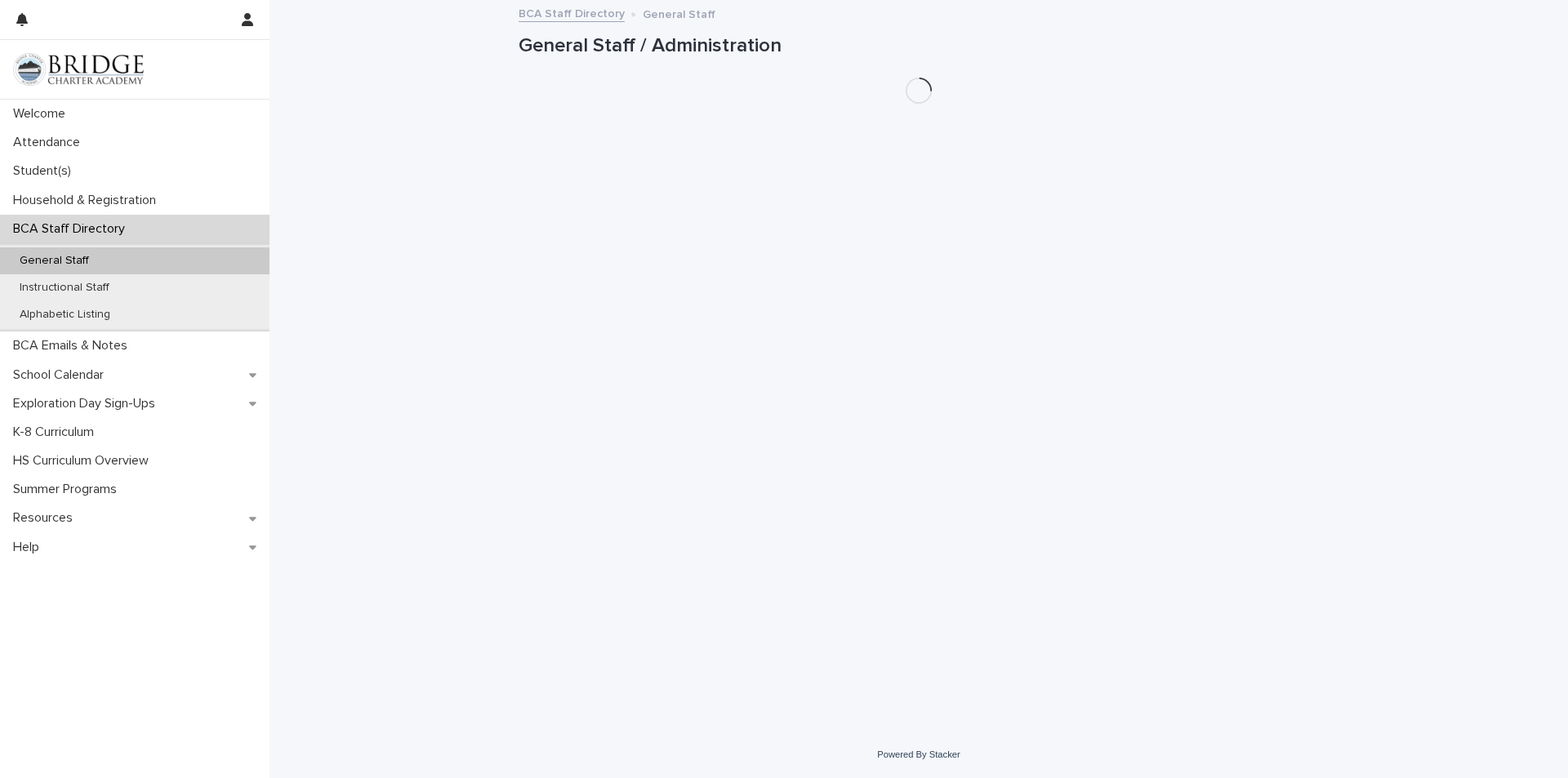
click at [122, 233] on p "BCA Staff Directory" at bounding box center [72, 229] width 131 height 15
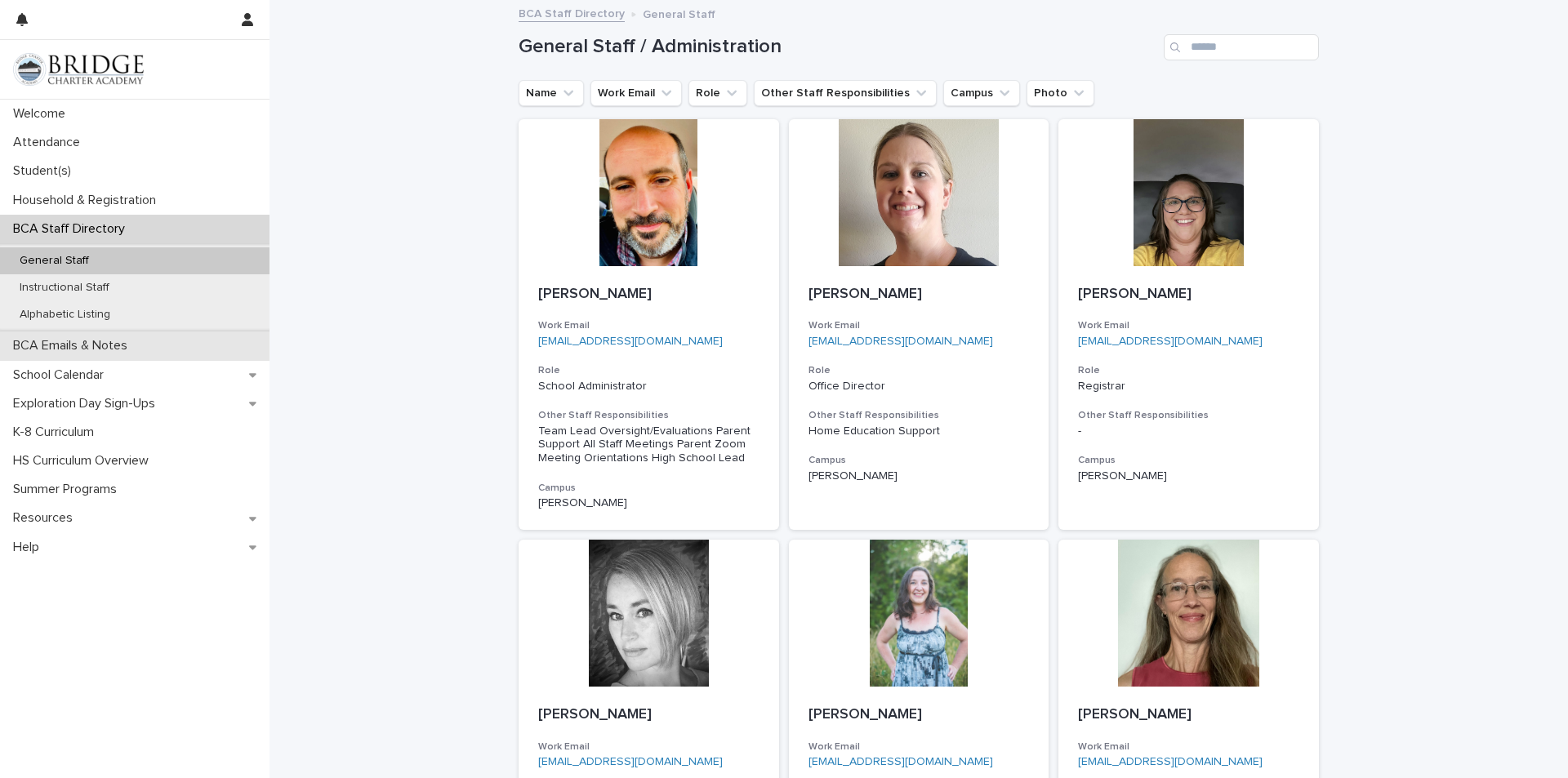
click at [67, 339] on p "BCA Emails & Notes" at bounding box center [74, 346] width 134 height 15
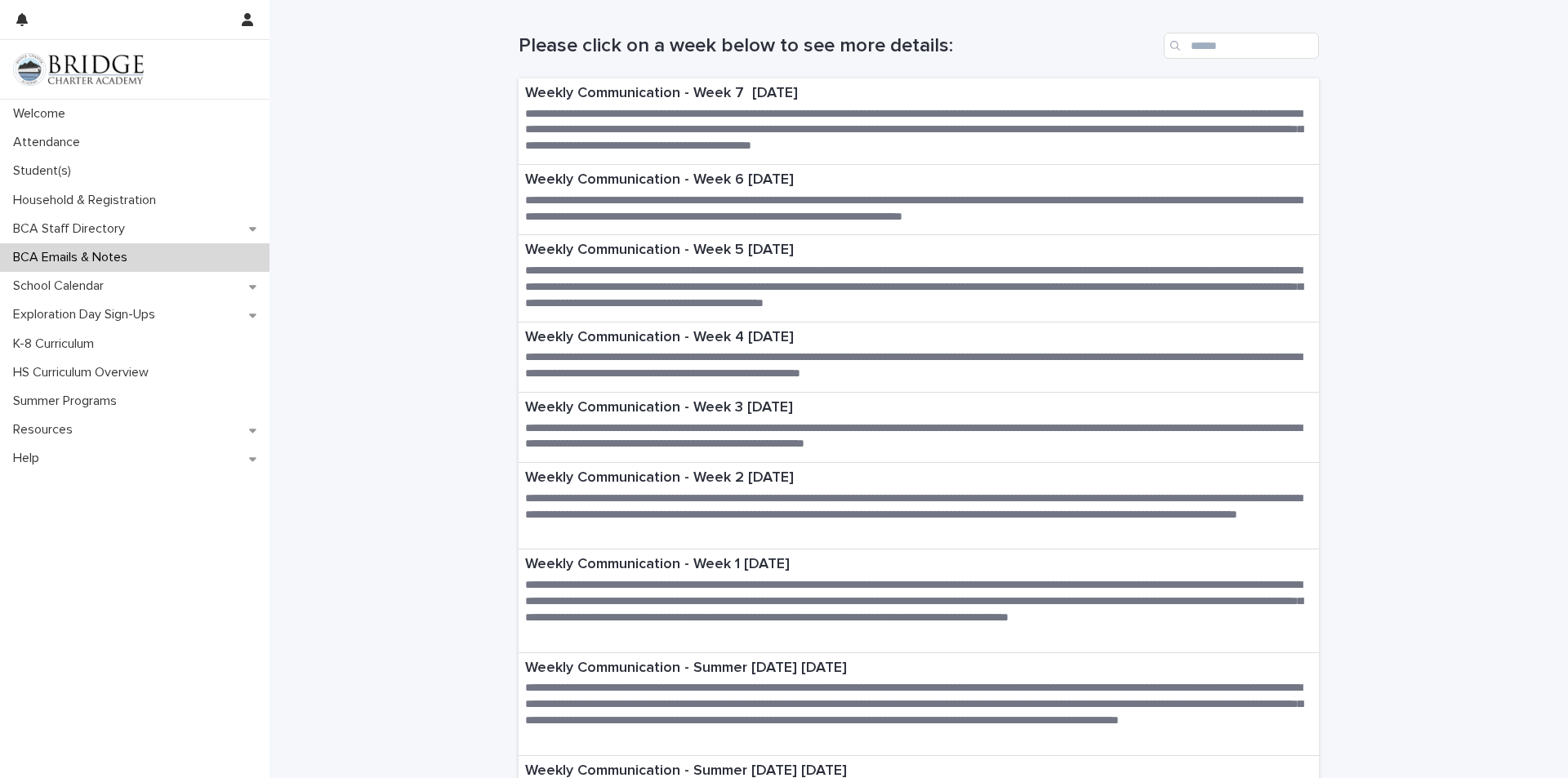
scroll to position [163, 0]
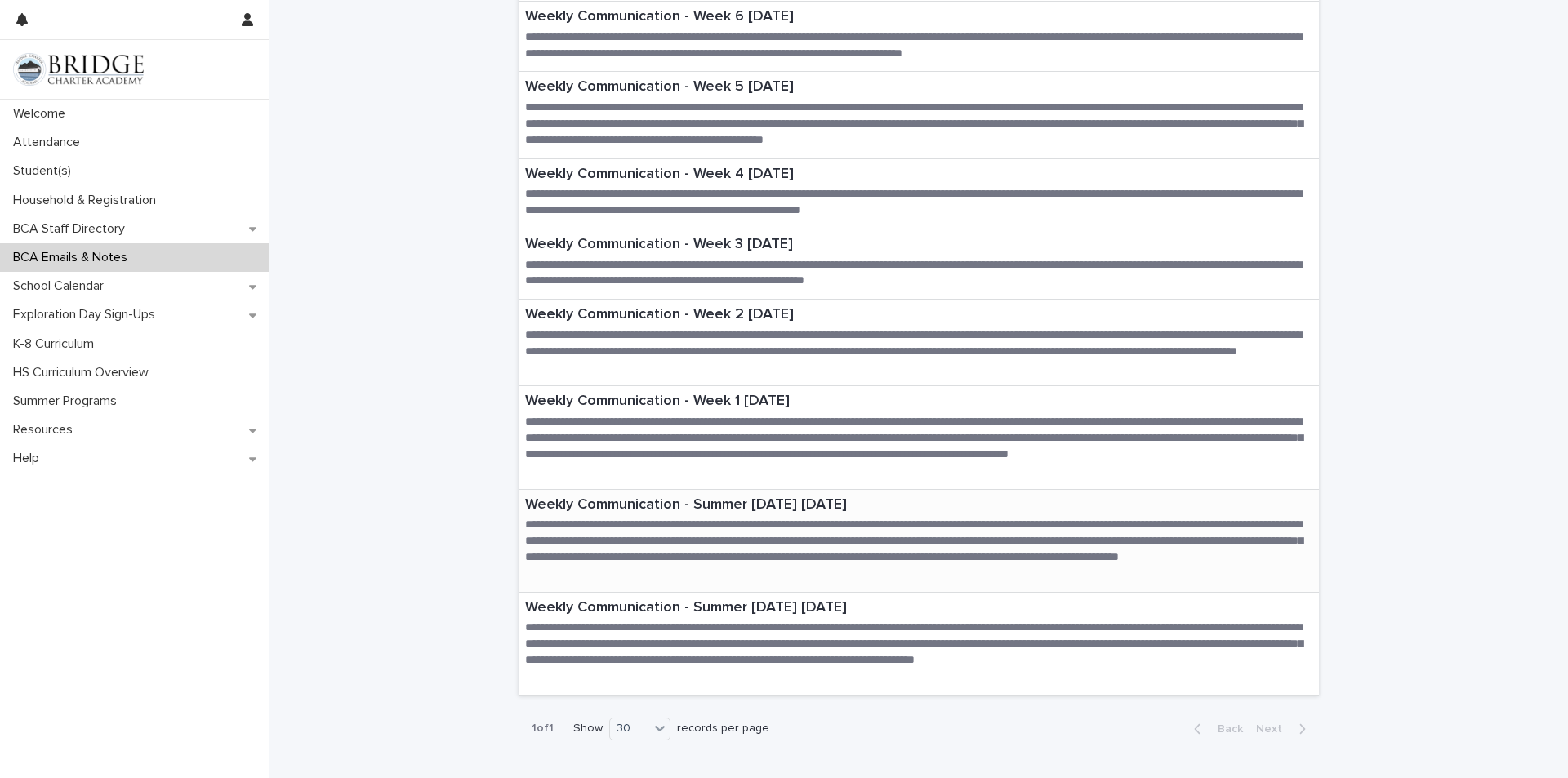
click at [795, 503] on p "Weekly Communication - Summer [DATE] [DATE]" at bounding box center [918, 505] width 787 height 18
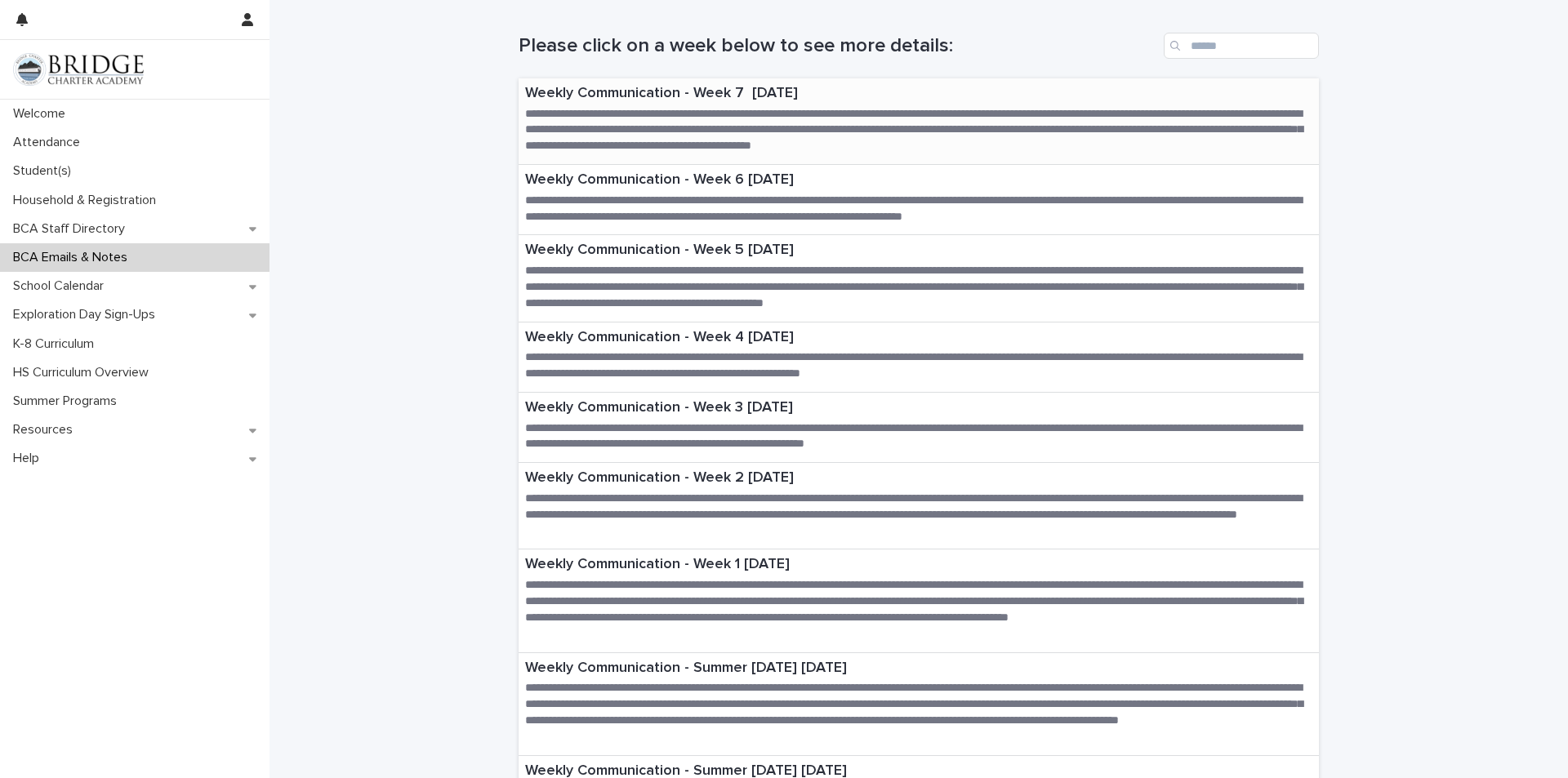
click at [815, 101] on p "Weekly Communication - Week 7 [DATE]" at bounding box center [918, 93] width 787 height 18
click at [98, 203] on p "Household & Registration" at bounding box center [88, 200] width 162 height 15
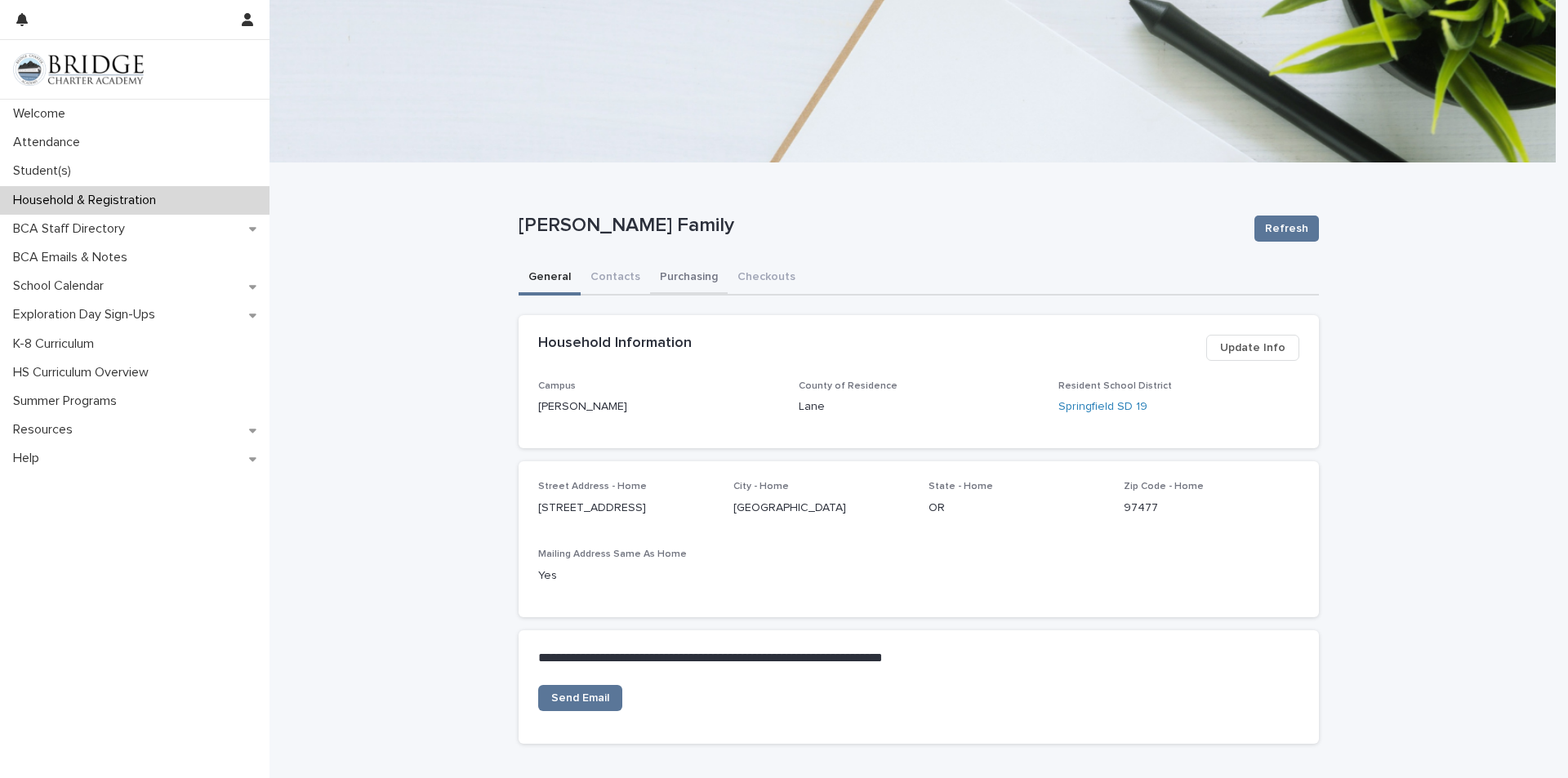
drag, startPoint x: 693, startPoint y: 274, endPoint x: 693, endPoint y: 290, distance: 16.0
click at [693, 290] on button "Purchasing" at bounding box center [688, 278] width 77 height 34
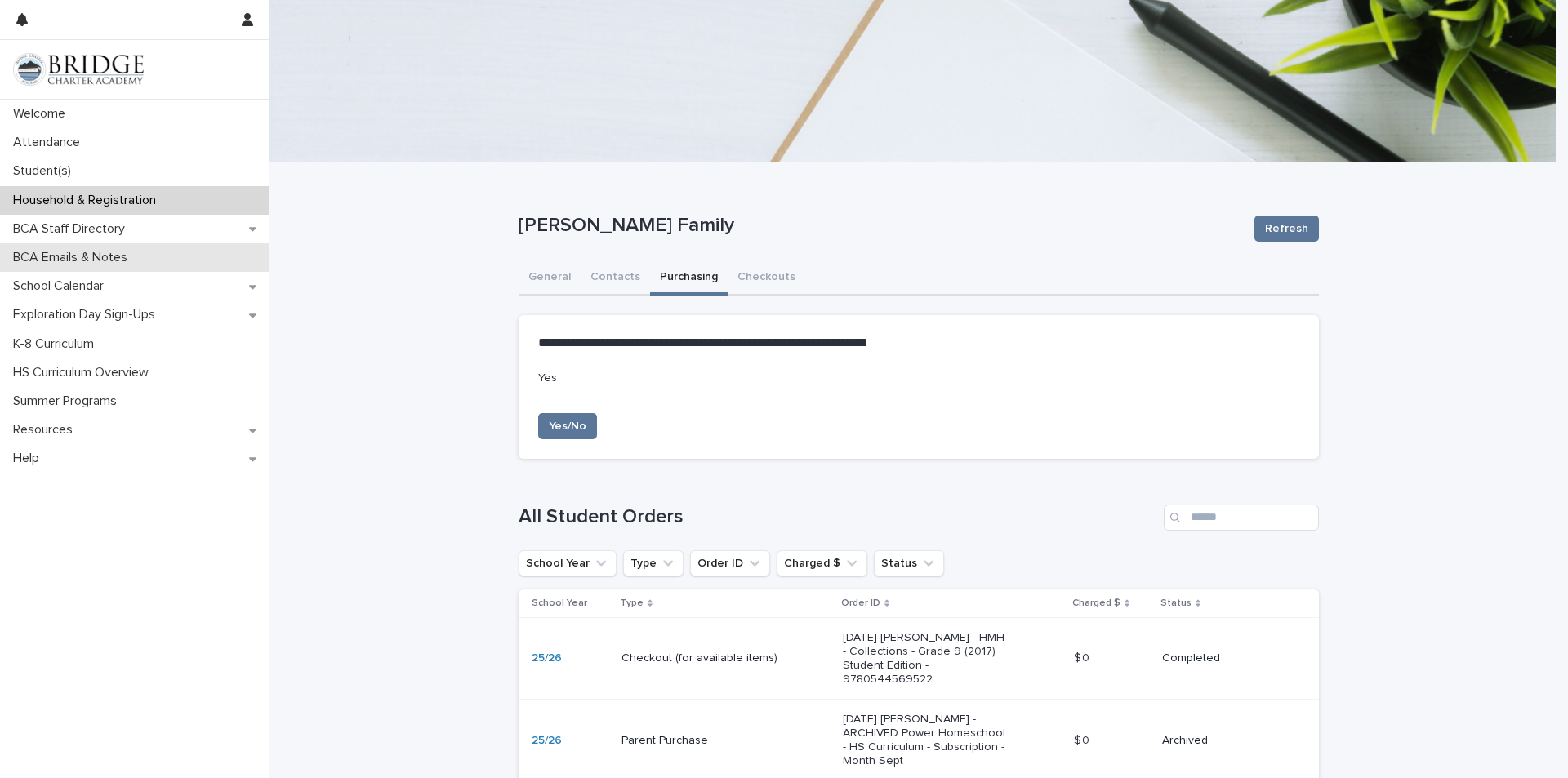
click at [76, 255] on p "BCA Emails & Notes" at bounding box center [74, 257] width 134 height 15
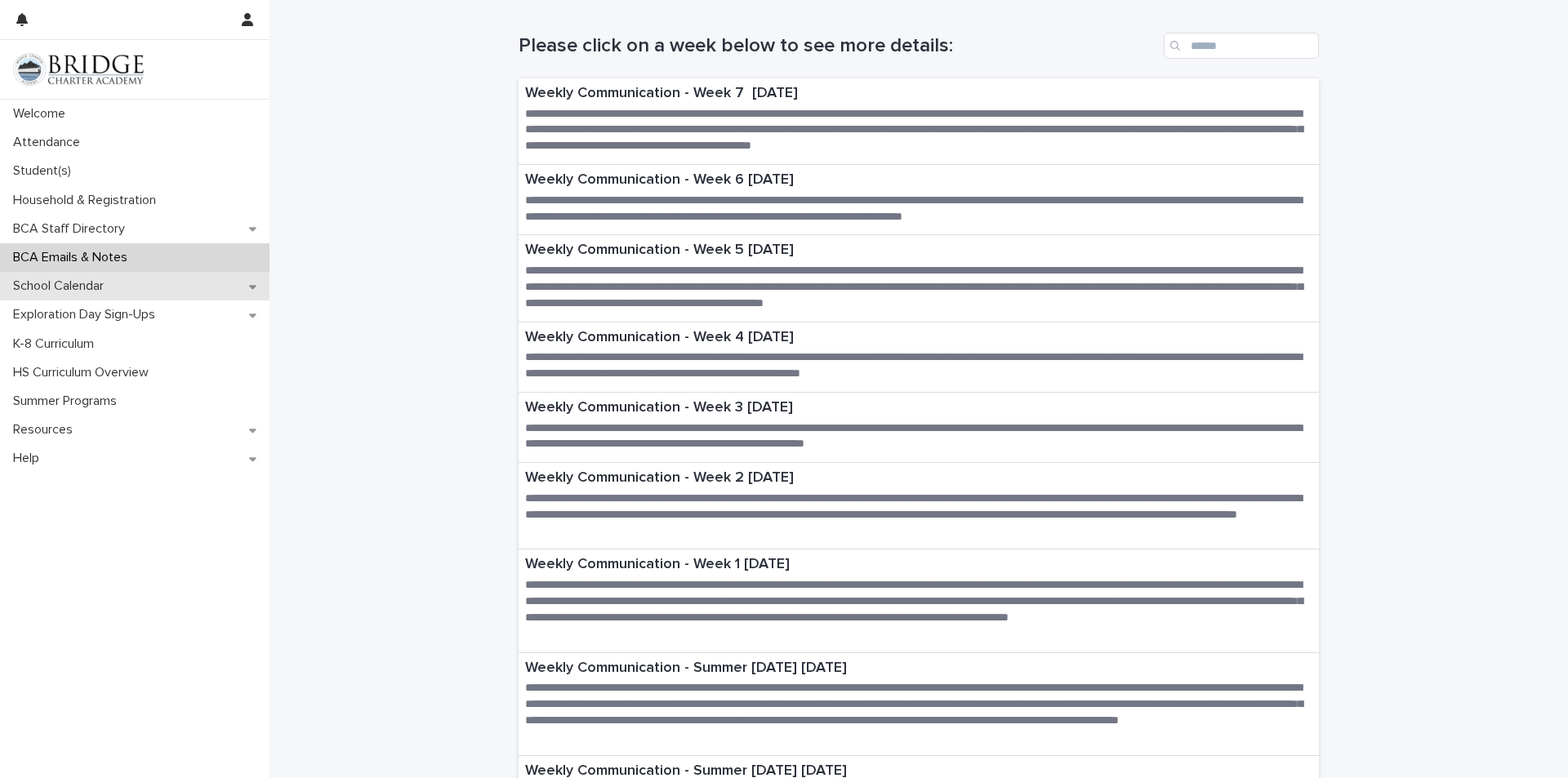
click at [90, 289] on p "School Calendar" at bounding box center [61, 286] width 110 height 15
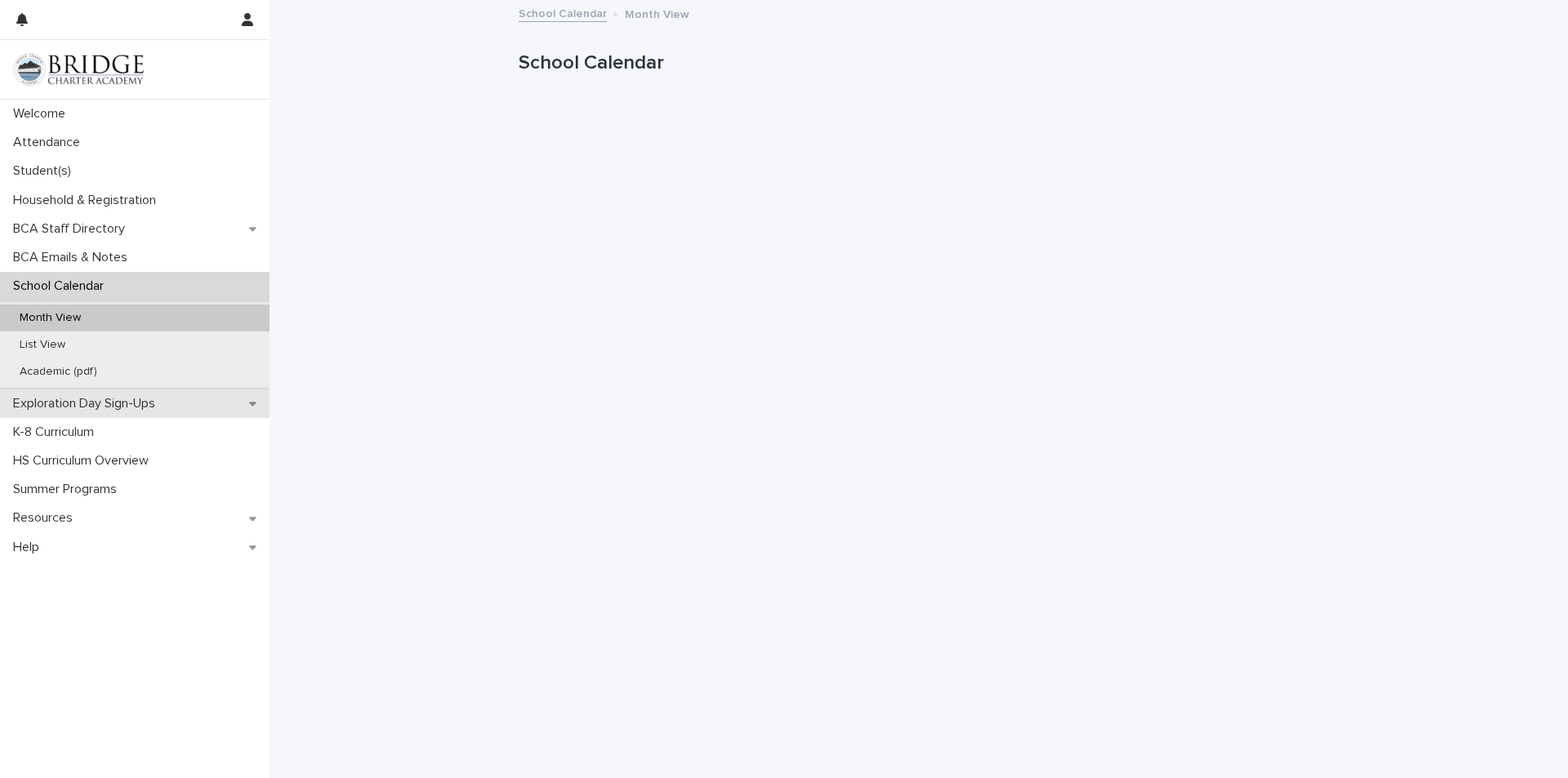
click at [75, 399] on p "Exploration Day Sign-Ups" at bounding box center [87, 404] width 161 height 15
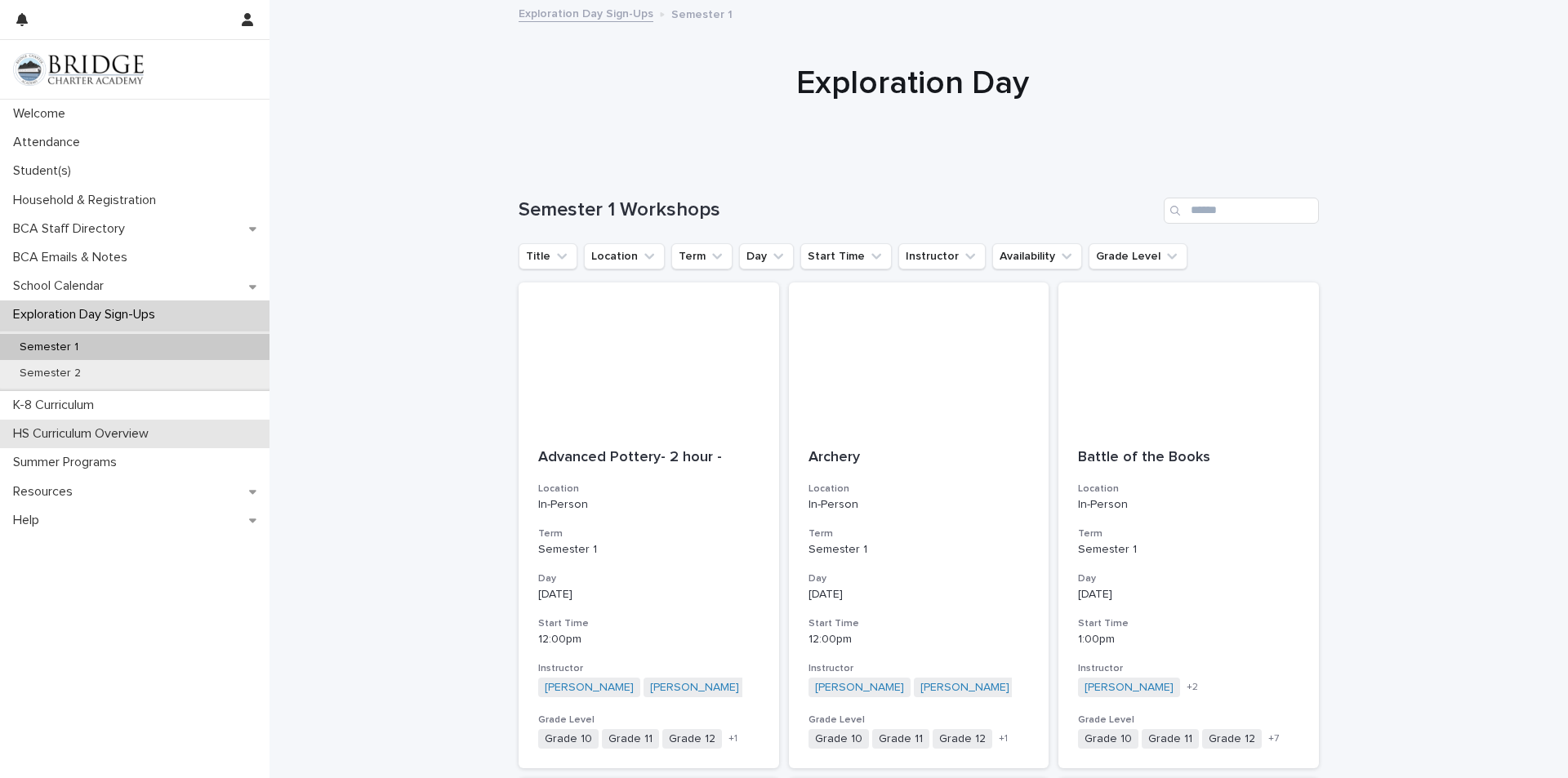
click at [64, 439] on p "HS Curriculum Overview" at bounding box center [84, 434] width 156 height 15
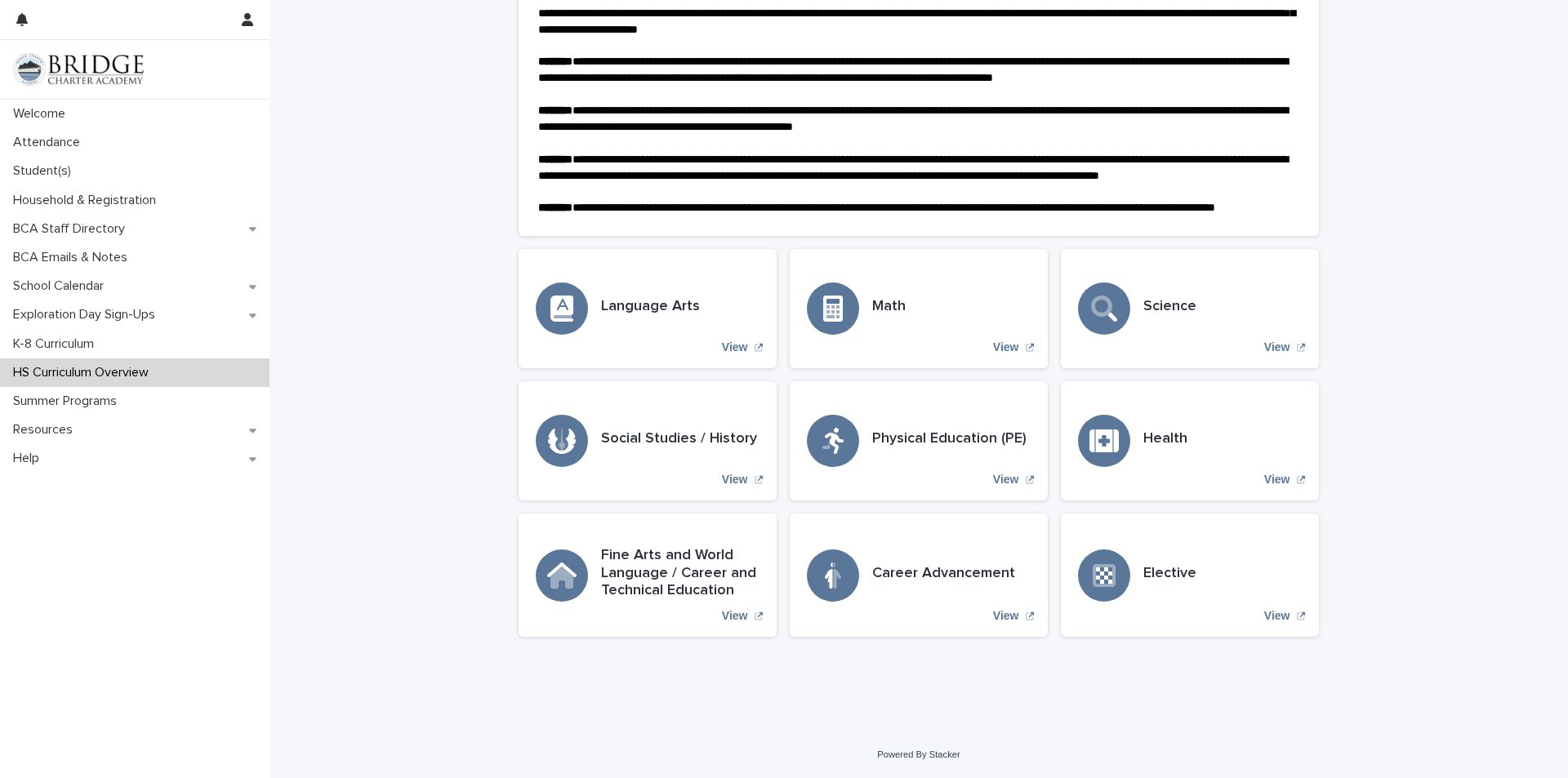
scroll to position [277, 0]
click at [101, 412] on div "Summer Programs" at bounding box center [135, 401] width 270 height 28
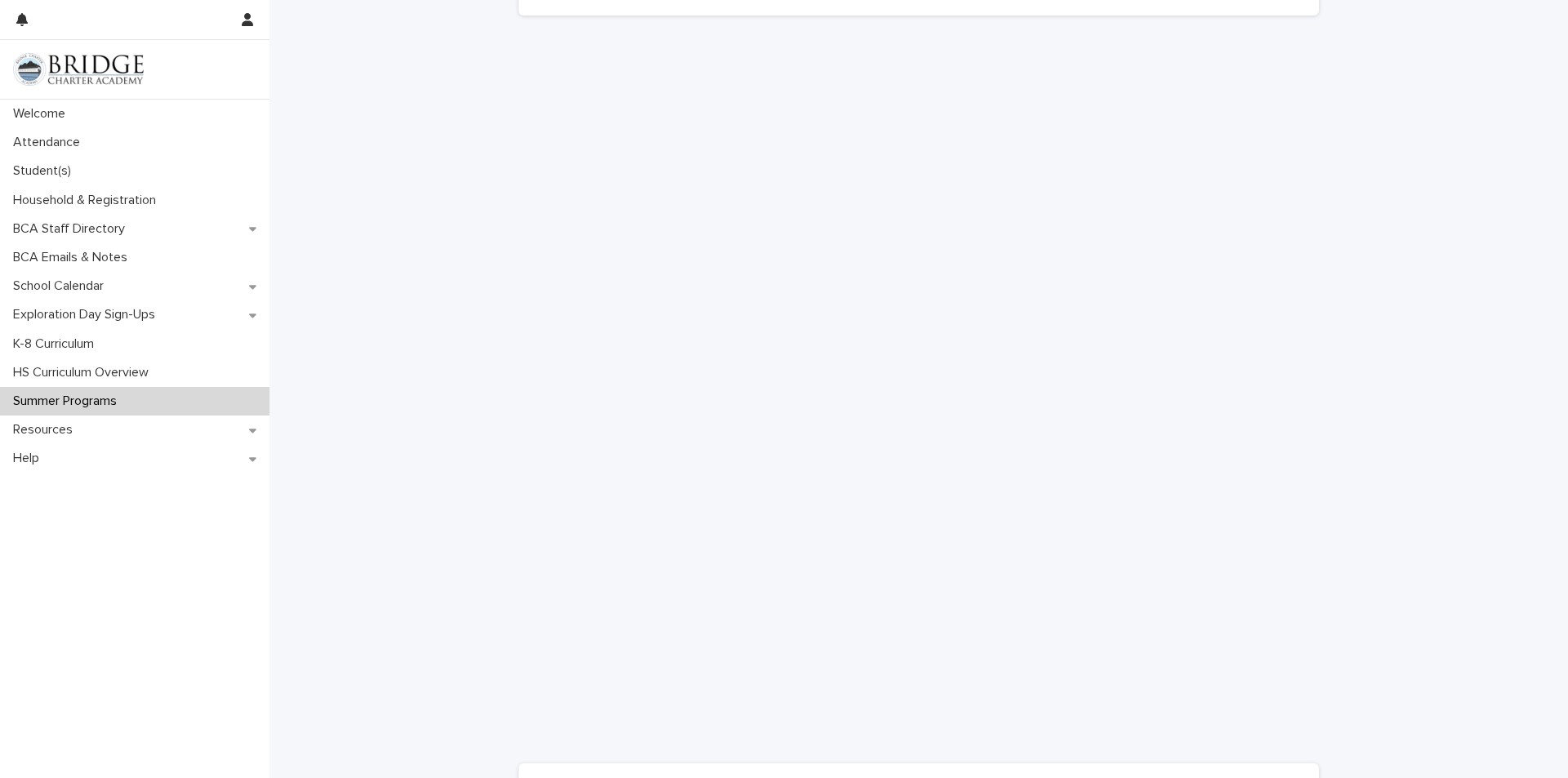
scroll to position [485, 0]
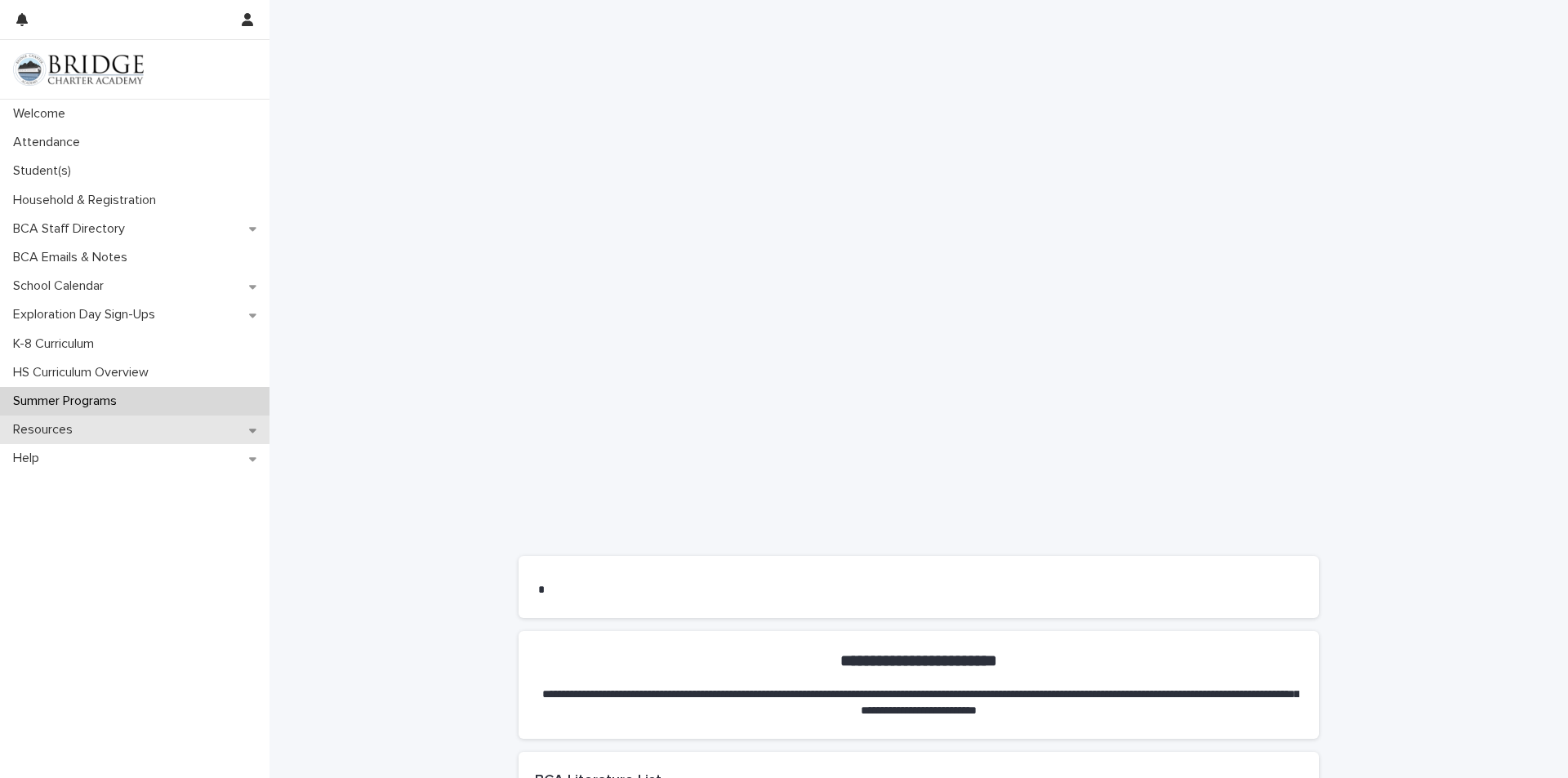
click at [73, 436] on p "Resources" at bounding box center [46, 430] width 79 height 15
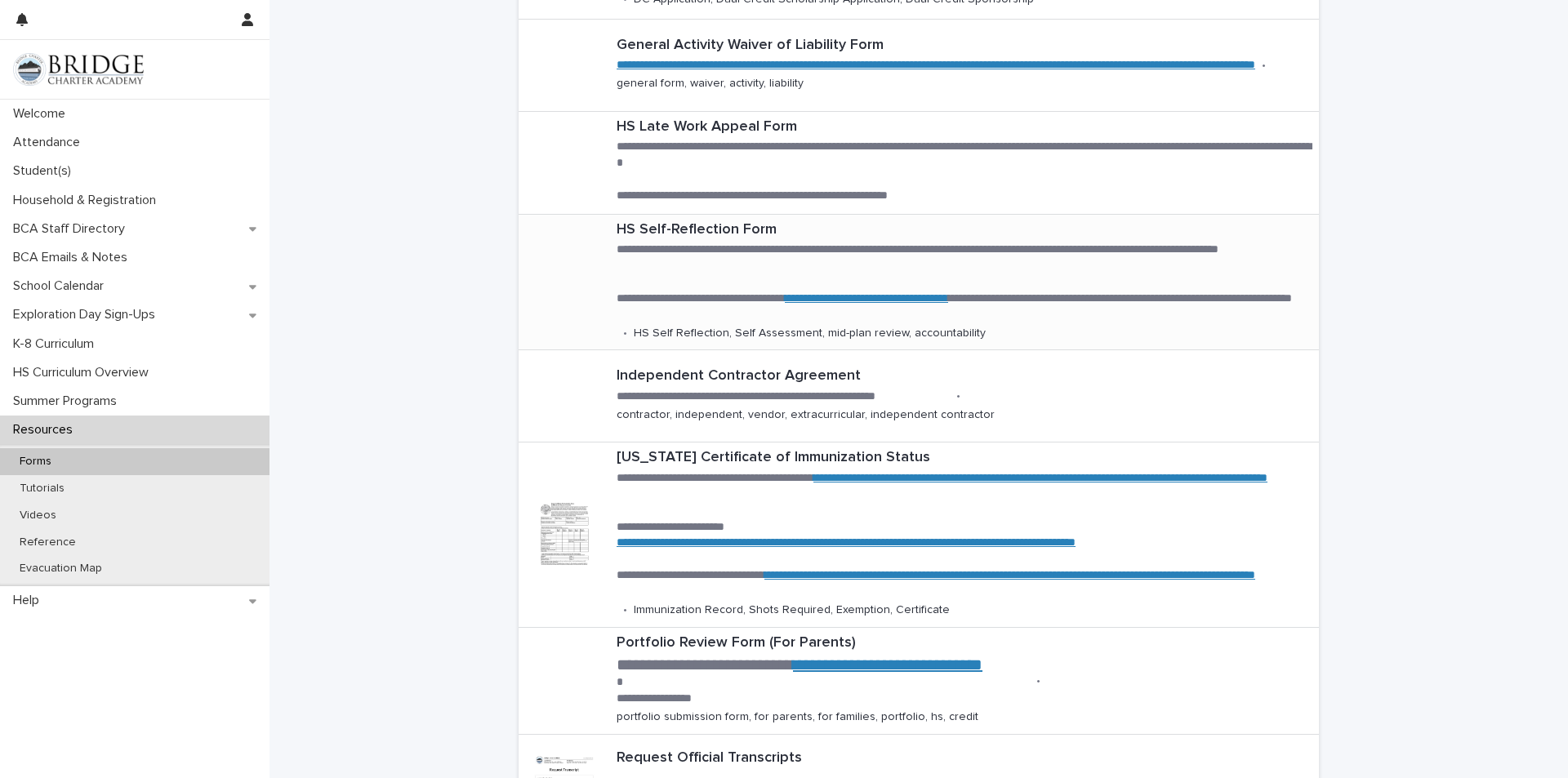
scroll to position [490, 0]
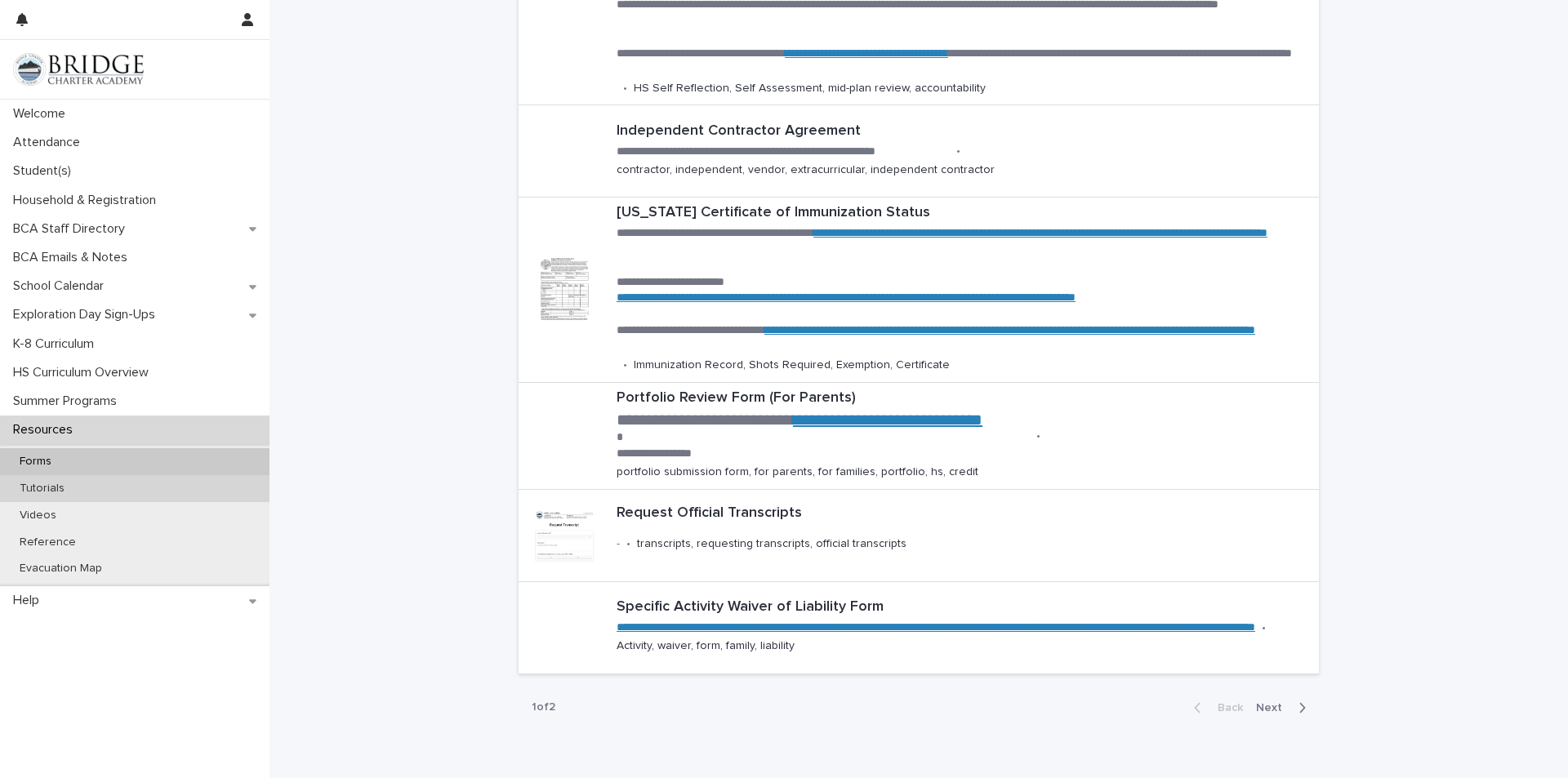
click at [80, 488] on div "Tutorials" at bounding box center [135, 488] width 270 height 27
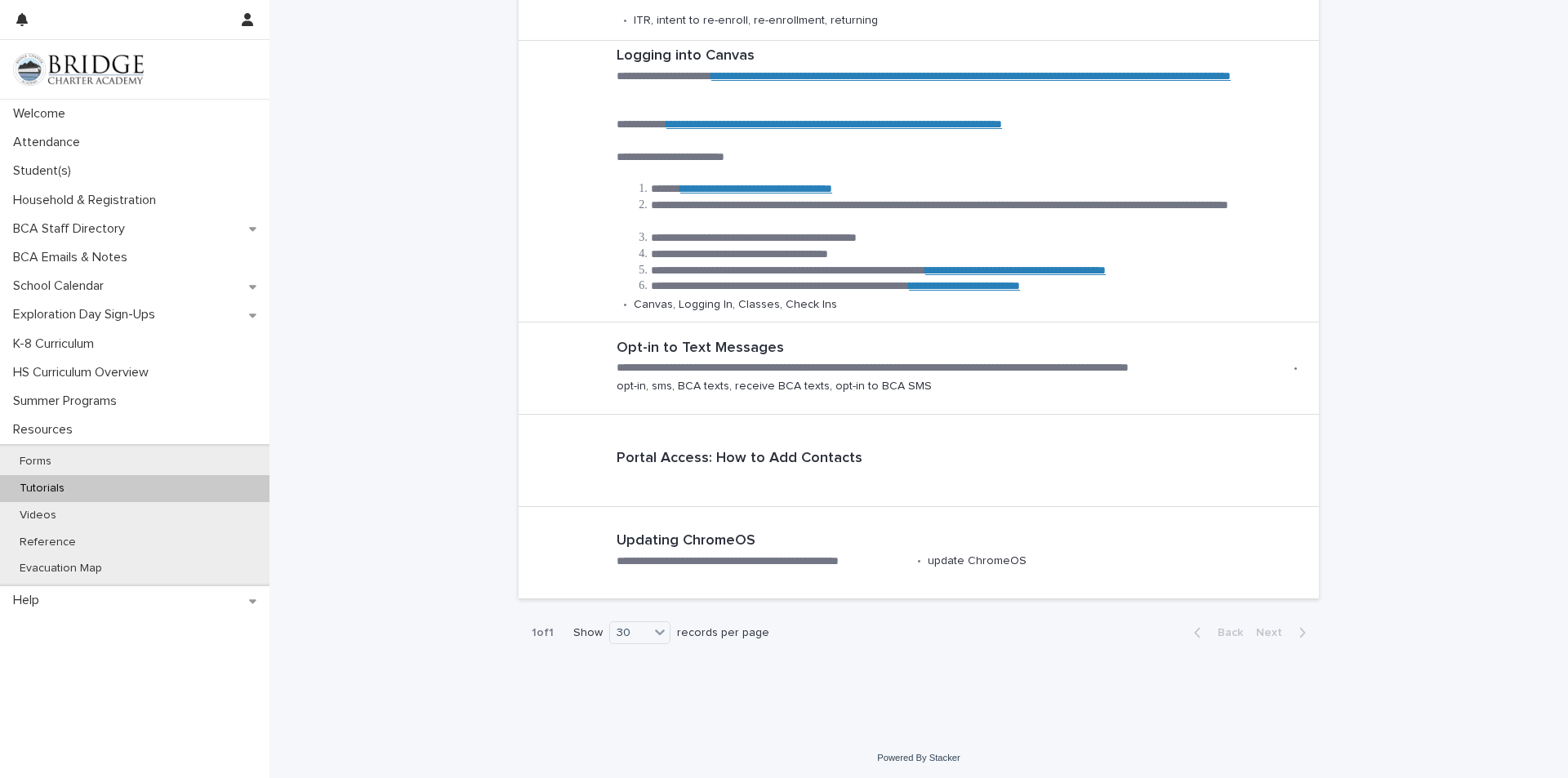
scroll to position [869, 0]
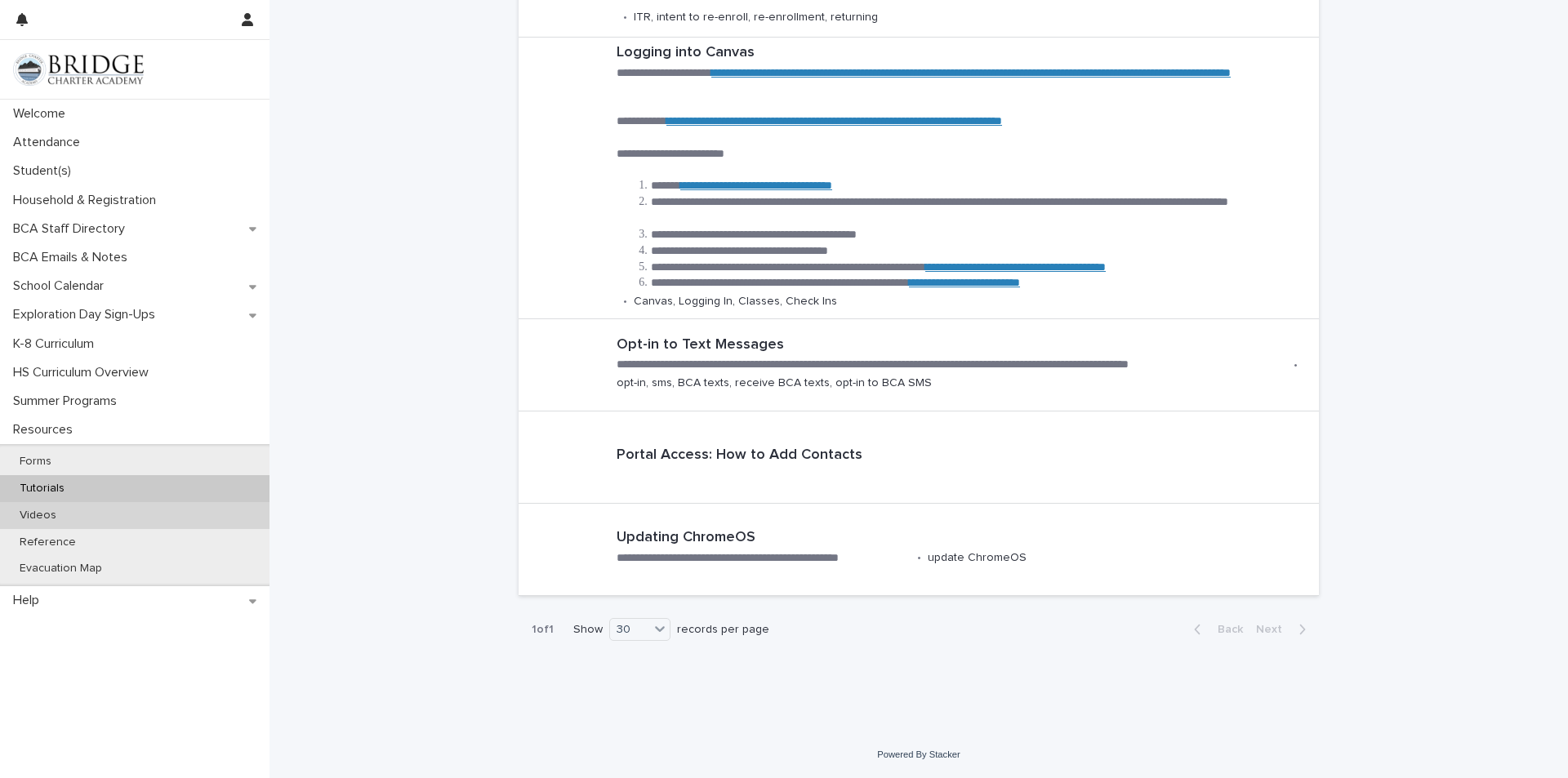
click at [32, 518] on p "Videos" at bounding box center [38, 516] width 63 height 14
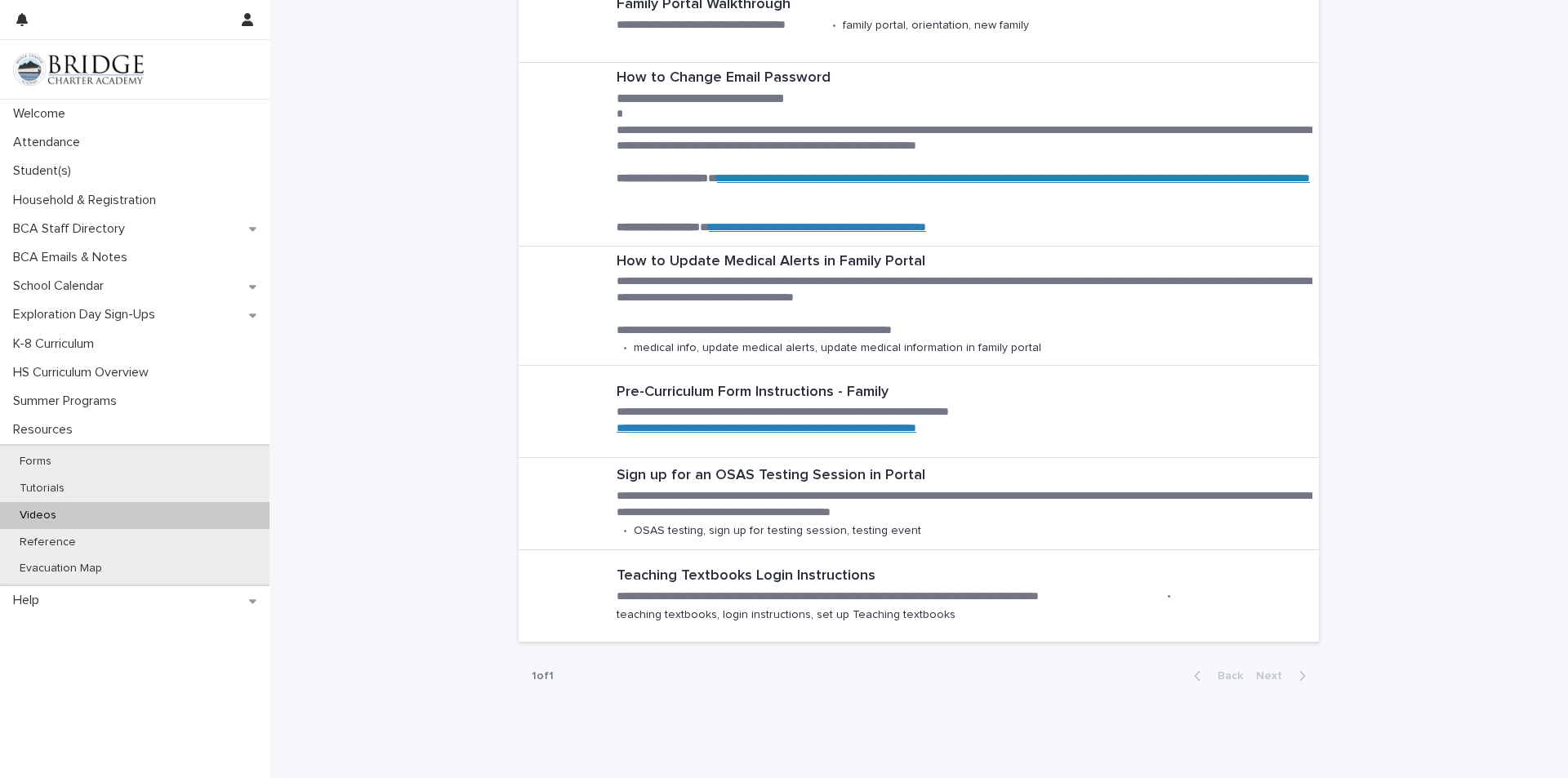
scroll to position [571, 0]
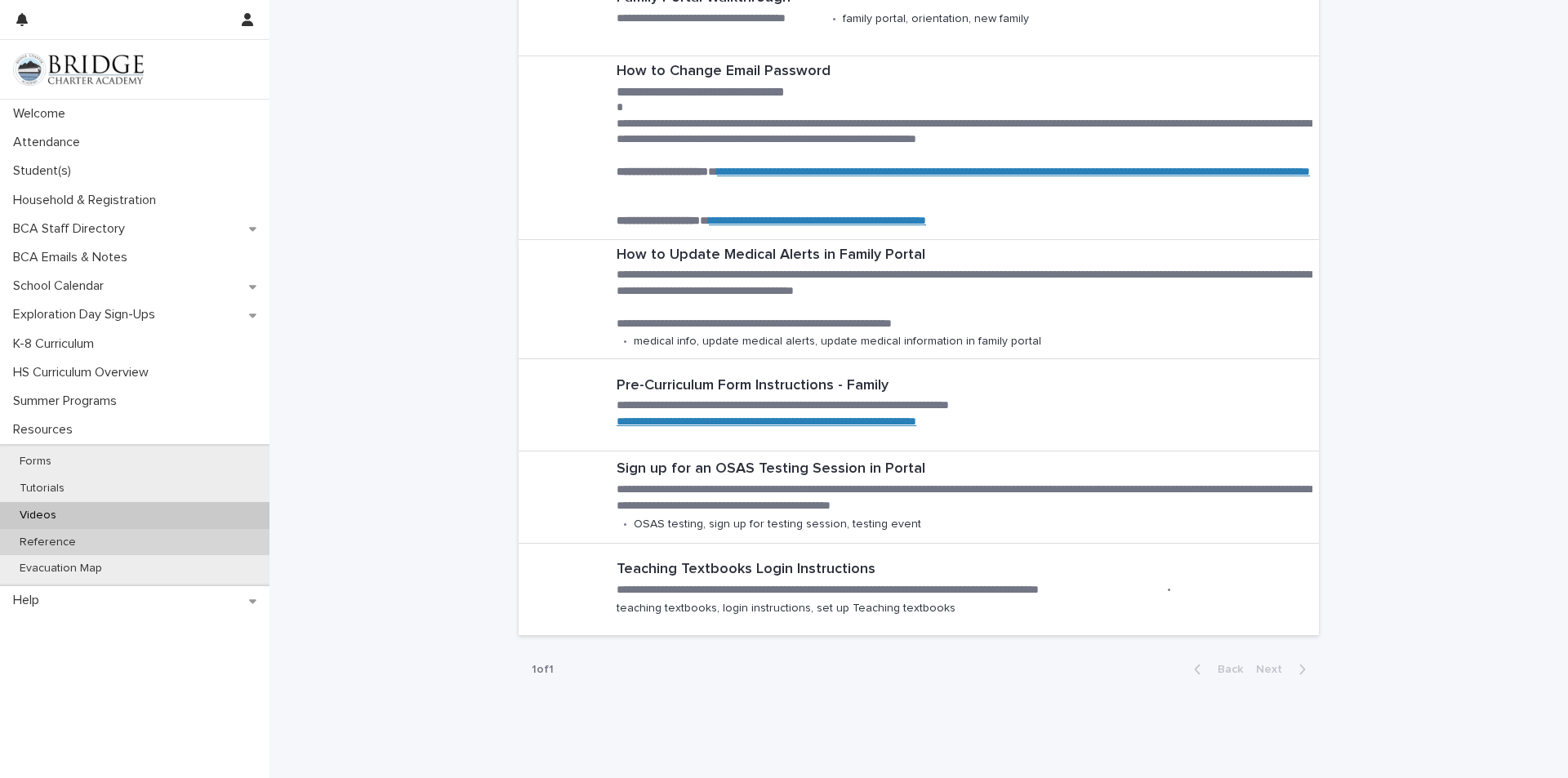
click at [55, 540] on p "Reference" at bounding box center [47, 542] width 82 height 14
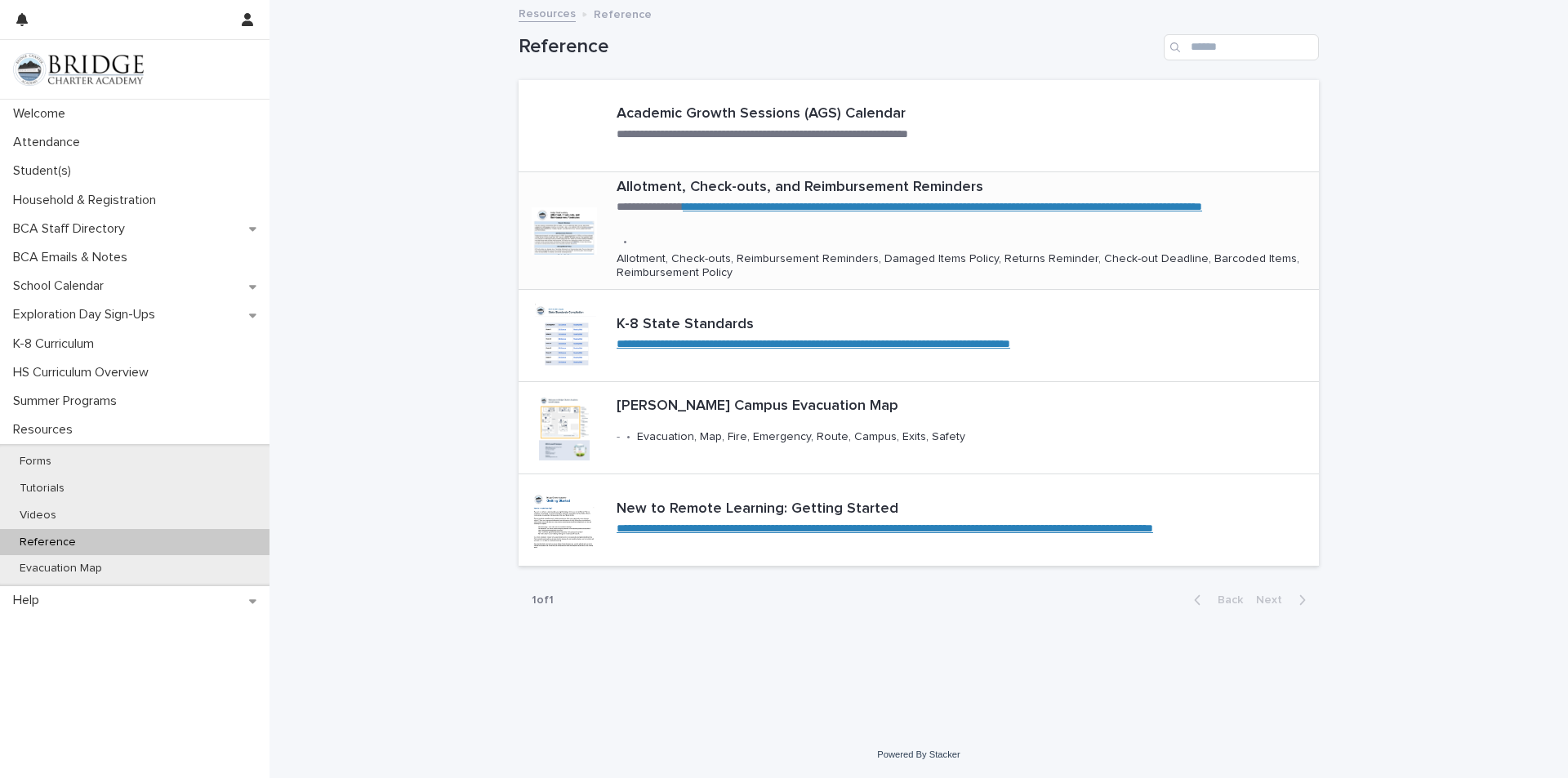
click at [784, 212] on link "**********" at bounding box center [942, 207] width 520 height 11
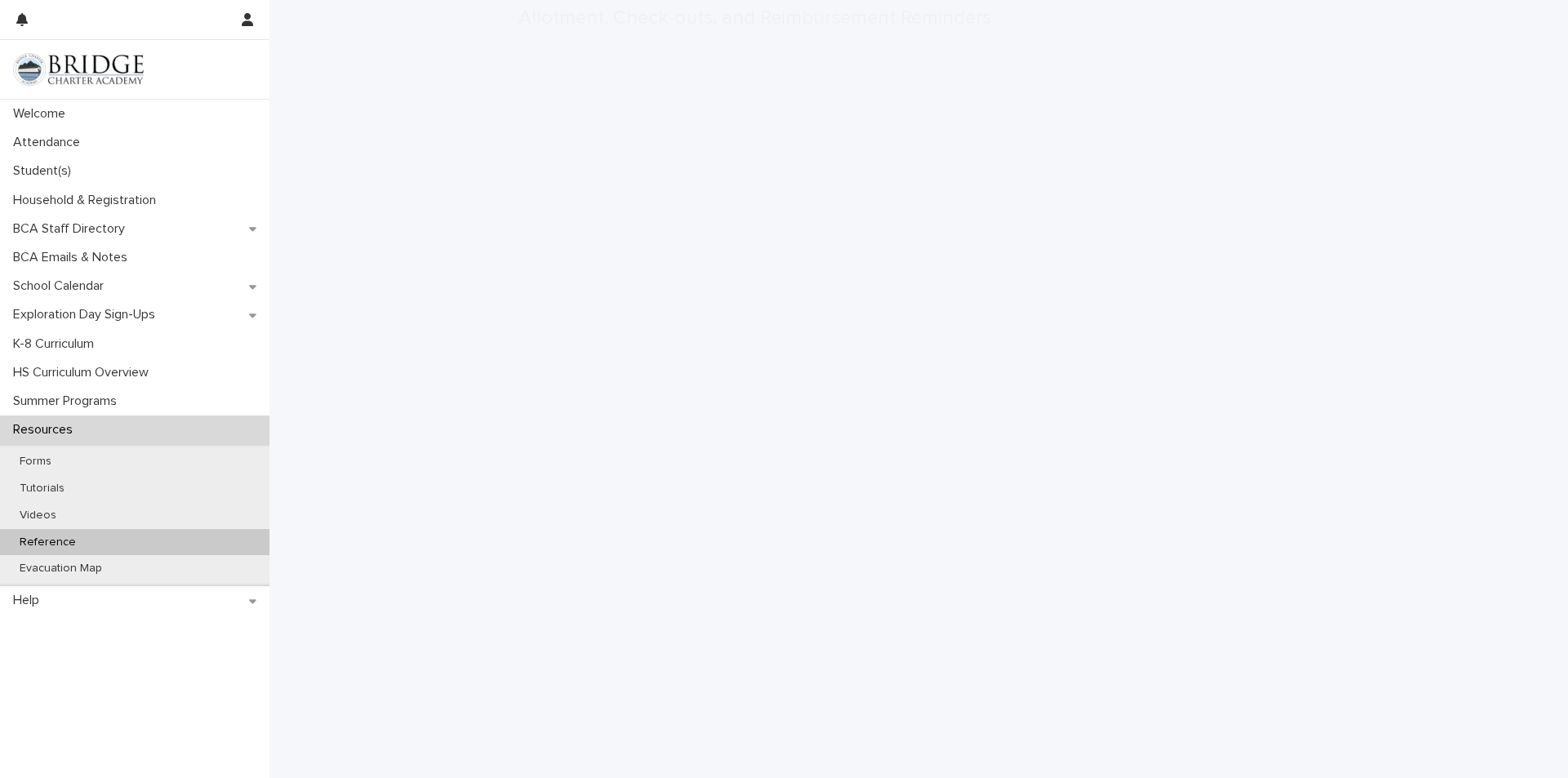
scroll to position [245, 0]
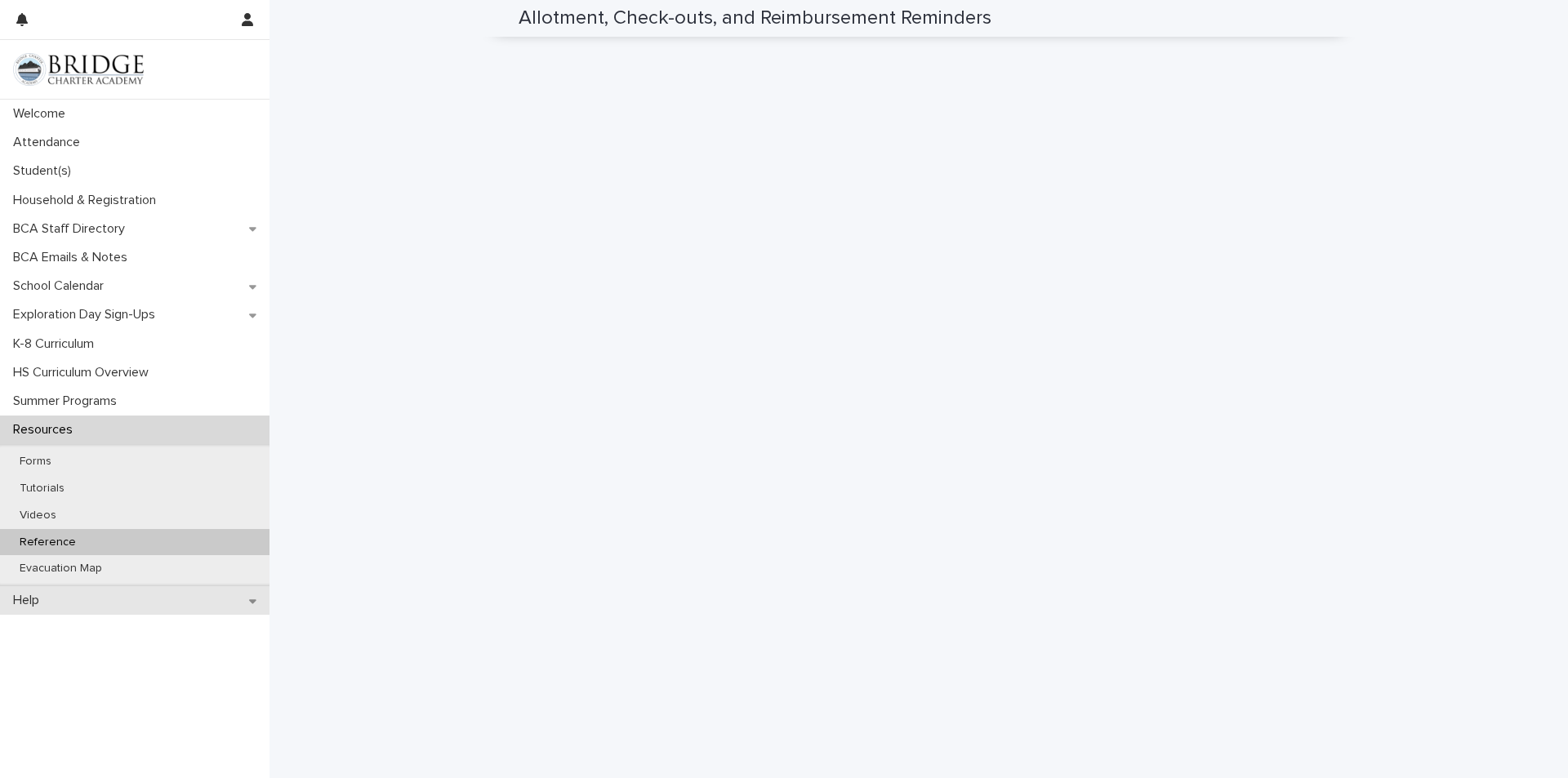
click at [14, 598] on p "Help" at bounding box center [29, 601] width 45 height 15
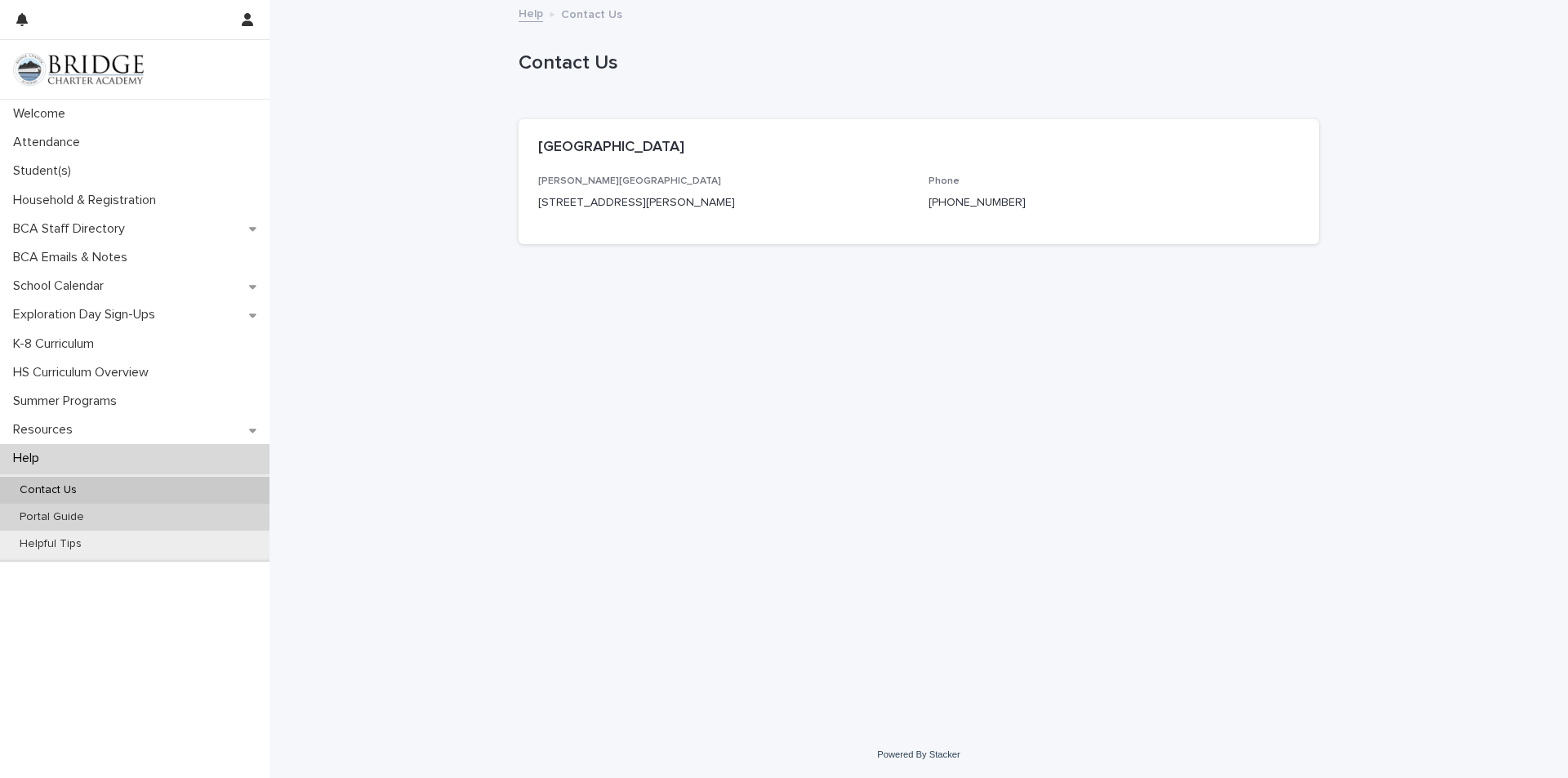
click at [50, 521] on p "Portal Guide" at bounding box center [52, 517] width 91 height 14
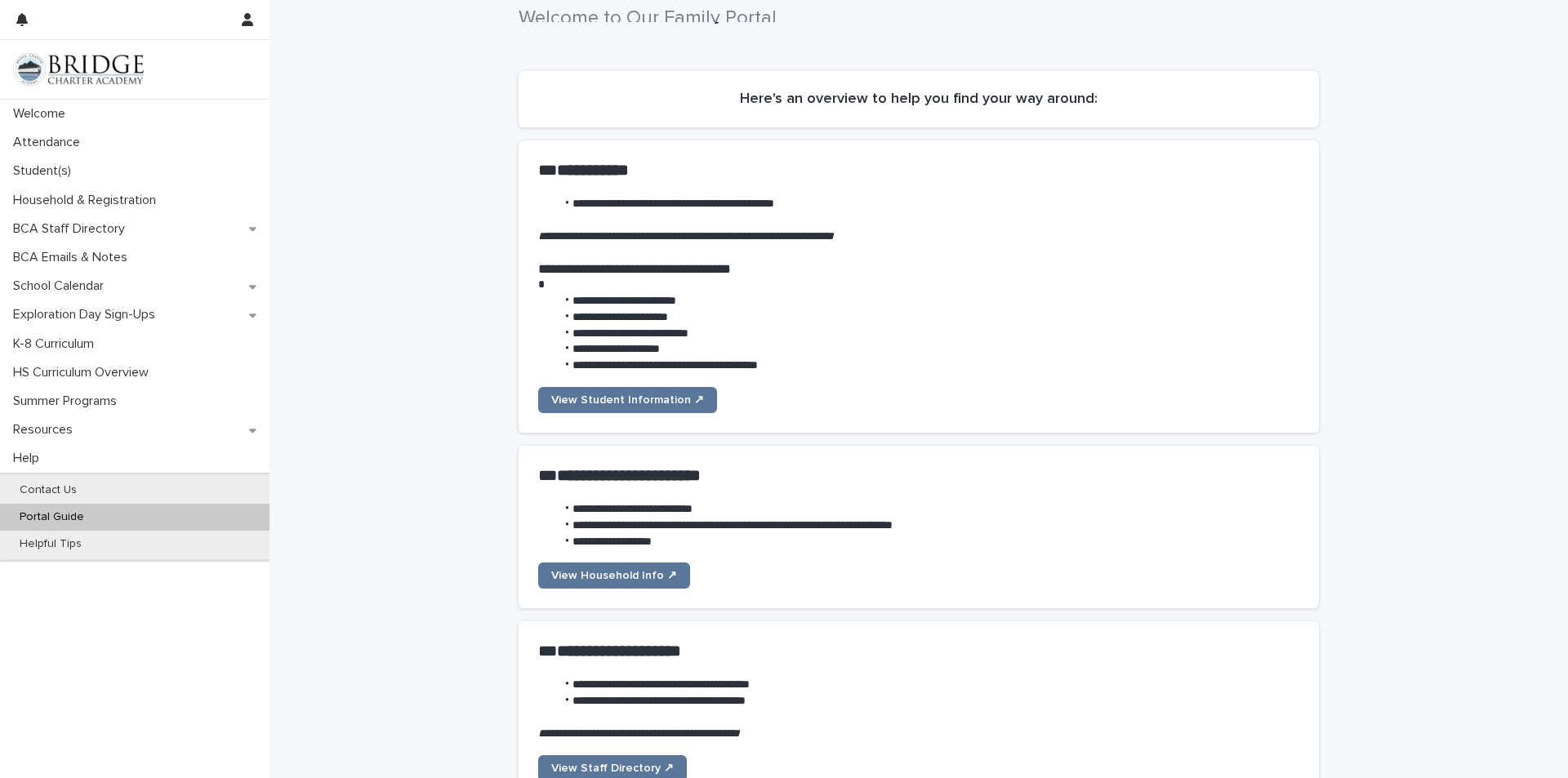
scroll to position [25, 0]
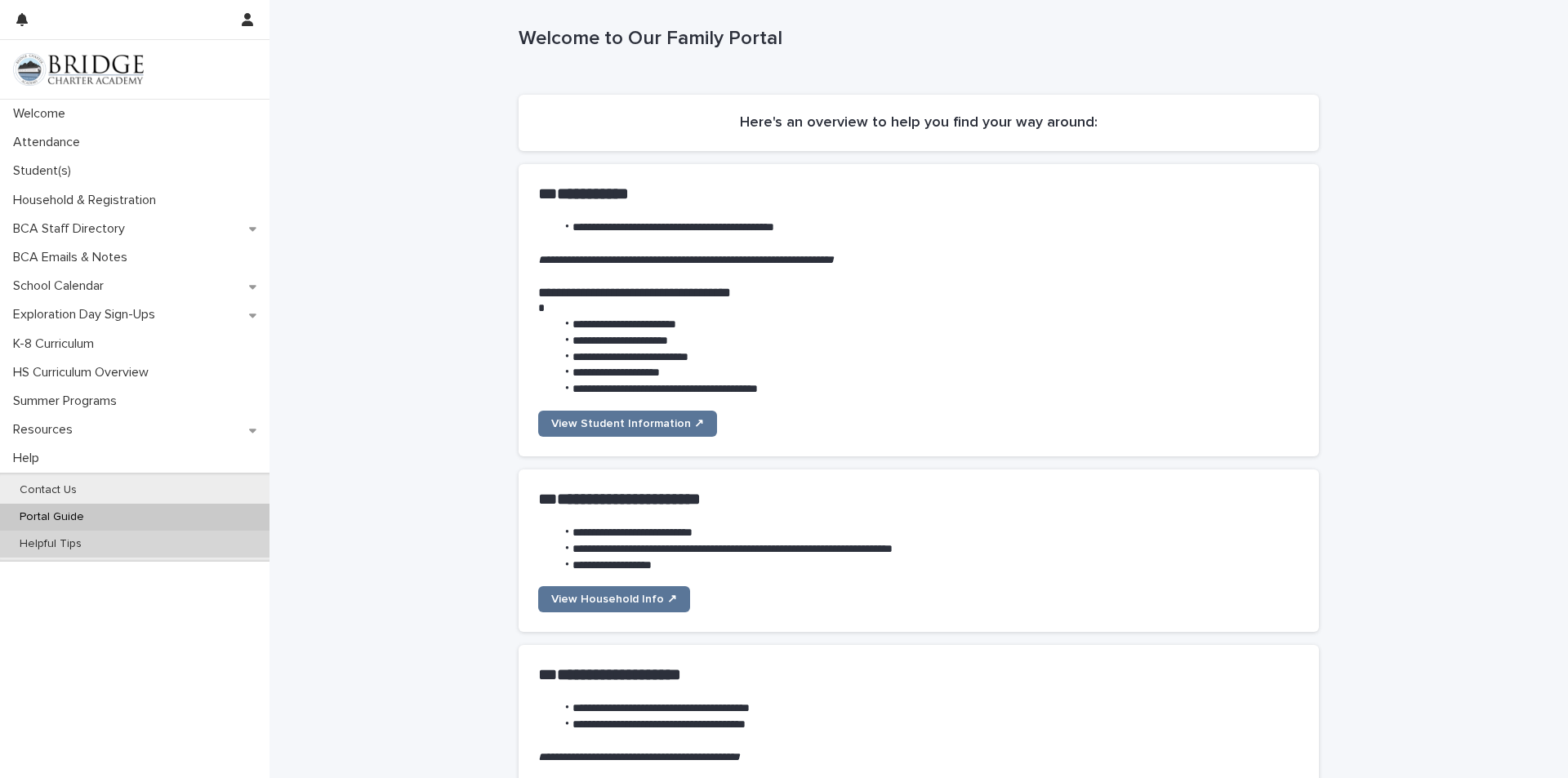
click at [49, 551] on p "Helpful Tips" at bounding box center [51, 544] width 89 height 14
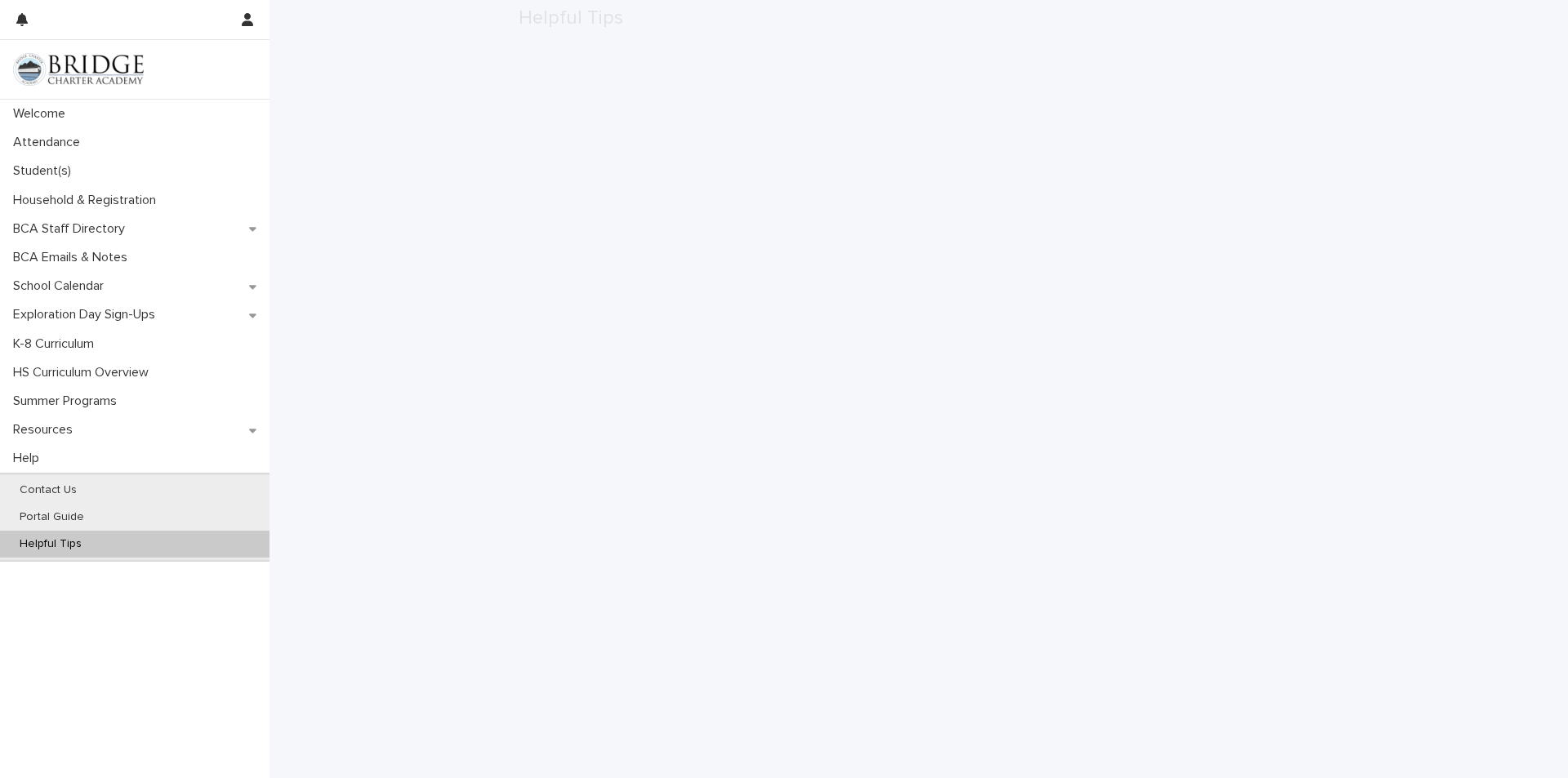
scroll to position [408, 0]
click at [92, 521] on p "Portal Guide" at bounding box center [52, 517] width 91 height 14
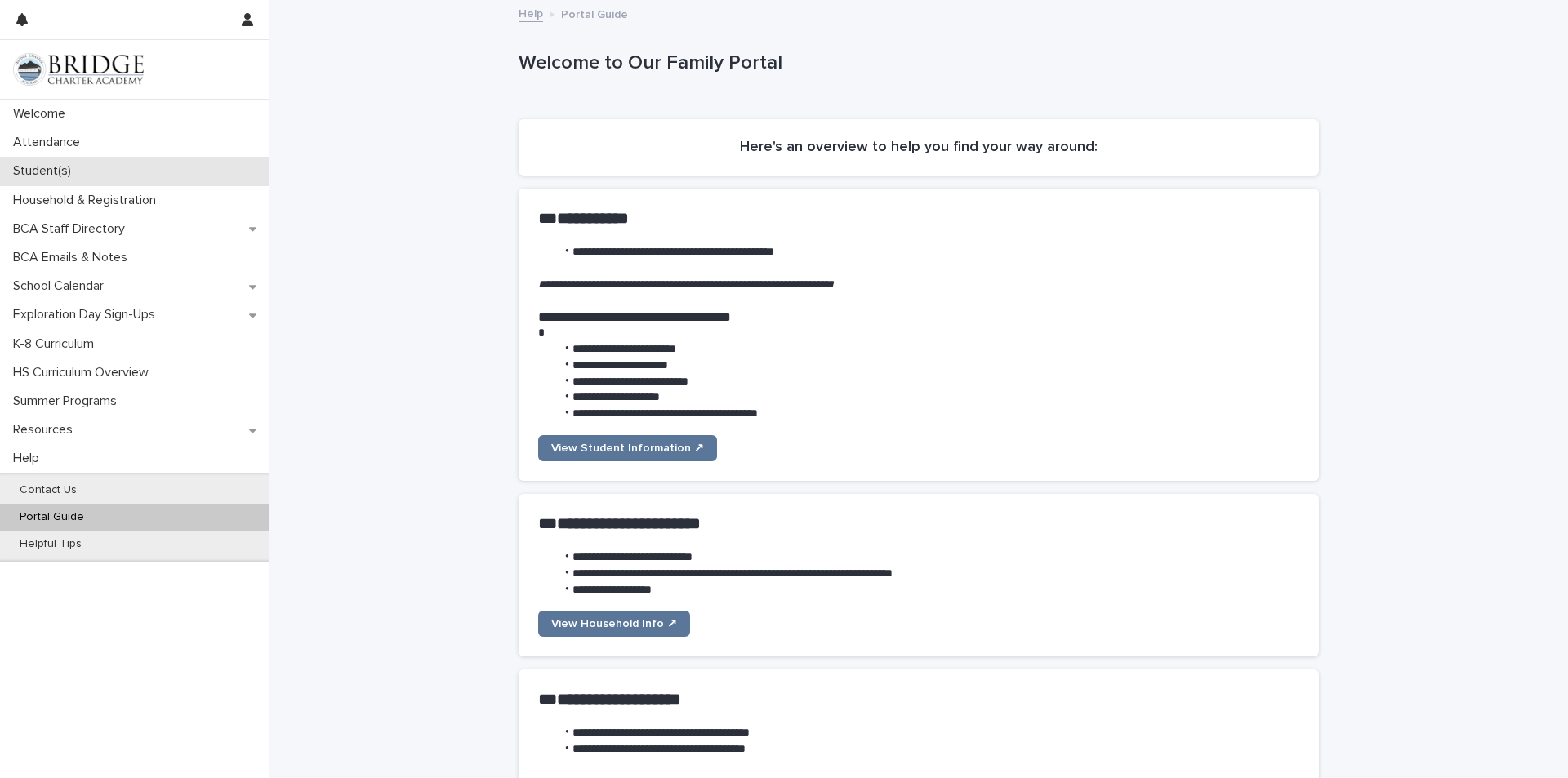
click at [58, 166] on p "Student(s)" at bounding box center [45, 171] width 77 height 15
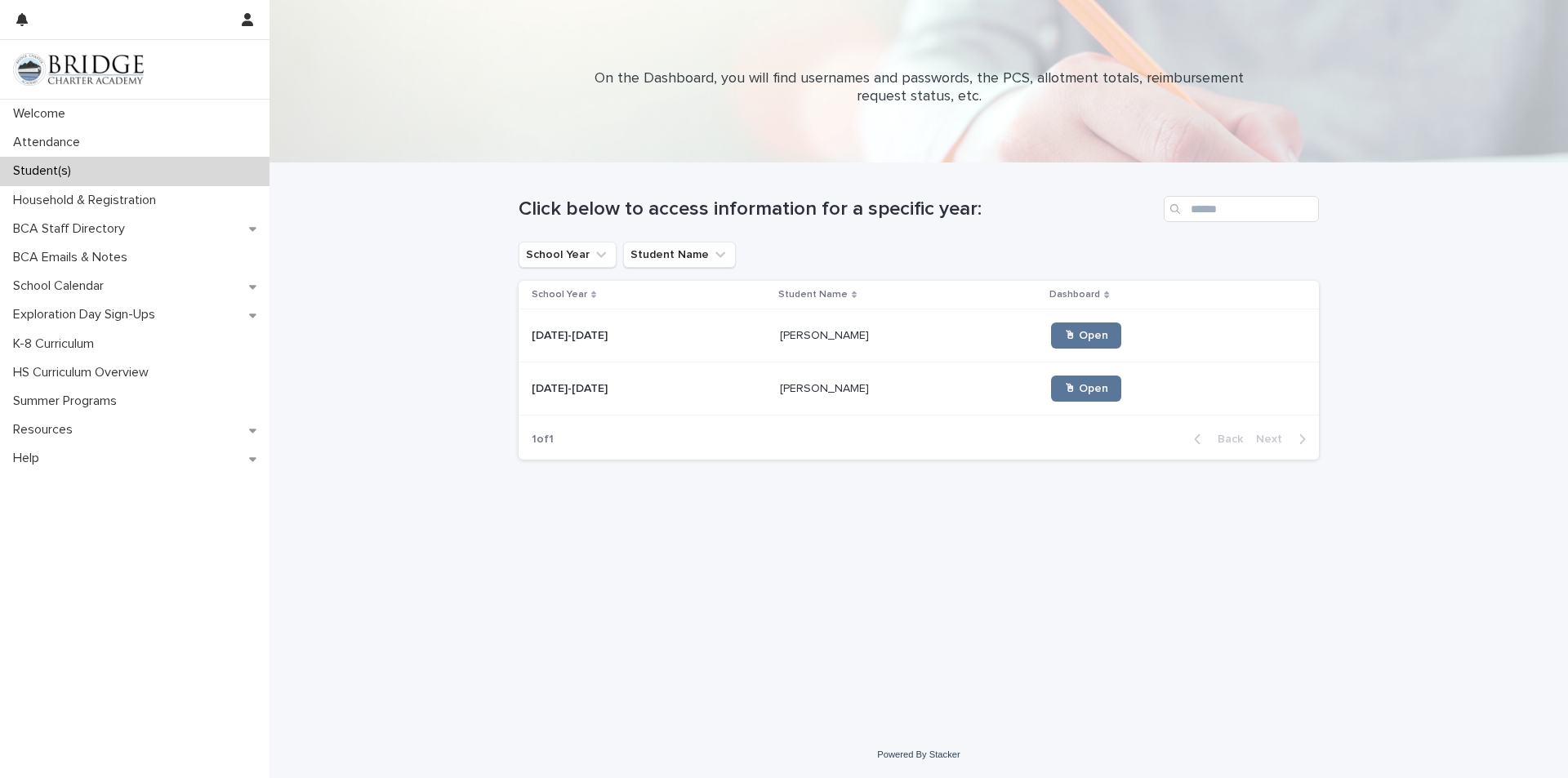
click at [795, 330] on p "[PERSON_NAME]" at bounding box center [826, 335] width 92 height 17
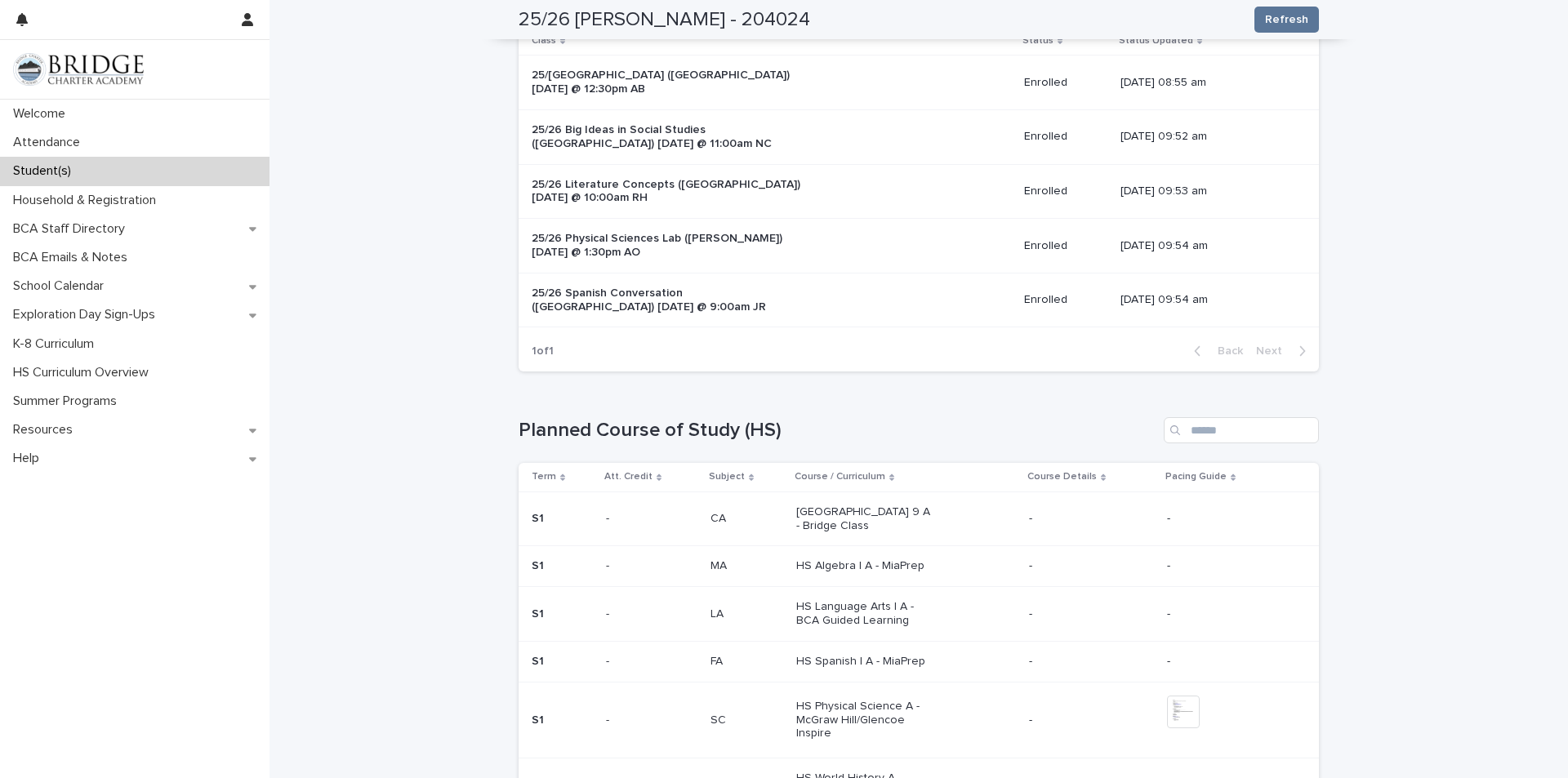
scroll to position [18, 0]
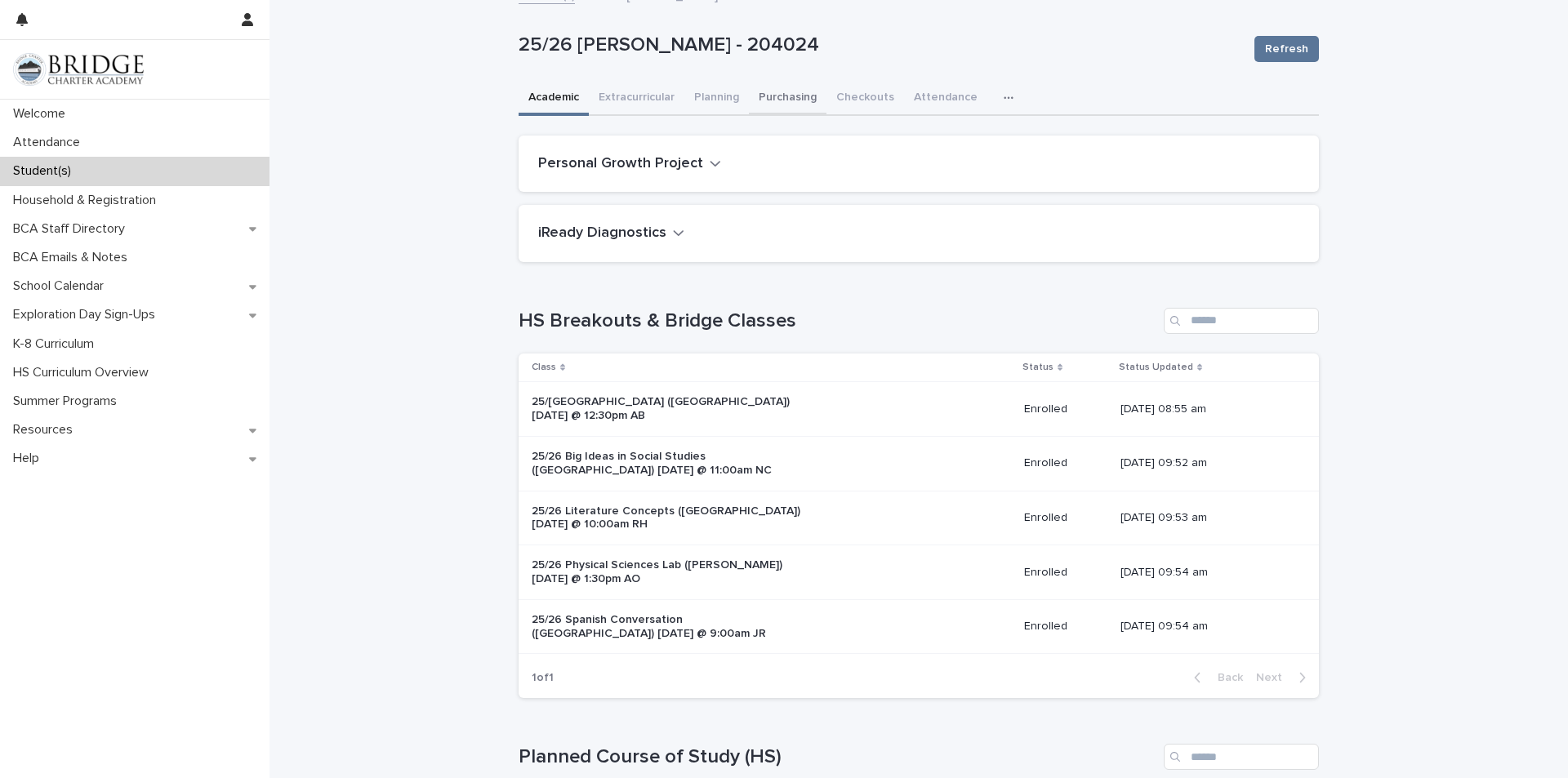
click at [778, 101] on button "Purchasing" at bounding box center [787, 99] width 77 height 34
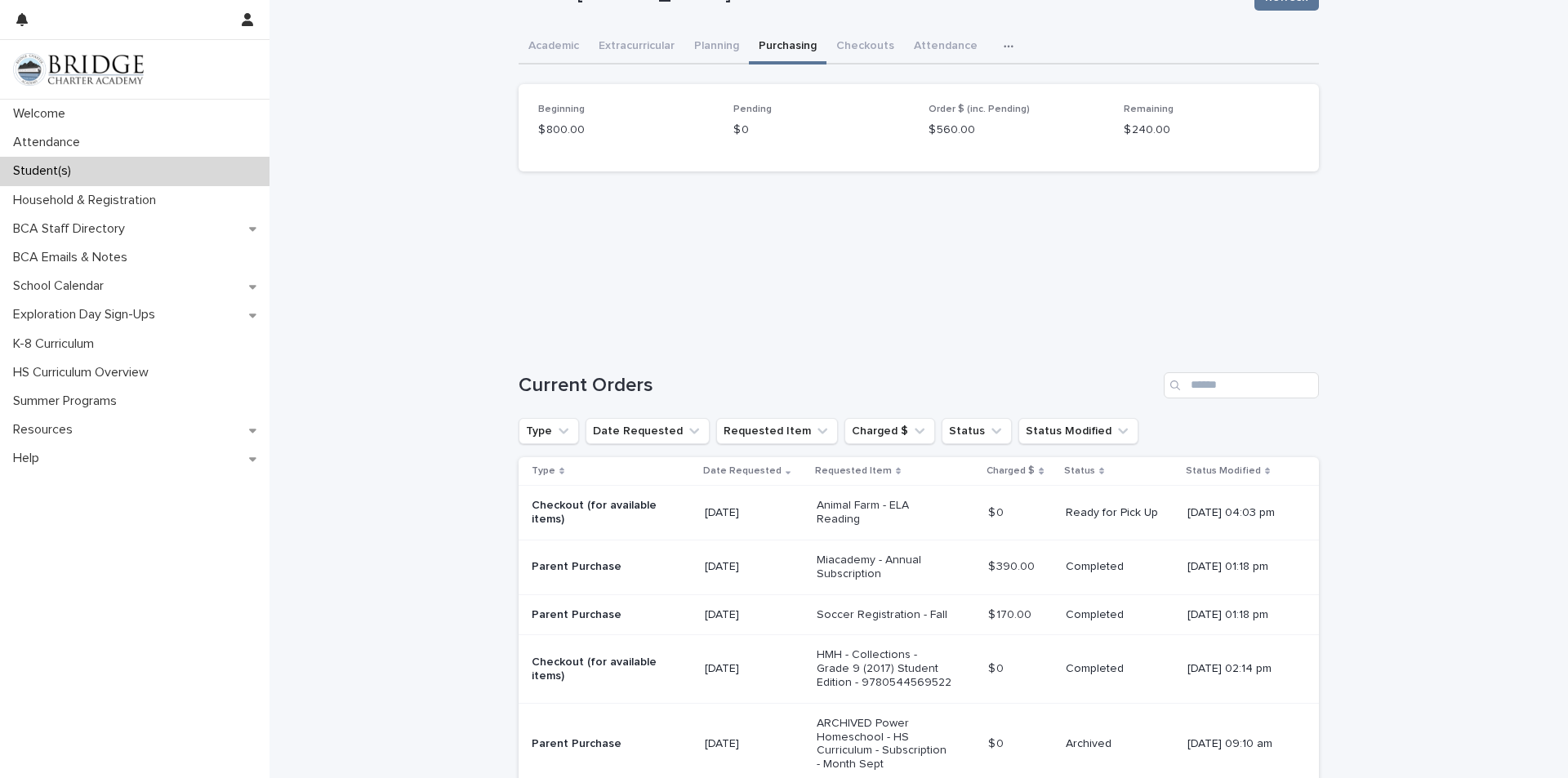
scroll to position [163, 0]
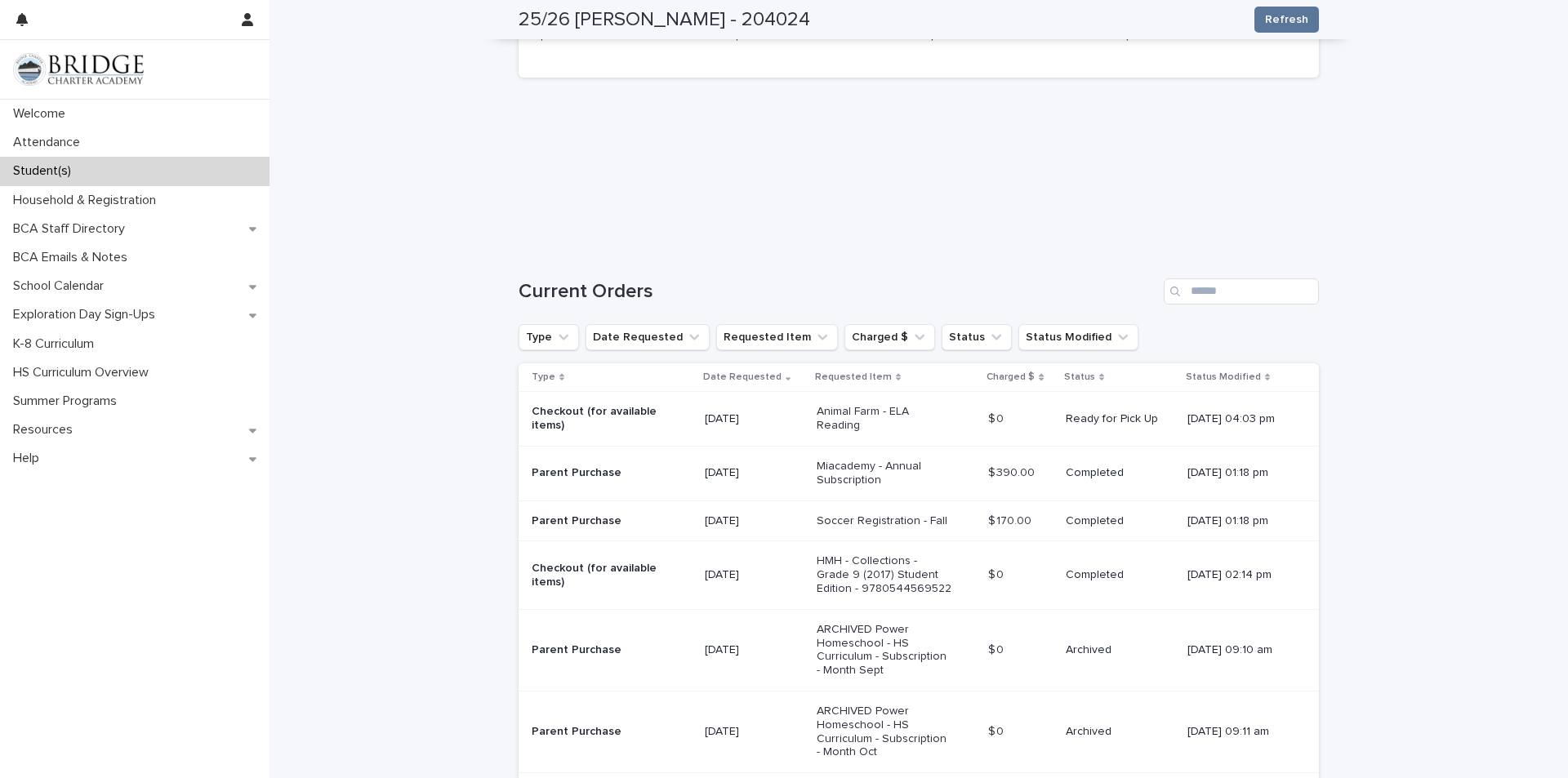
click at [437, 257] on div "Loading... Saving… Loading... Saving… 25/26 [PERSON_NAME] - 204024 Refresh 25/2…" at bounding box center [918, 662] width 1298 height 1647
